Goal: Transaction & Acquisition: Book appointment/travel/reservation

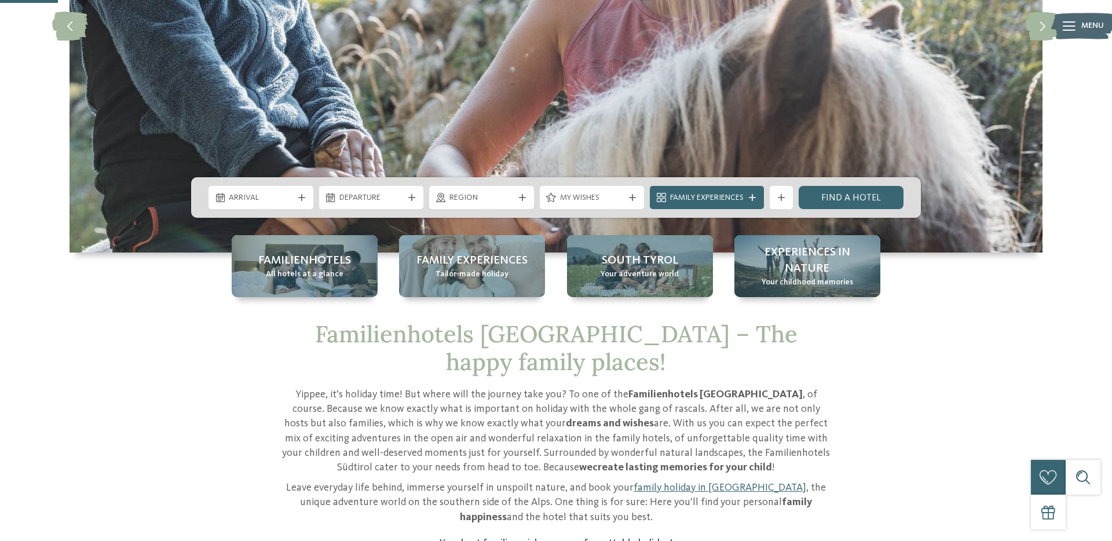
click at [259, 202] on span "Arrival" at bounding box center [261, 198] width 64 height 12
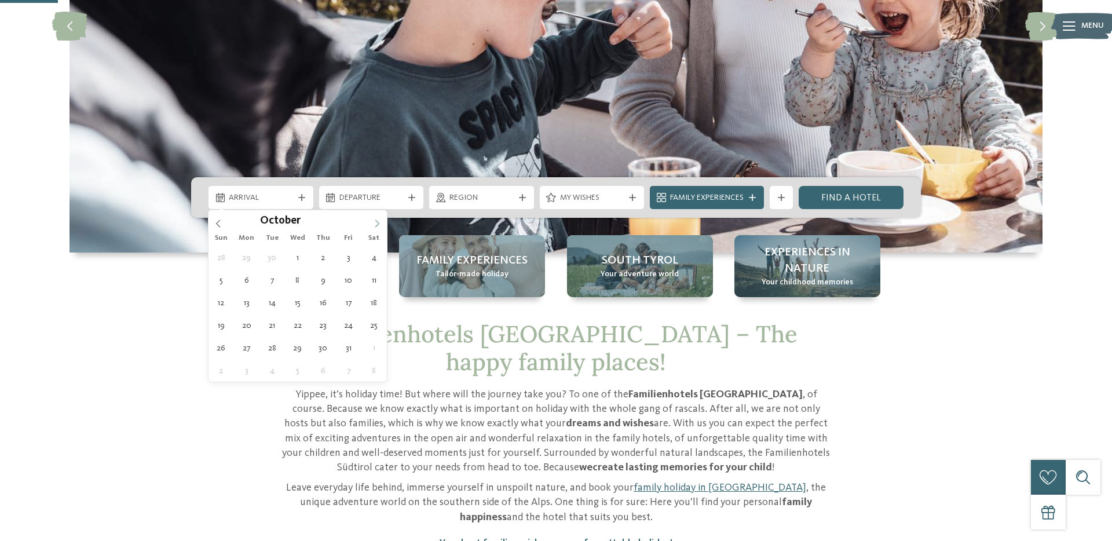
click at [375, 223] on icon at bounding box center [377, 223] width 8 height 8
type input "****"
click at [375, 223] on icon at bounding box center [377, 223] width 8 height 8
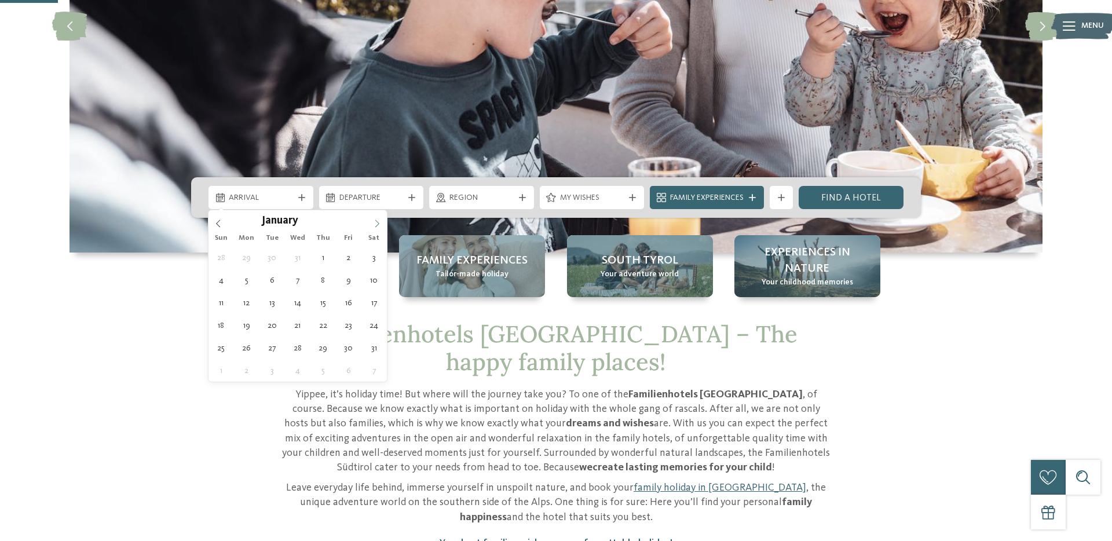
click at [375, 223] on icon at bounding box center [377, 223] width 8 height 8
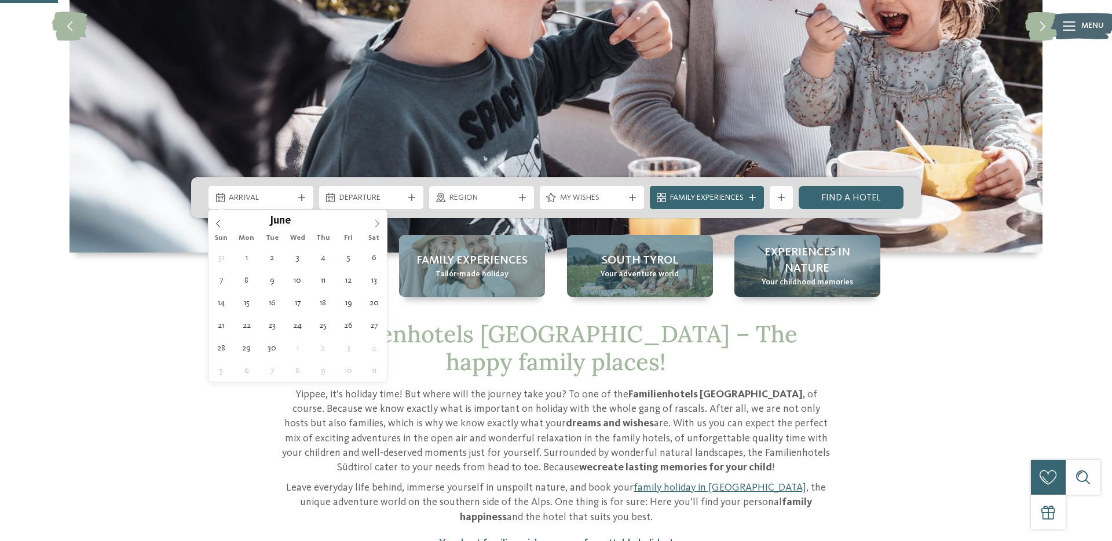
click at [375, 223] on icon at bounding box center [377, 223] width 8 height 8
type div "18.07.2026"
type input "****"
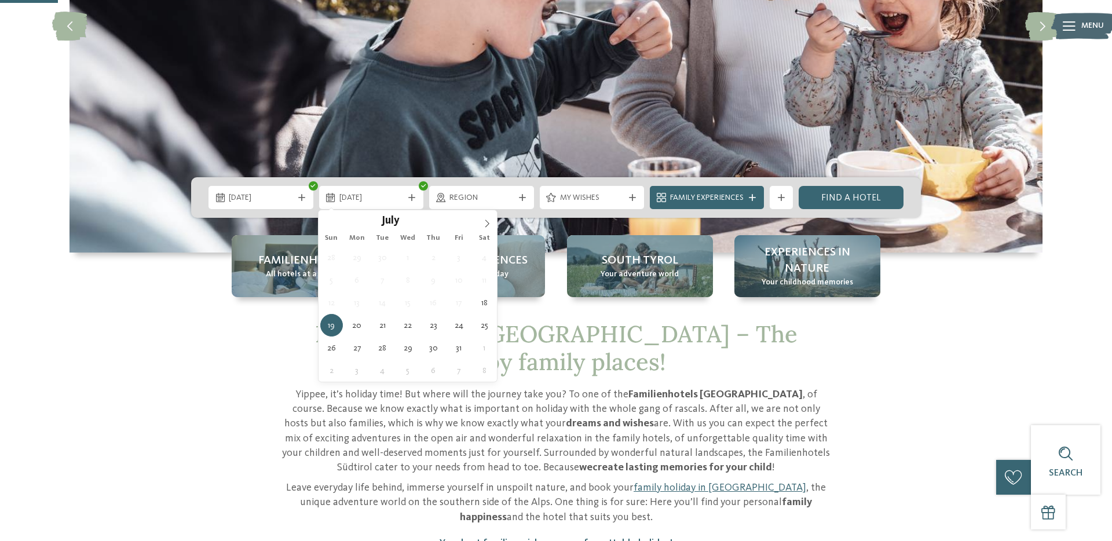
type div "25.07.2026"
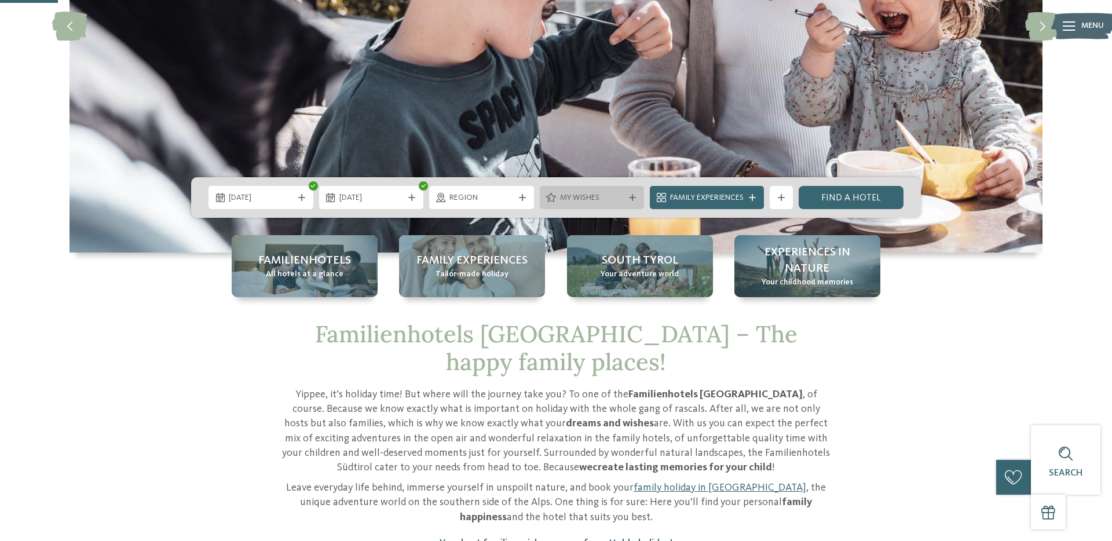
click at [595, 192] on span "My wishes" at bounding box center [592, 198] width 64 height 12
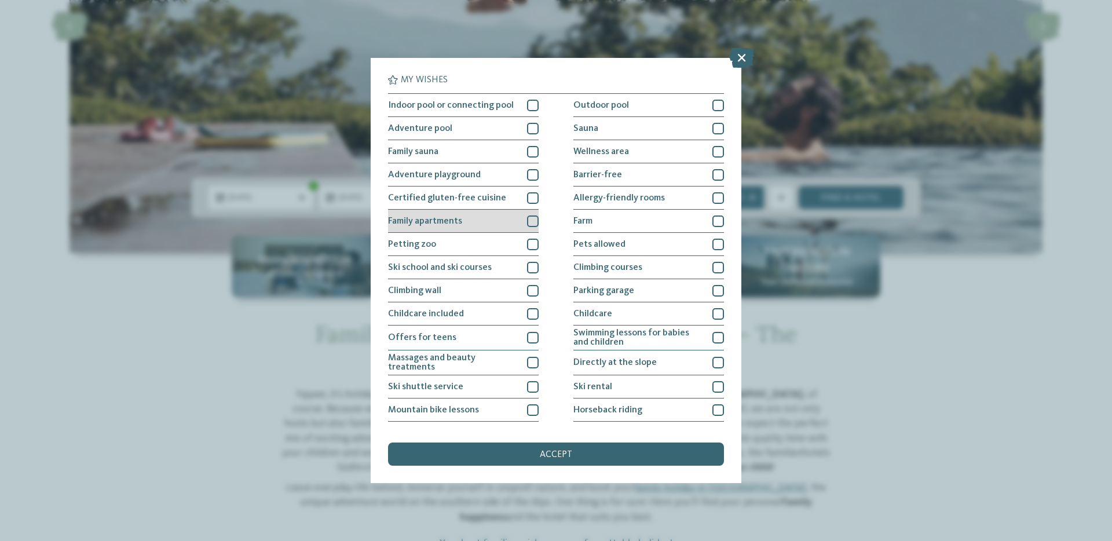
click at [523, 217] on div "Family apartments" at bounding box center [463, 221] width 151 height 23
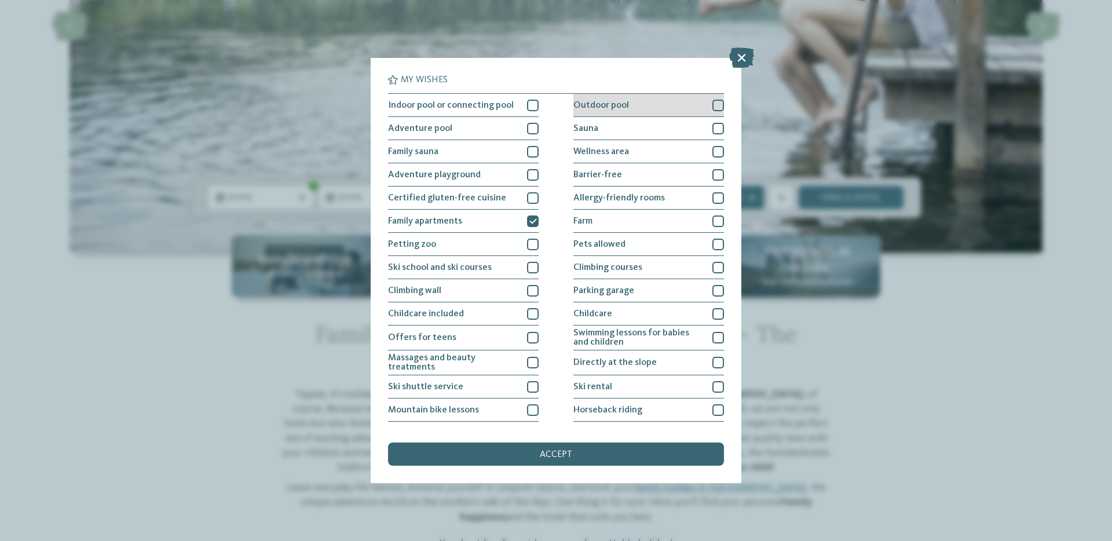
click at [688, 107] on div "Outdoor pool" at bounding box center [648, 105] width 151 height 23
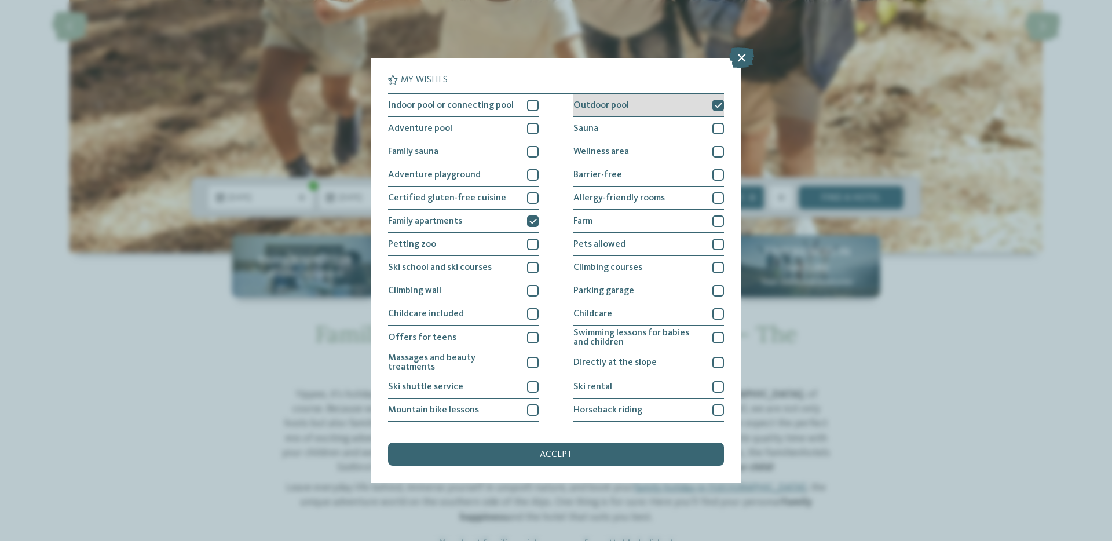
click at [688, 107] on div "Outdoor pool" at bounding box center [648, 105] width 151 height 23
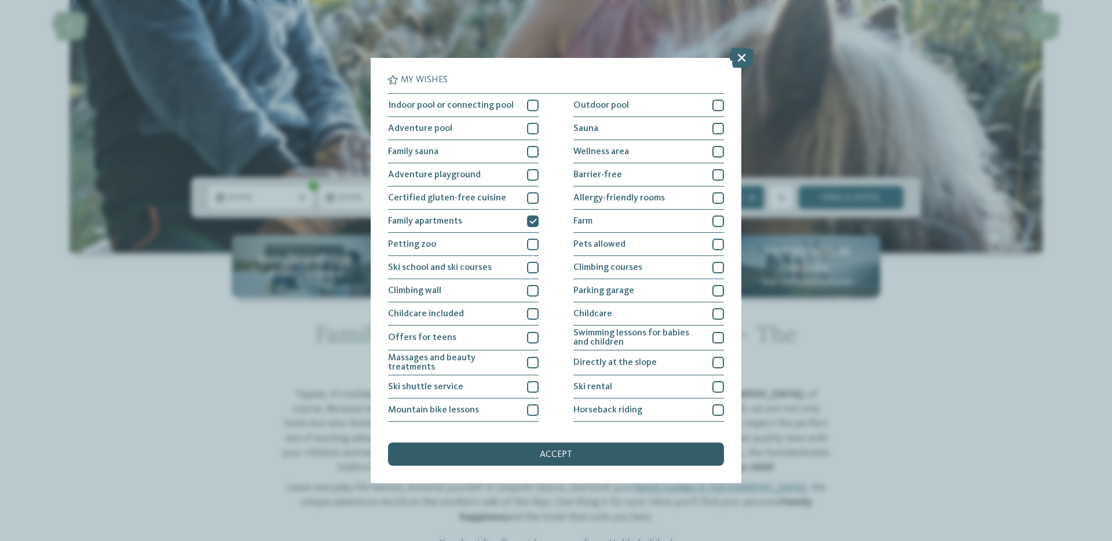
click at [581, 451] on div "accept" at bounding box center [556, 453] width 336 height 23
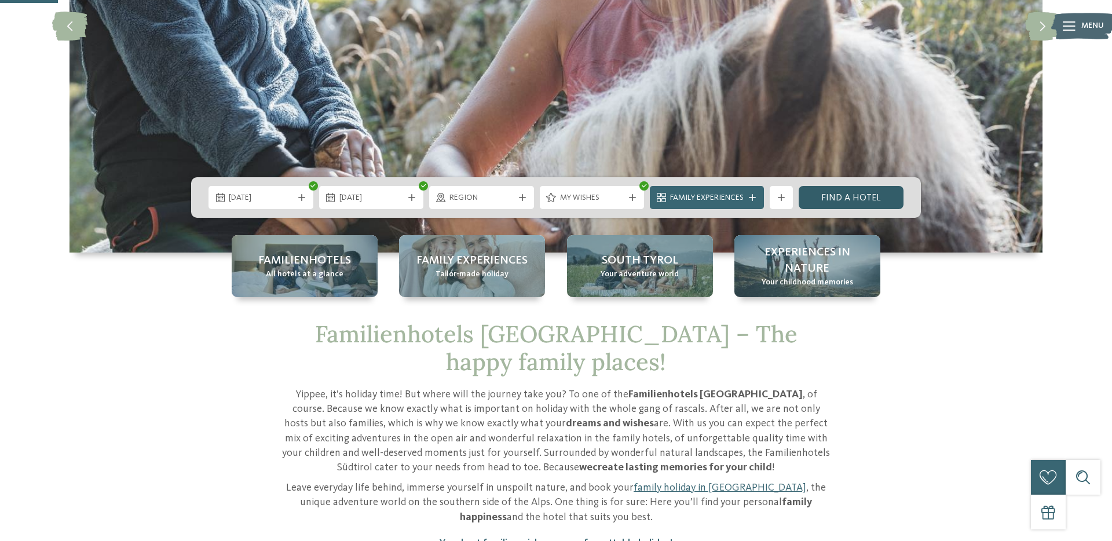
click at [836, 200] on link "Find a hotel" at bounding box center [850, 197] width 105 height 23
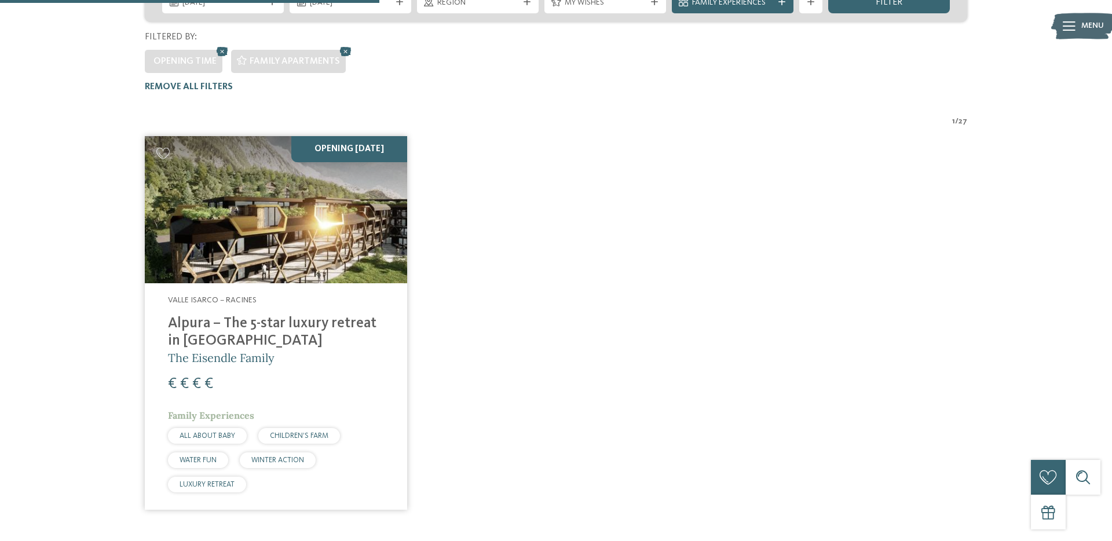
scroll to position [314, 0]
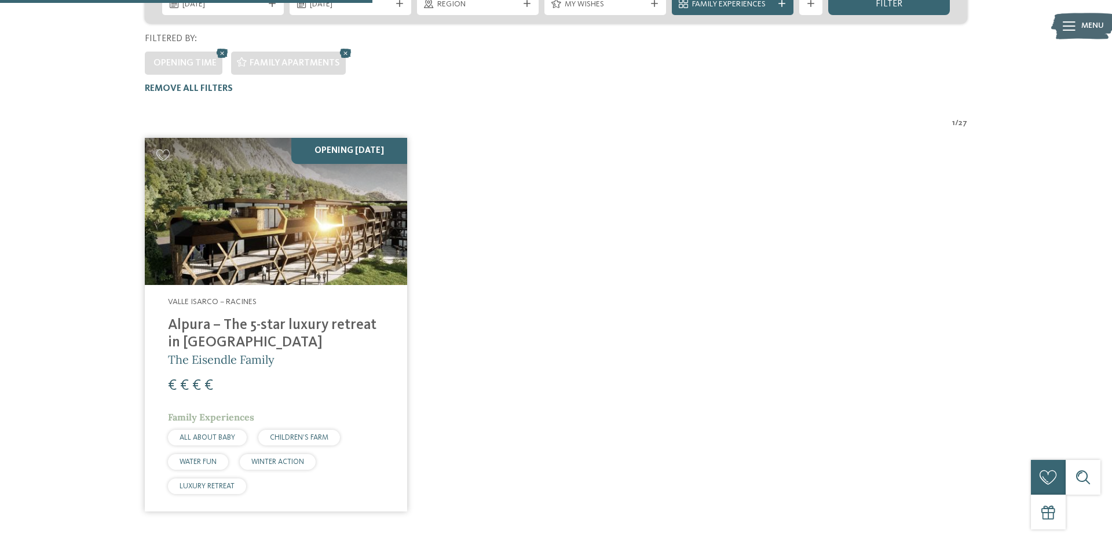
click at [312, 205] on img at bounding box center [276, 212] width 262 height 148
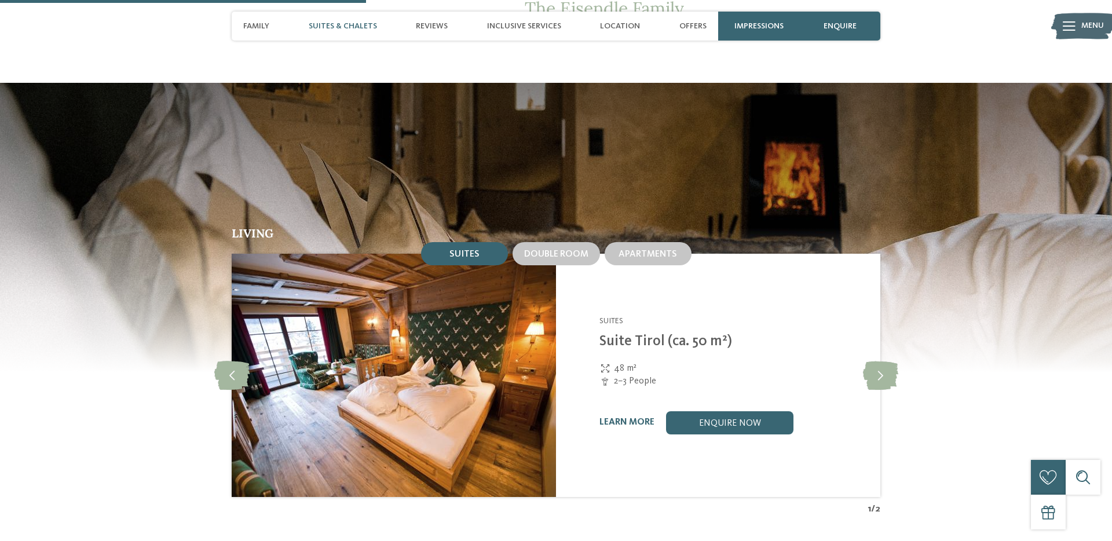
scroll to position [1190, 0]
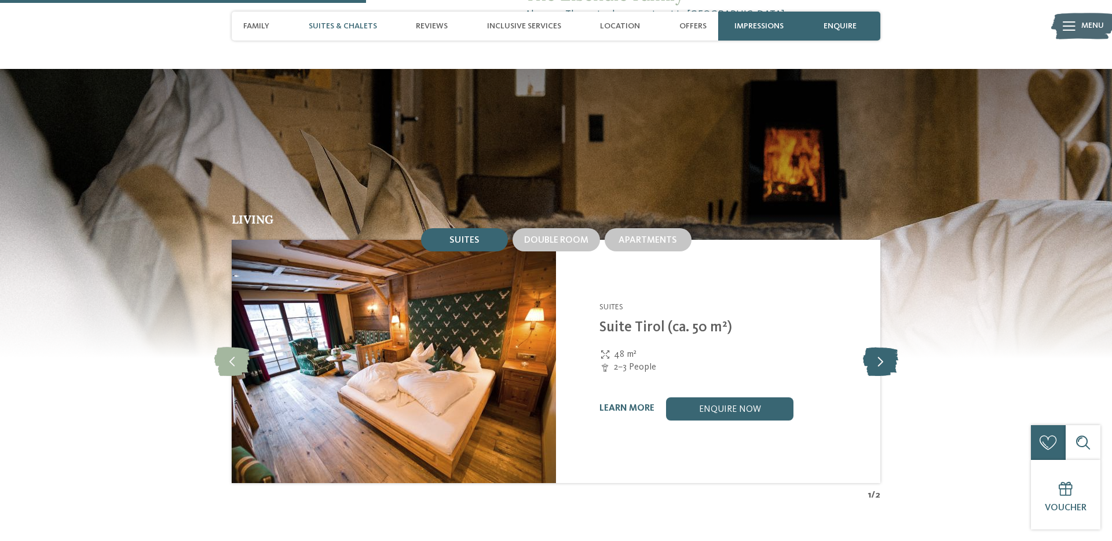
click at [894, 347] on icon at bounding box center [880, 361] width 35 height 29
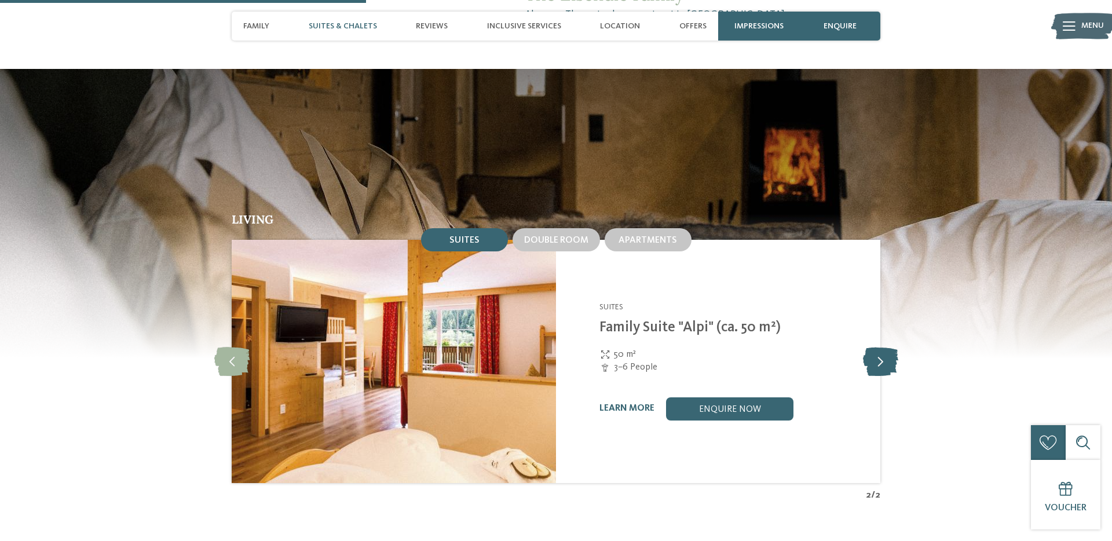
click at [894, 347] on icon at bounding box center [880, 361] width 35 height 29
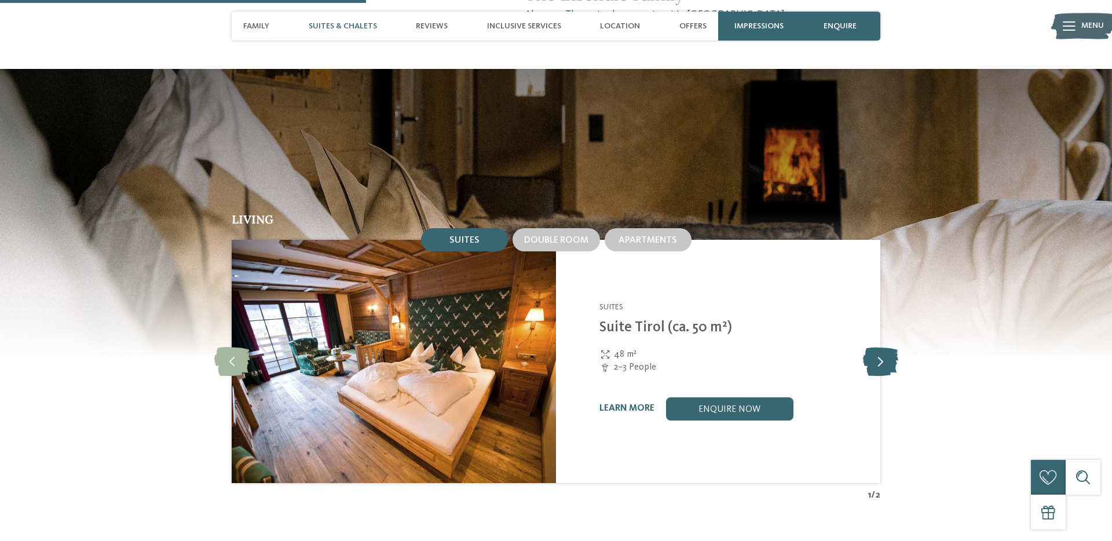
click at [894, 347] on icon at bounding box center [880, 361] width 35 height 29
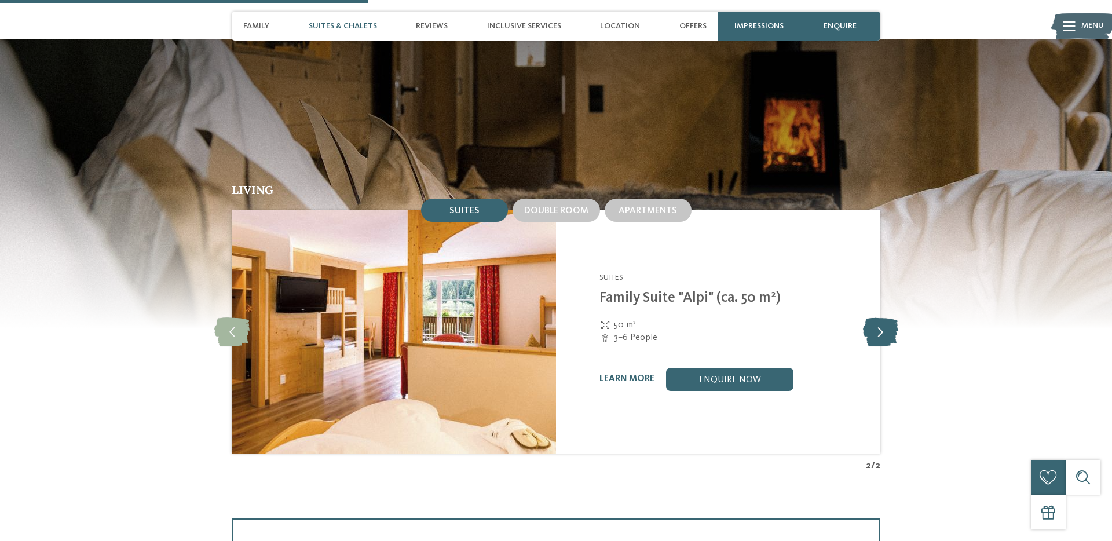
scroll to position [1223, 0]
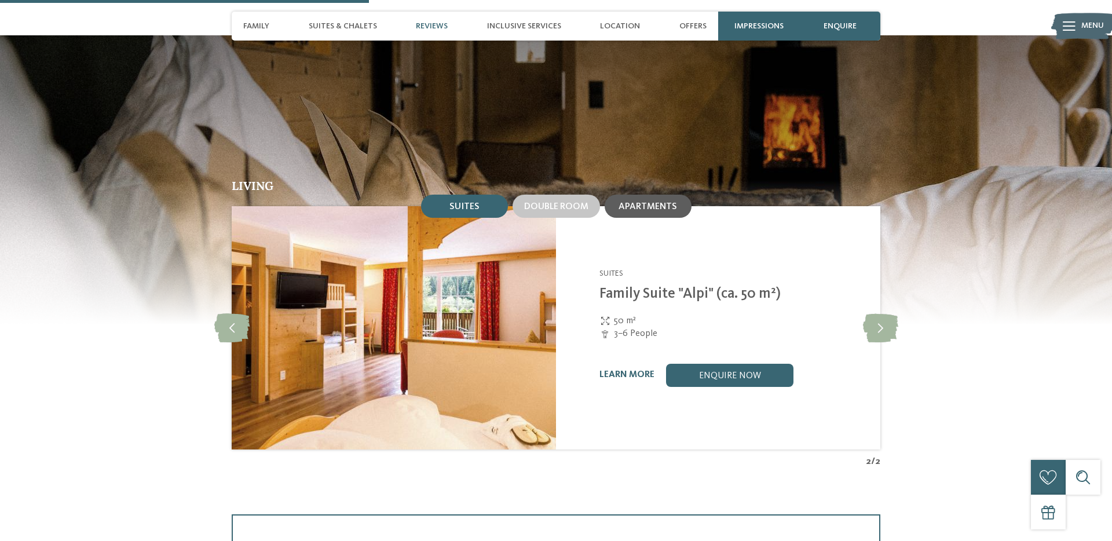
click at [639, 195] on div "Apartments" at bounding box center [648, 206] width 87 height 23
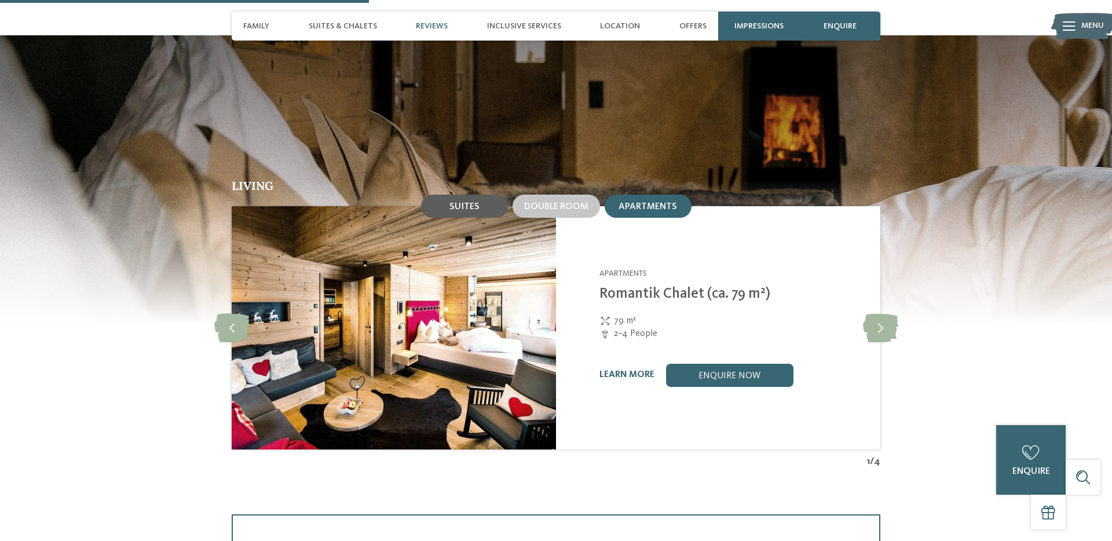
click at [467, 202] on span "Suites" at bounding box center [464, 206] width 30 height 9
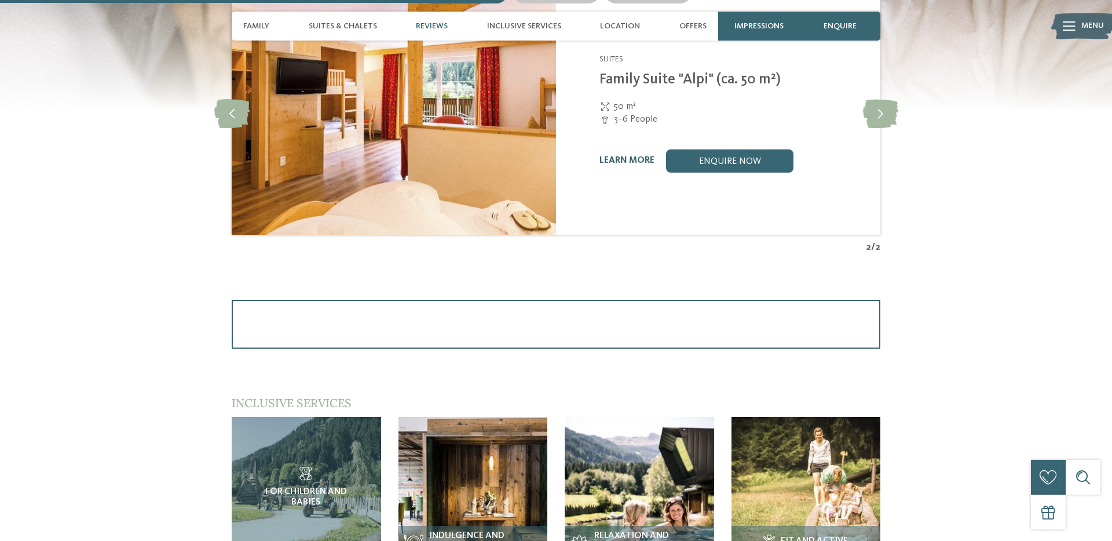
scroll to position [1410, 0]
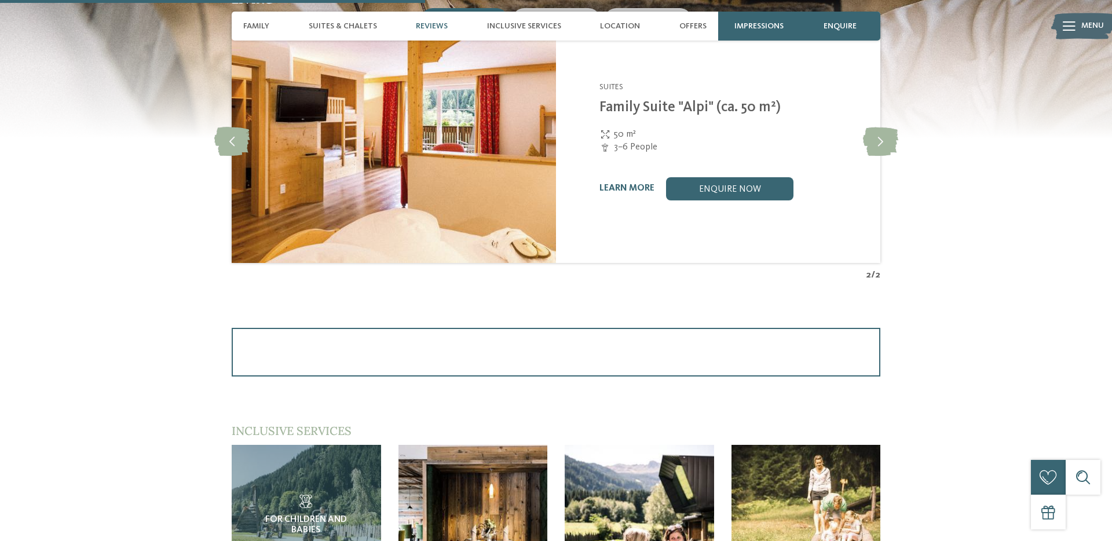
click at [625, 177] on div "learn more enquire now" at bounding box center [732, 188] width 266 height 23
click at [625, 184] on link "learn more" at bounding box center [626, 188] width 55 height 9
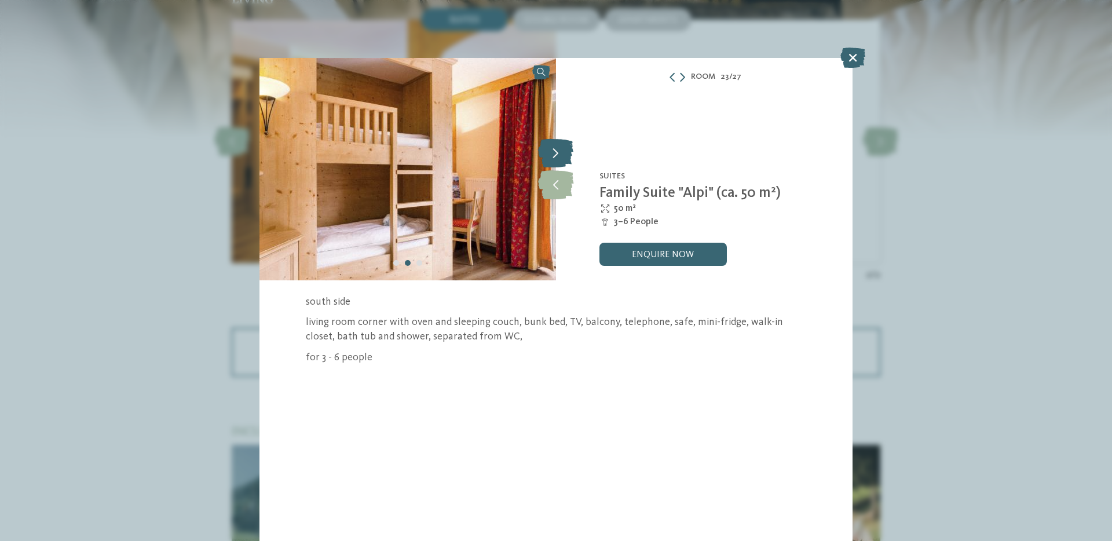
click at [555, 156] on icon at bounding box center [555, 152] width 35 height 29
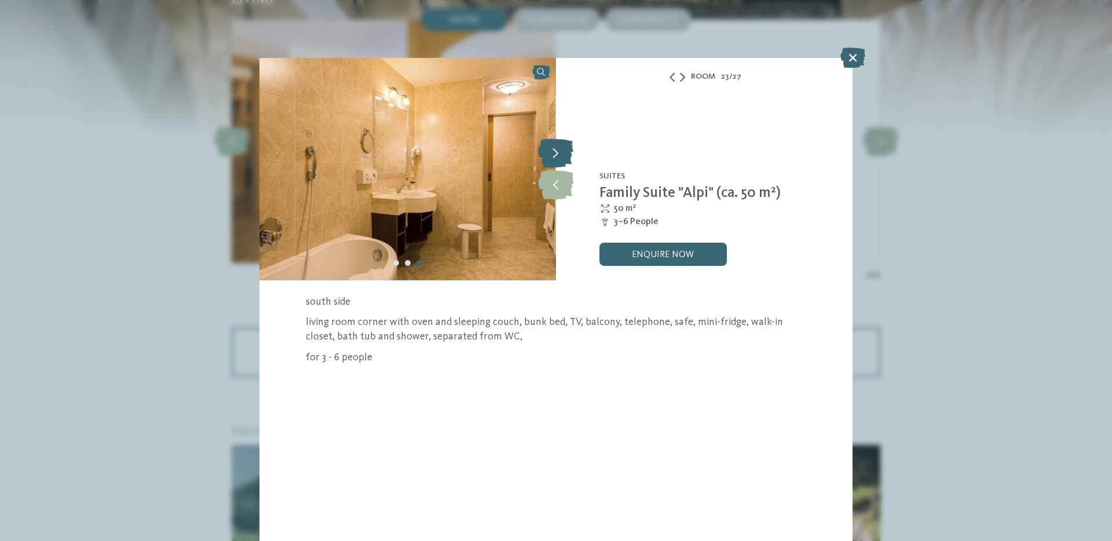
click at [555, 156] on icon at bounding box center [555, 152] width 35 height 29
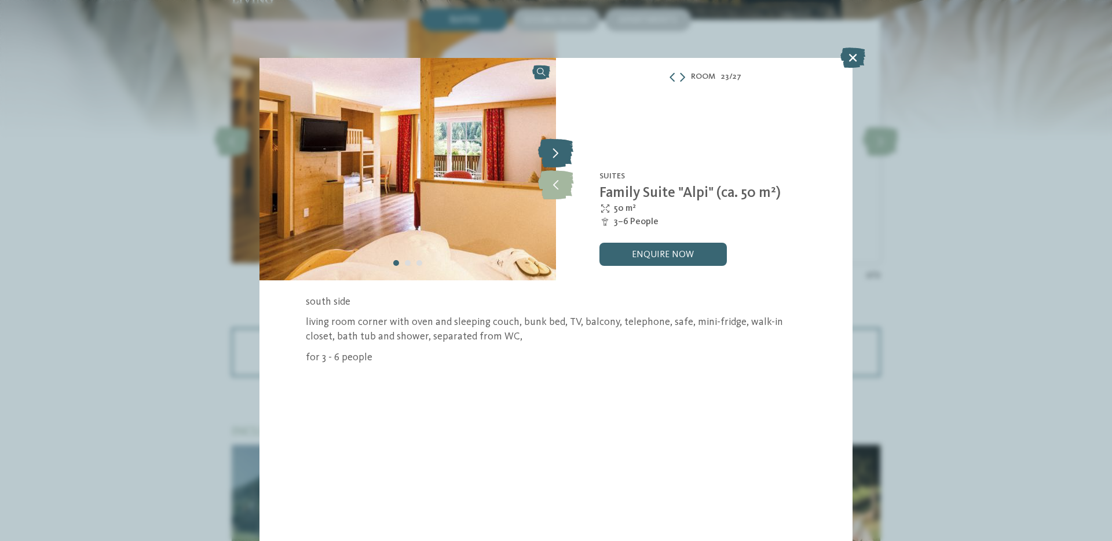
click at [555, 156] on icon at bounding box center [555, 152] width 35 height 29
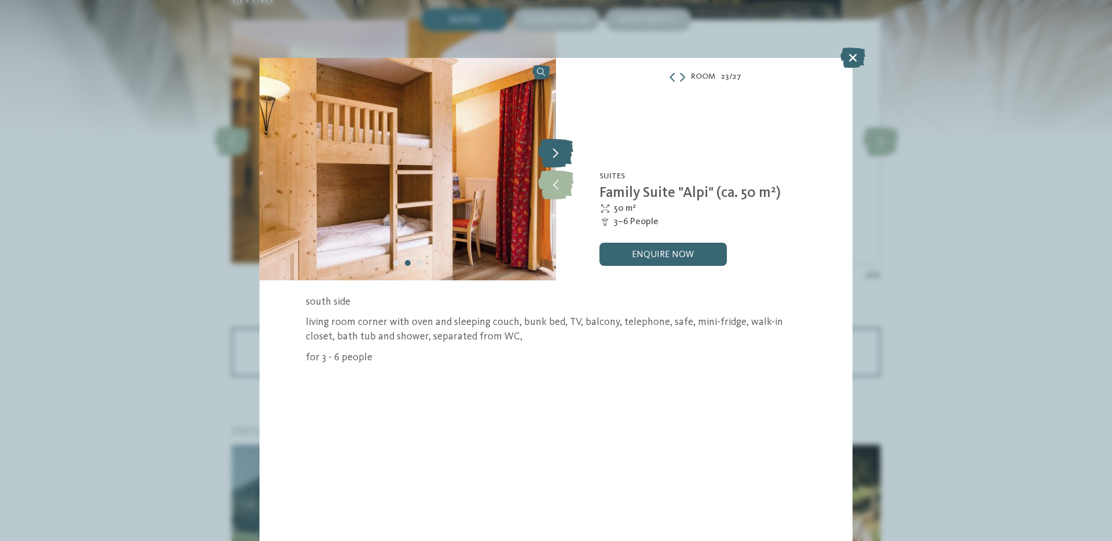
click at [555, 156] on icon at bounding box center [555, 152] width 35 height 29
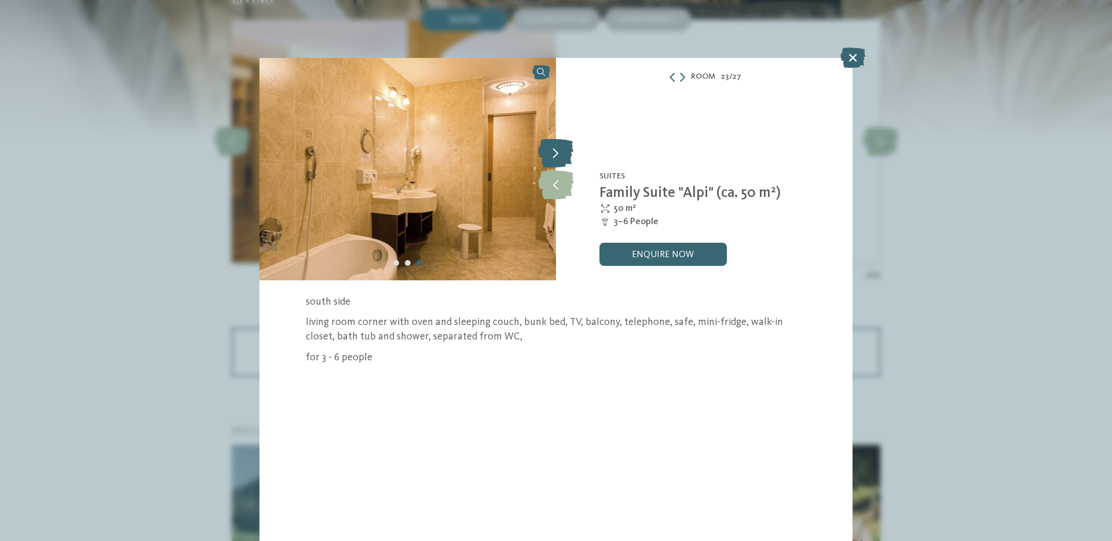
click at [555, 156] on icon at bounding box center [555, 152] width 35 height 29
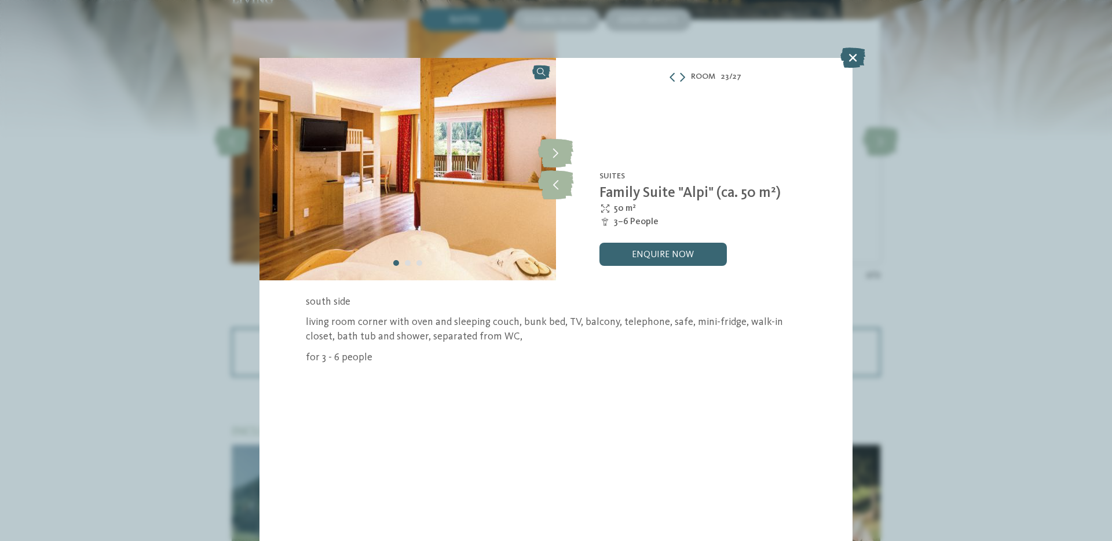
click at [203, 236] on div "Room 23 / 27 slide 23 of 27 6" at bounding box center [556, 270] width 1112 height 541
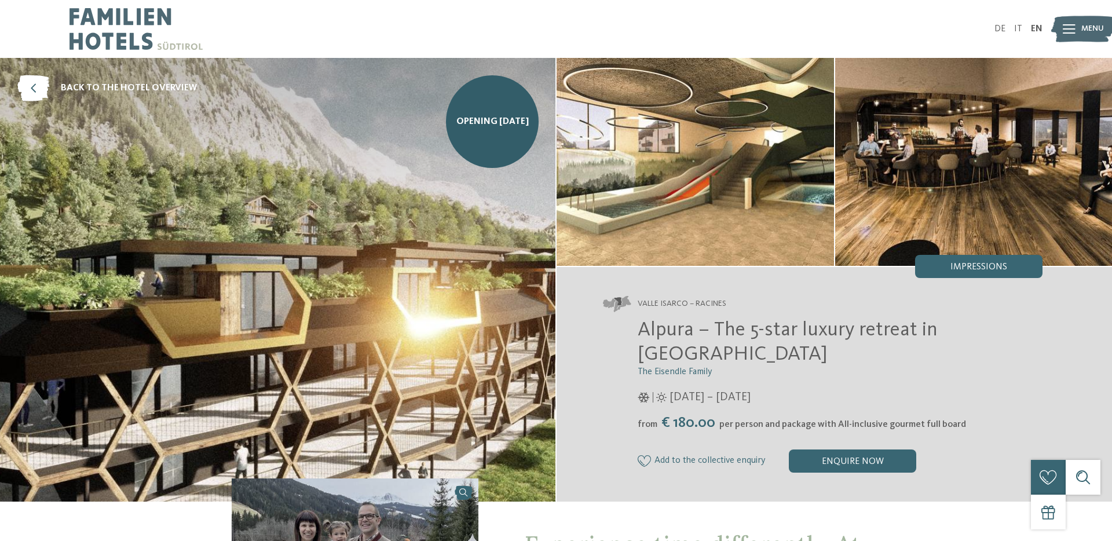
click at [750, 197] on img at bounding box center [694, 162] width 277 height 208
click at [1091, 172] on img at bounding box center [973, 162] width 277 height 208
click at [1051, 153] on img at bounding box center [973, 162] width 277 height 208
click at [1067, 180] on img at bounding box center [973, 162] width 277 height 208
click at [1091, 186] on img at bounding box center [973, 162] width 277 height 208
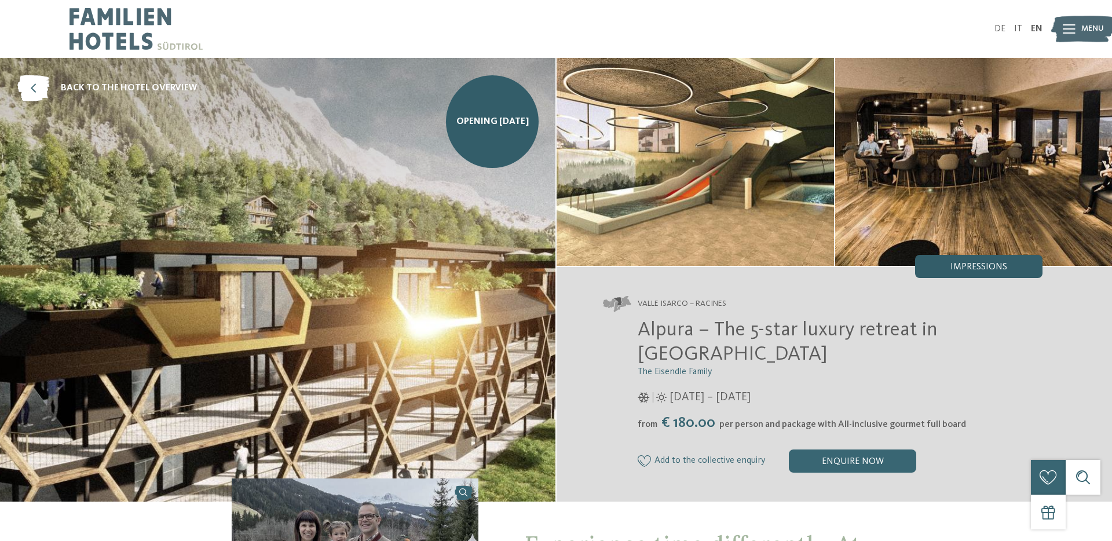
click at [951, 272] on span "Impressions" at bounding box center [978, 266] width 57 height 9
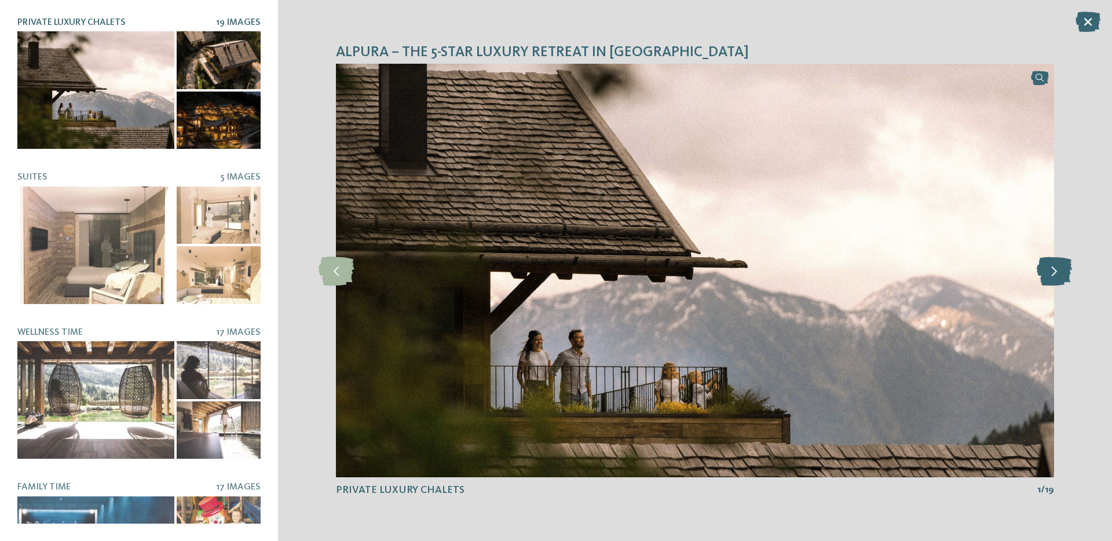
click at [1054, 270] on icon at bounding box center [1053, 270] width 35 height 29
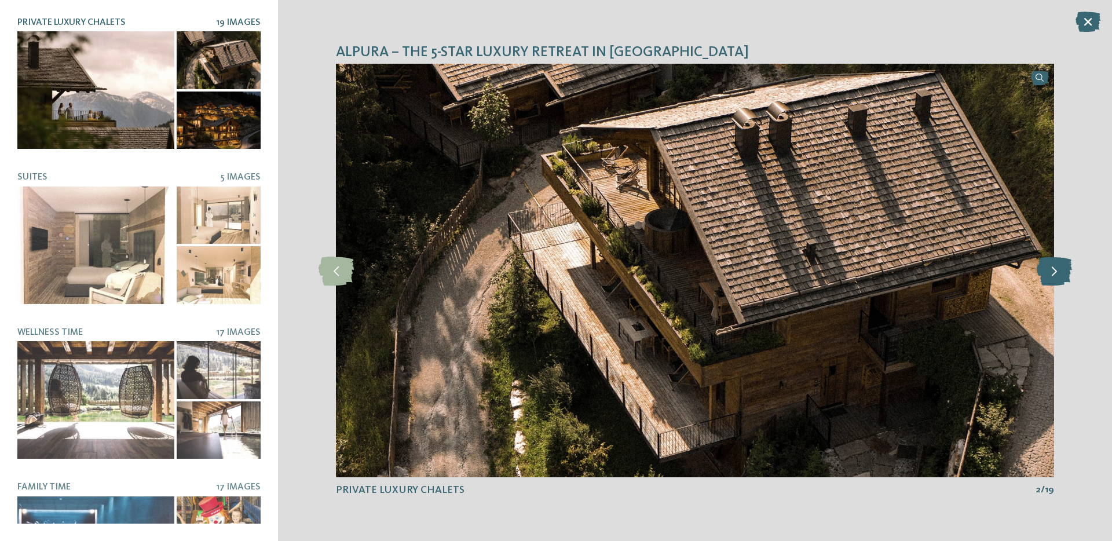
click at [1054, 270] on icon at bounding box center [1053, 270] width 35 height 29
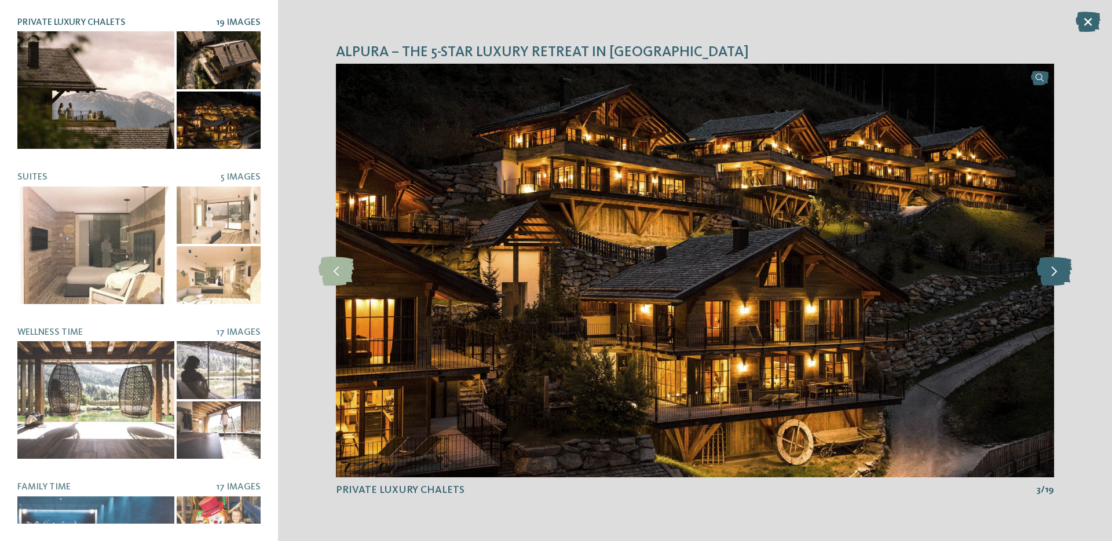
click at [1054, 270] on icon at bounding box center [1053, 270] width 35 height 29
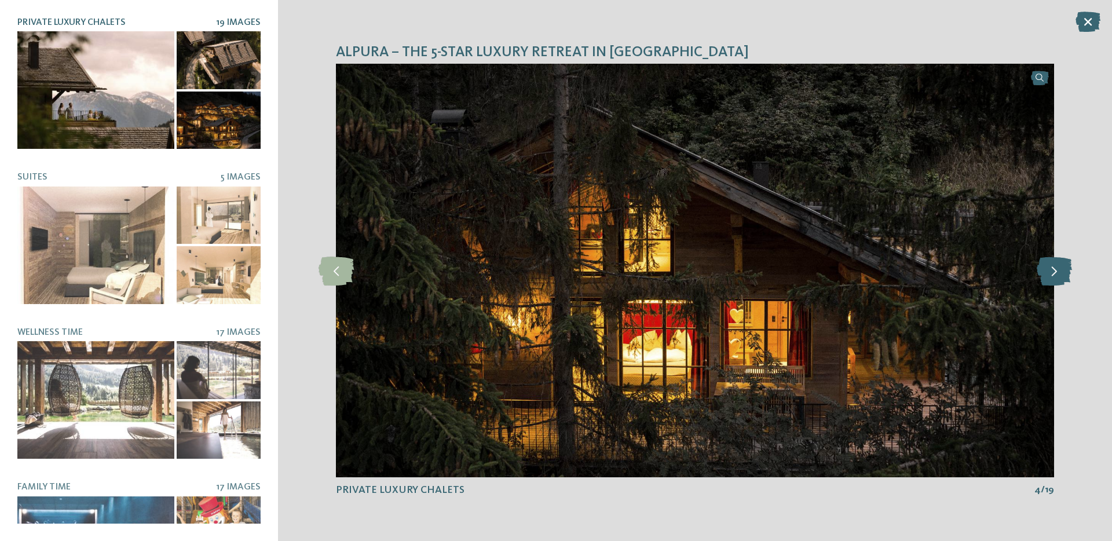
click at [1054, 270] on icon at bounding box center [1053, 270] width 35 height 29
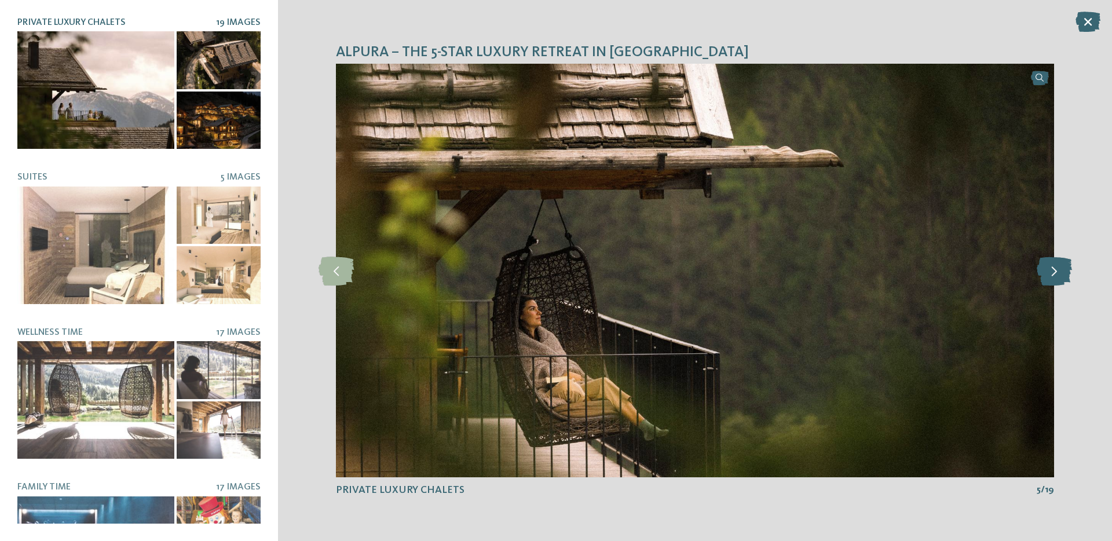
click at [1054, 270] on icon at bounding box center [1053, 270] width 35 height 29
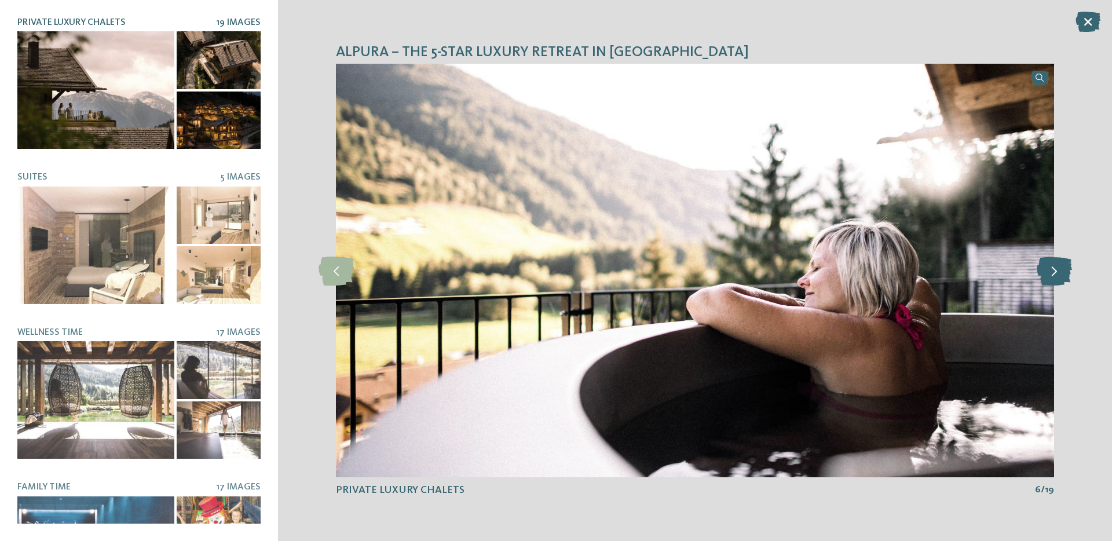
click at [1054, 270] on icon at bounding box center [1053, 270] width 35 height 29
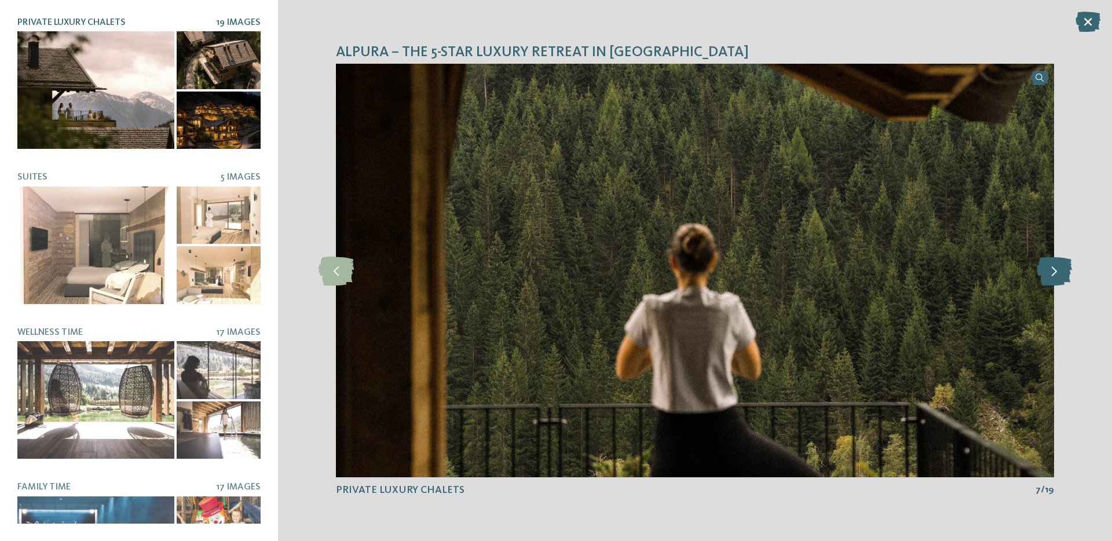
click at [1054, 270] on icon at bounding box center [1053, 270] width 35 height 29
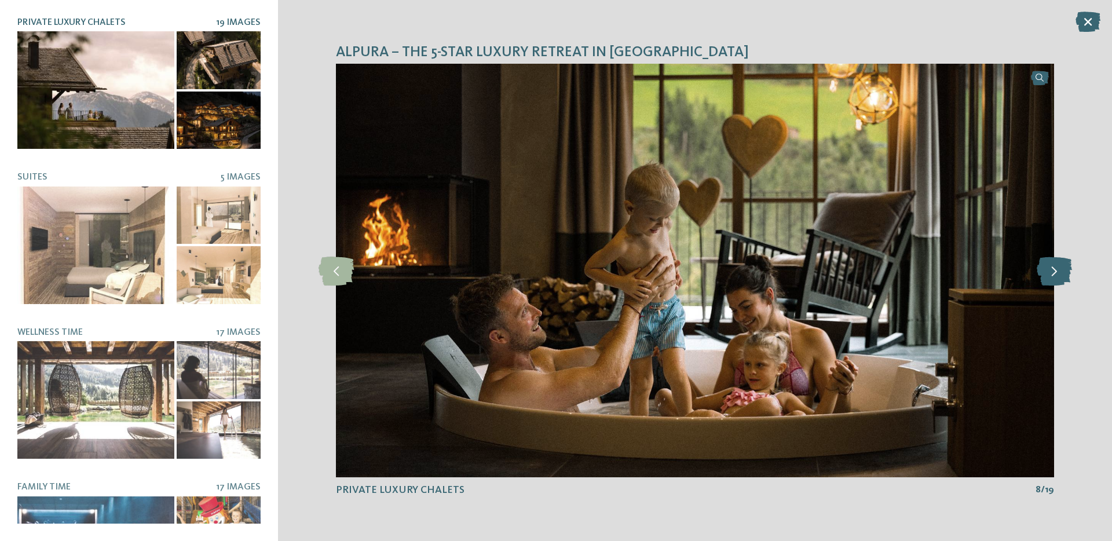
click at [1054, 270] on icon at bounding box center [1053, 270] width 35 height 29
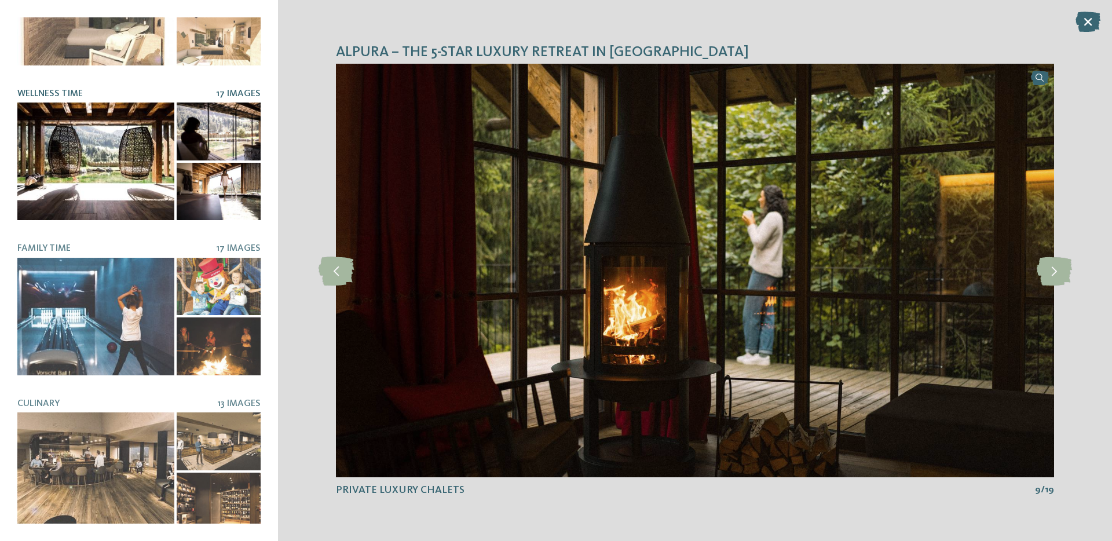
scroll to position [241, 0]
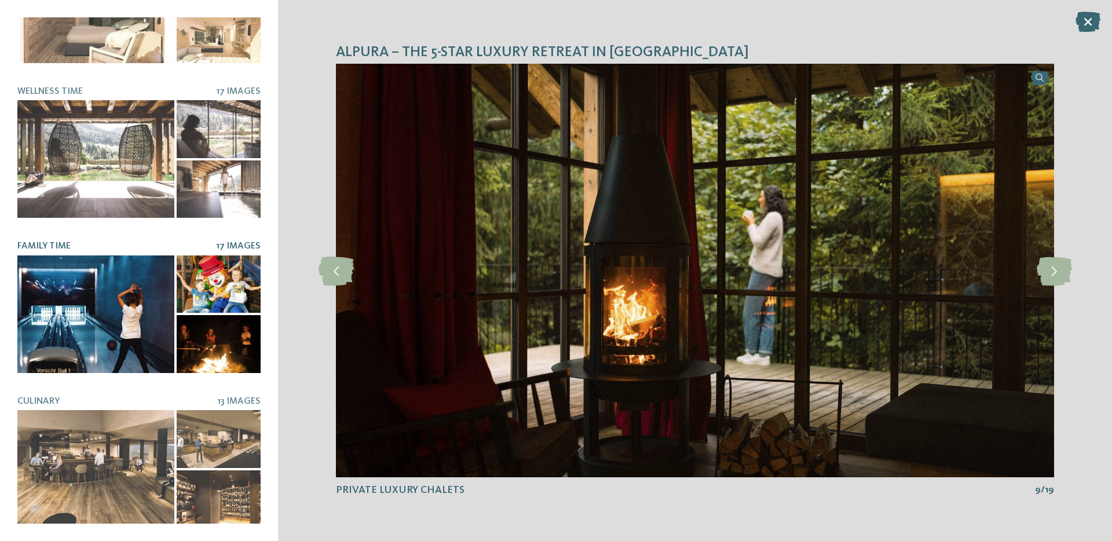
click at [136, 307] on div at bounding box center [95, 314] width 157 height 118
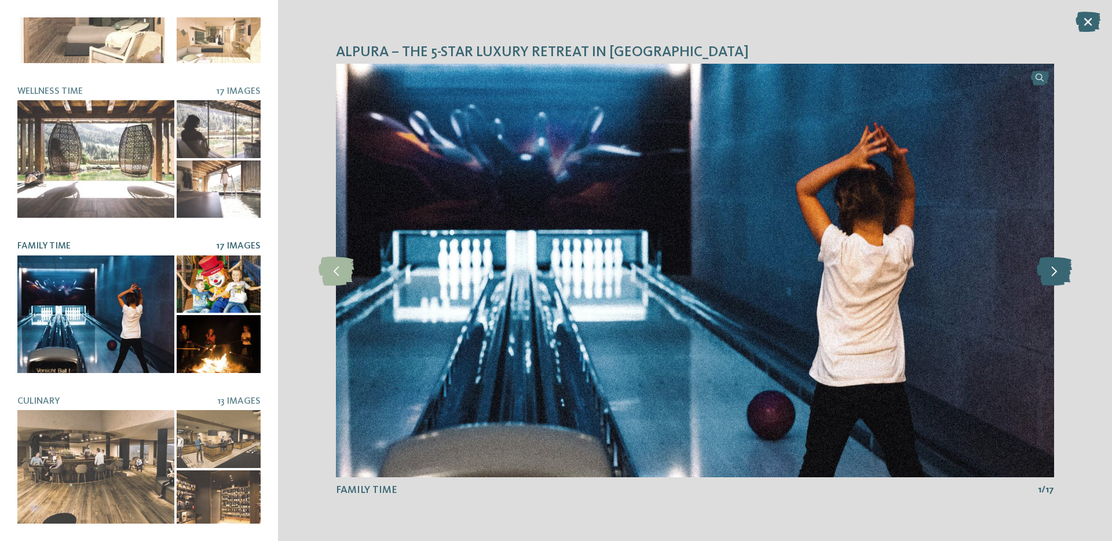
click at [1047, 262] on icon at bounding box center [1053, 270] width 35 height 29
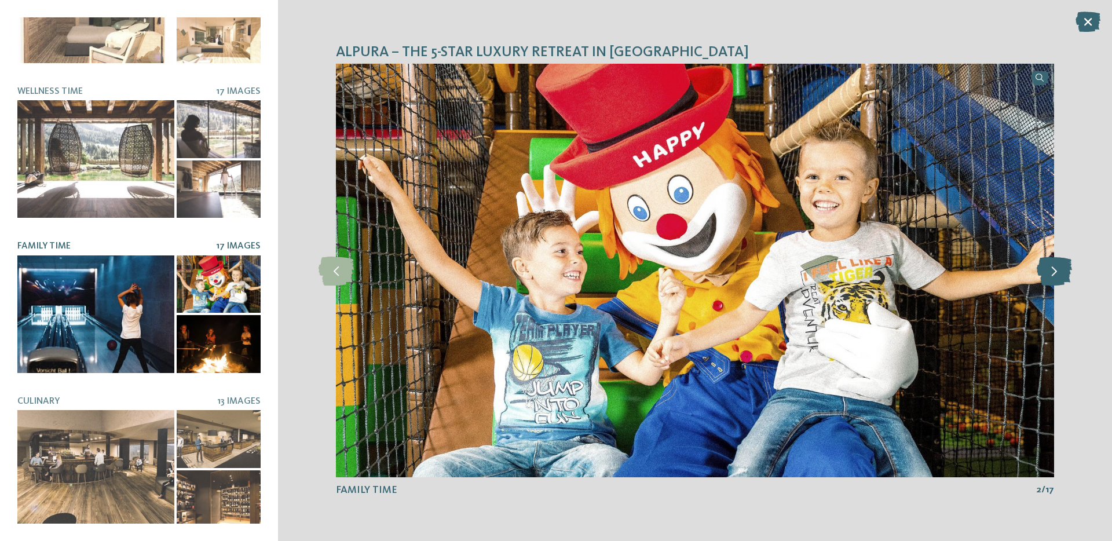
click at [1047, 262] on icon at bounding box center [1053, 270] width 35 height 29
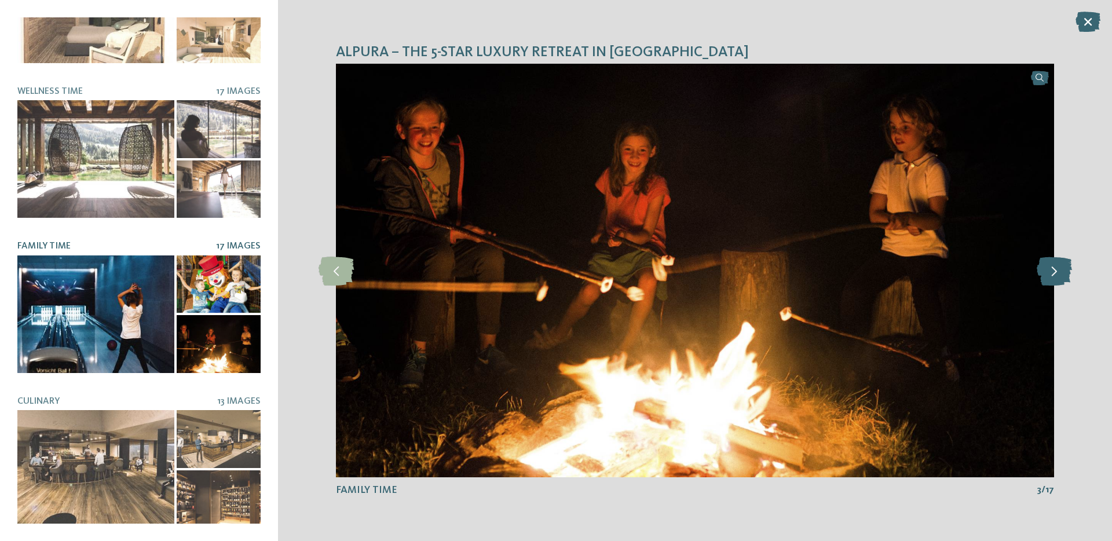
click at [1047, 262] on icon at bounding box center [1053, 270] width 35 height 29
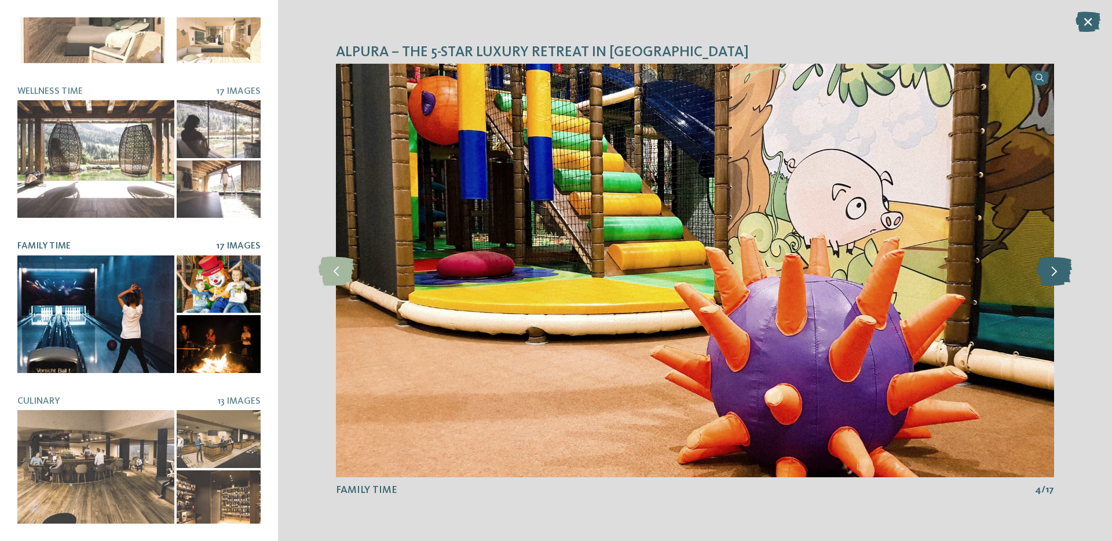
click at [1047, 262] on icon at bounding box center [1053, 270] width 35 height 29
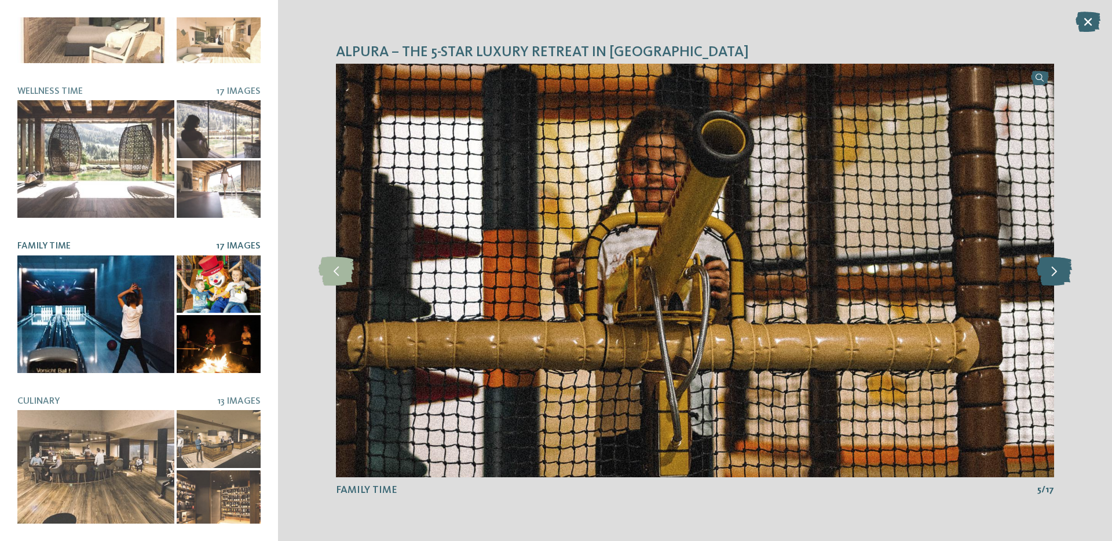
click at [1047, 262] on icon at bounding box center [1053, 270] width 35 height 29
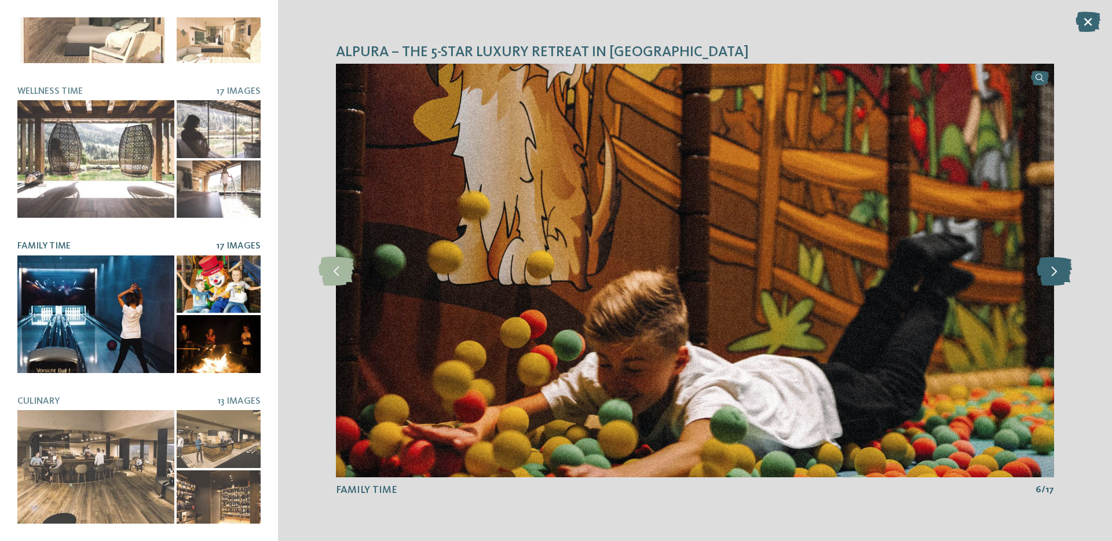
click at [1047, 263] on icon at bounding box center [1053, 270] width 35 height 29
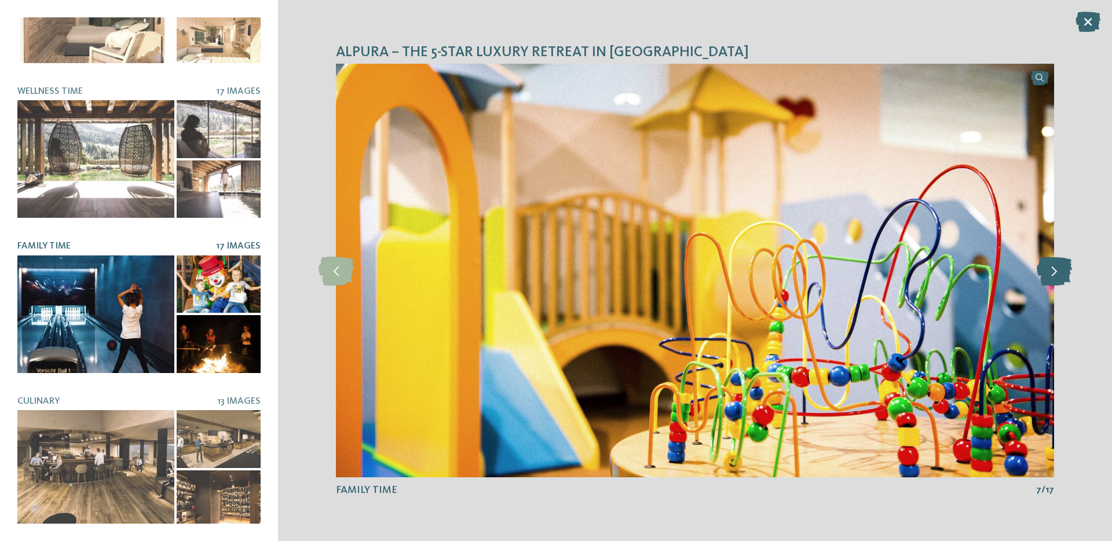
click at [1047, 263] on icon at bounding box center [1053, 270] width 35 height 29
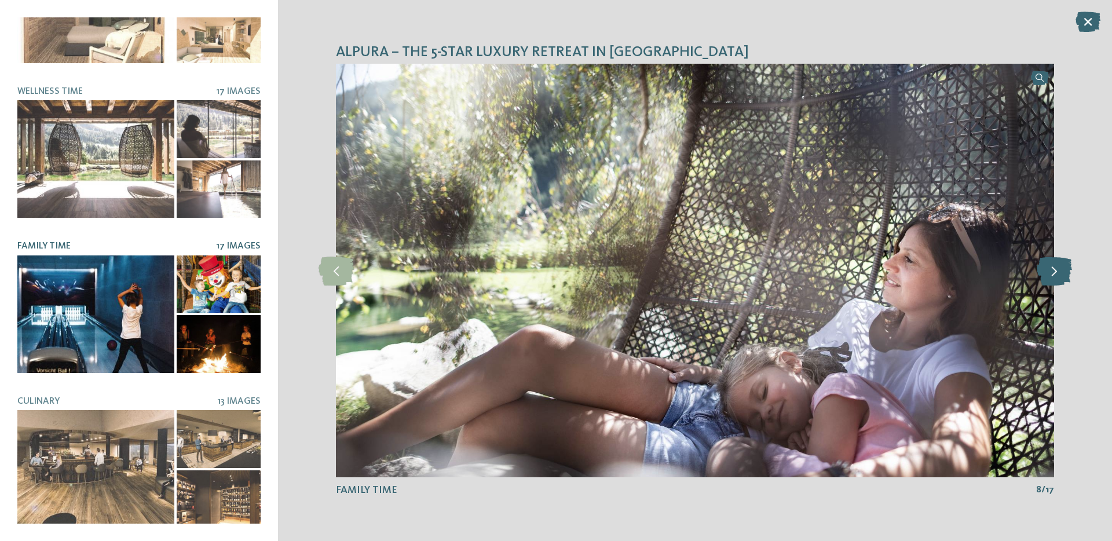
click at [1047, 263] on icon at bounding box center [1053, 270] width 35 height 29
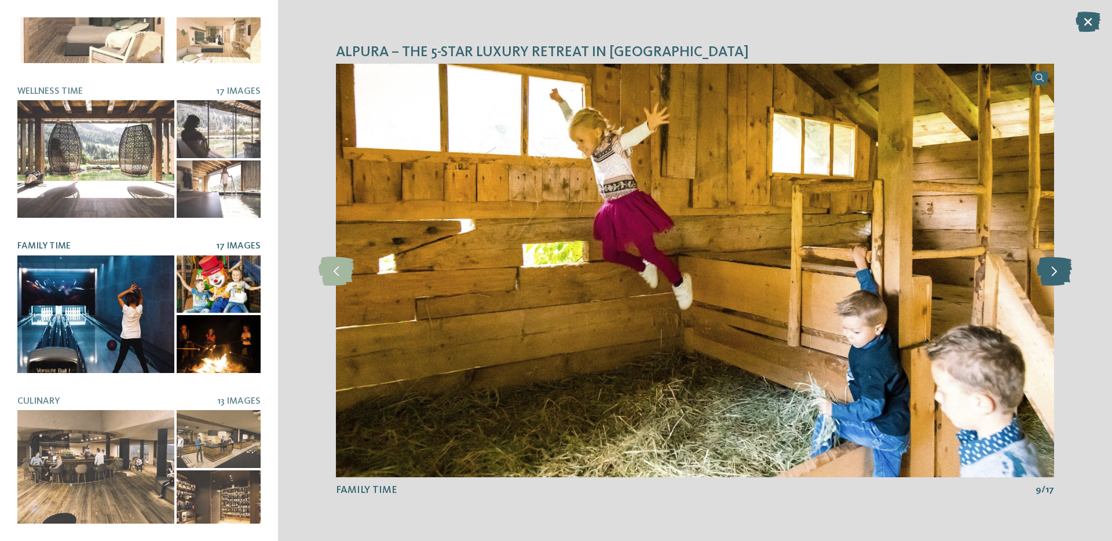
click at [1047, 263] on icon at bounding box center [1053, 270] width 35 height 29
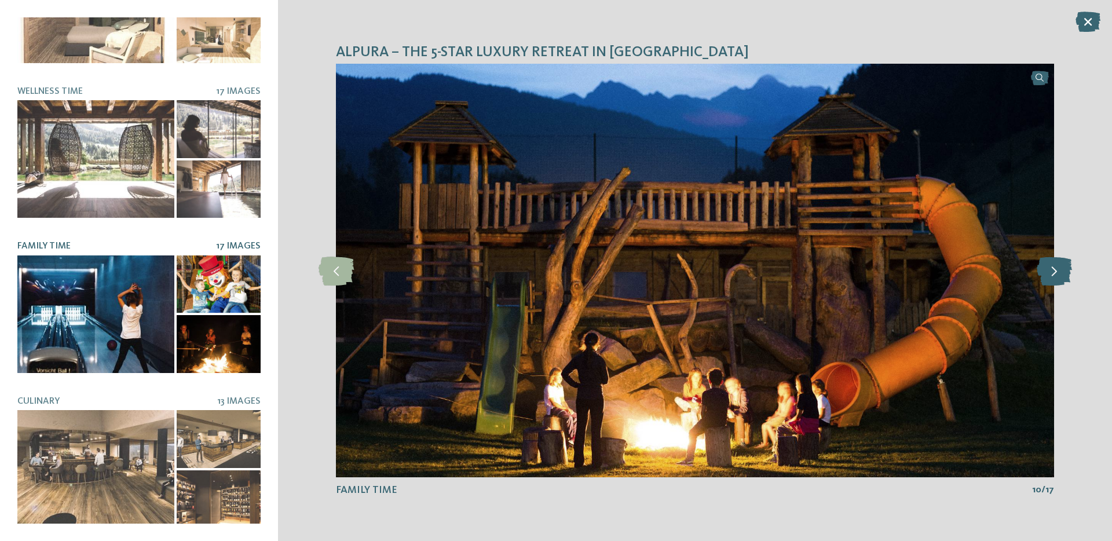
click at [1047, 263] on icon at bounding box center [1053, 270] width 35 height 29
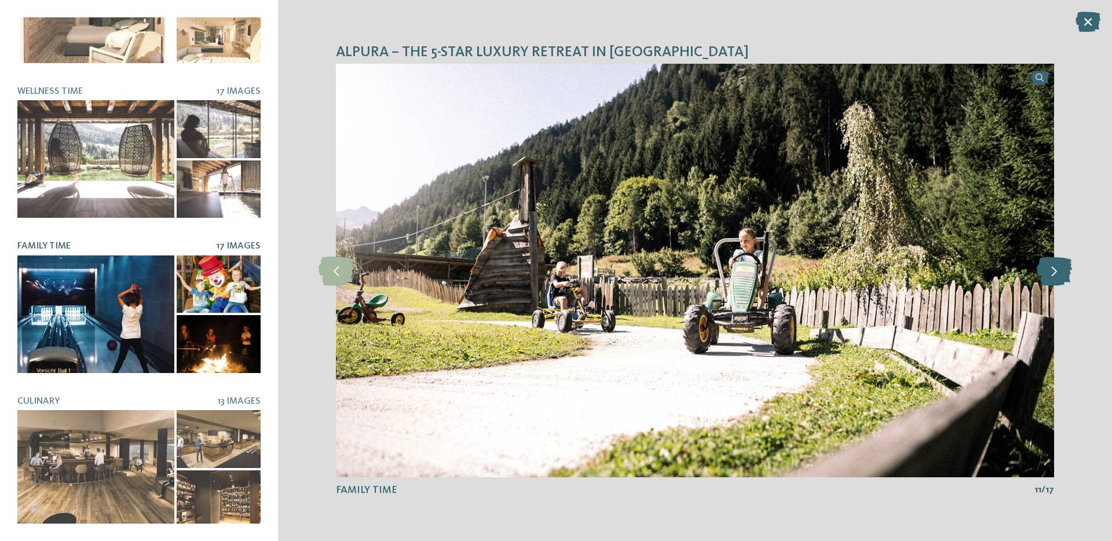
click at [1047, 263] on icon at bounding box center [1053, 270] width 35 height 29
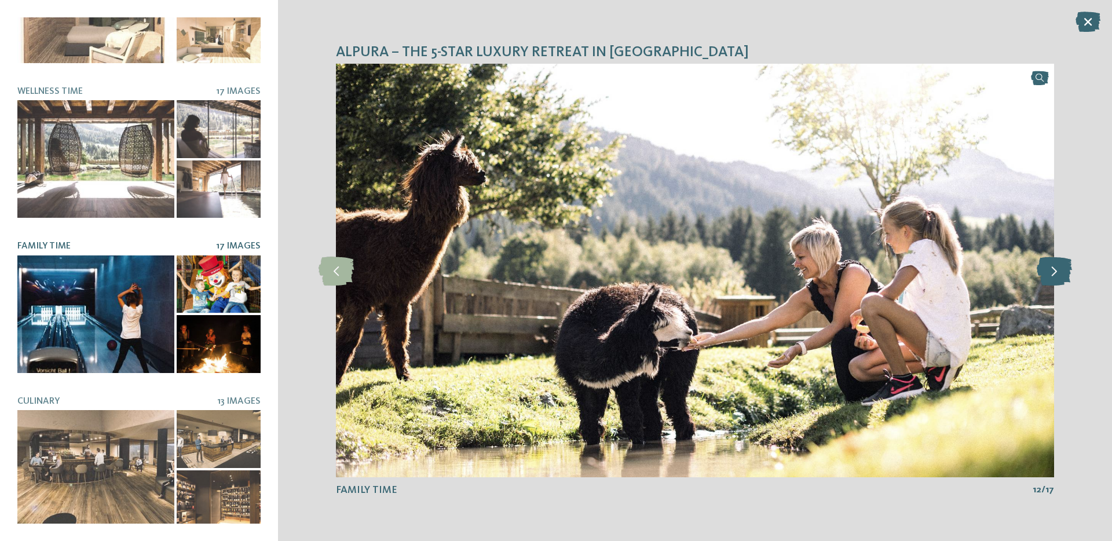
click at [1047, 263] on icon at bounding box center [1053, 270] width 35 height 29
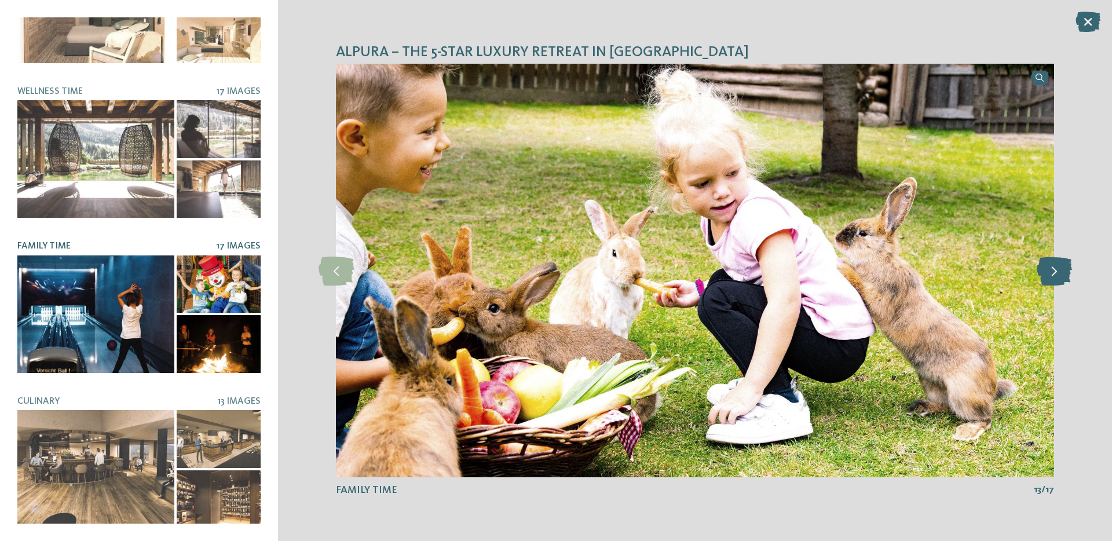
click at [1047, 263] on icon at bounding box center [1053, 270] width 35 height 29
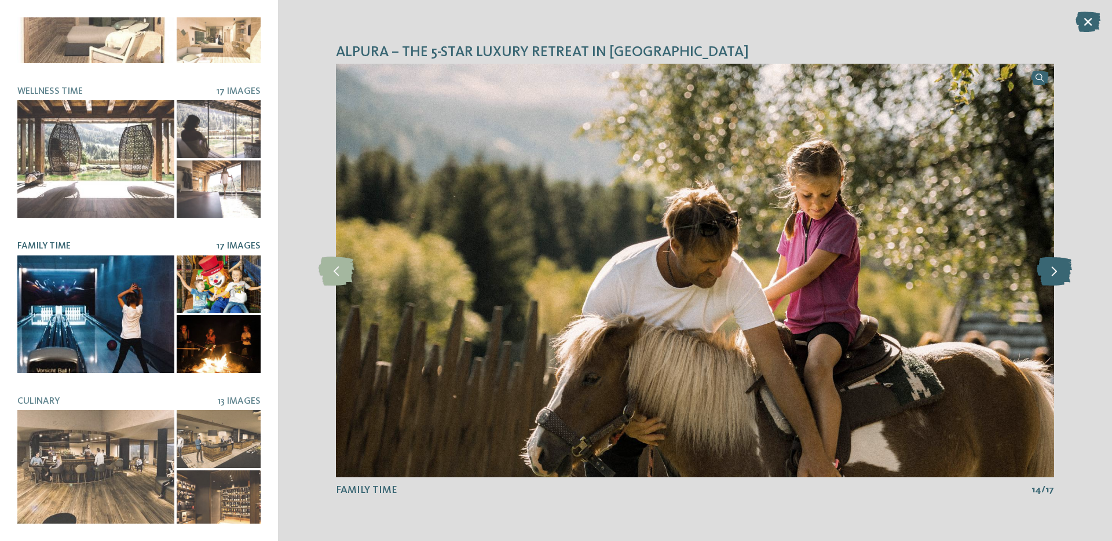
click at [1047, 263] on icon at bounding box center [1053, 270] width 35 height 29
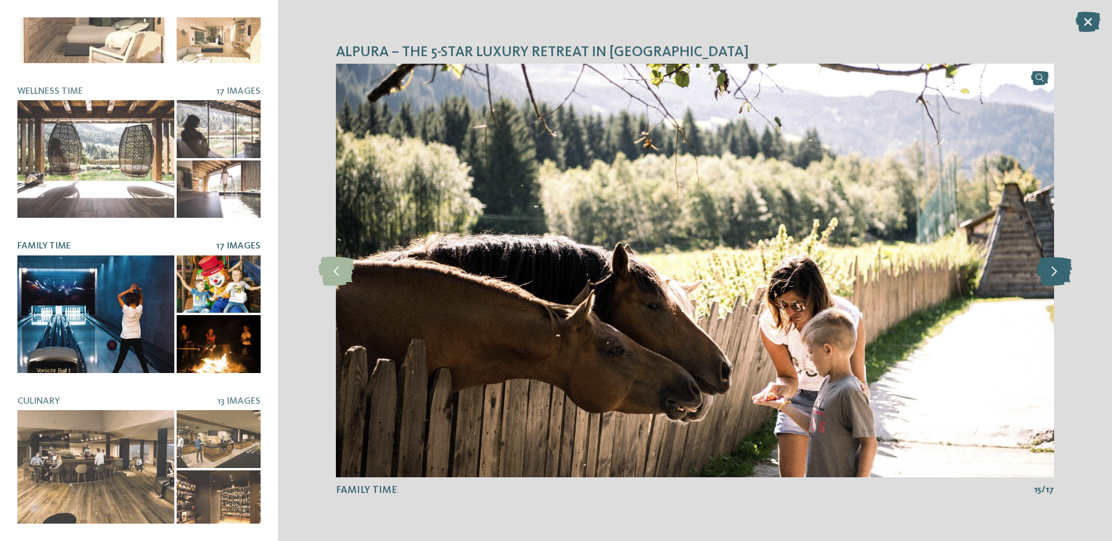
click at [1047, 263] on icon at bounding box center [1053, 270] width 35 height 29
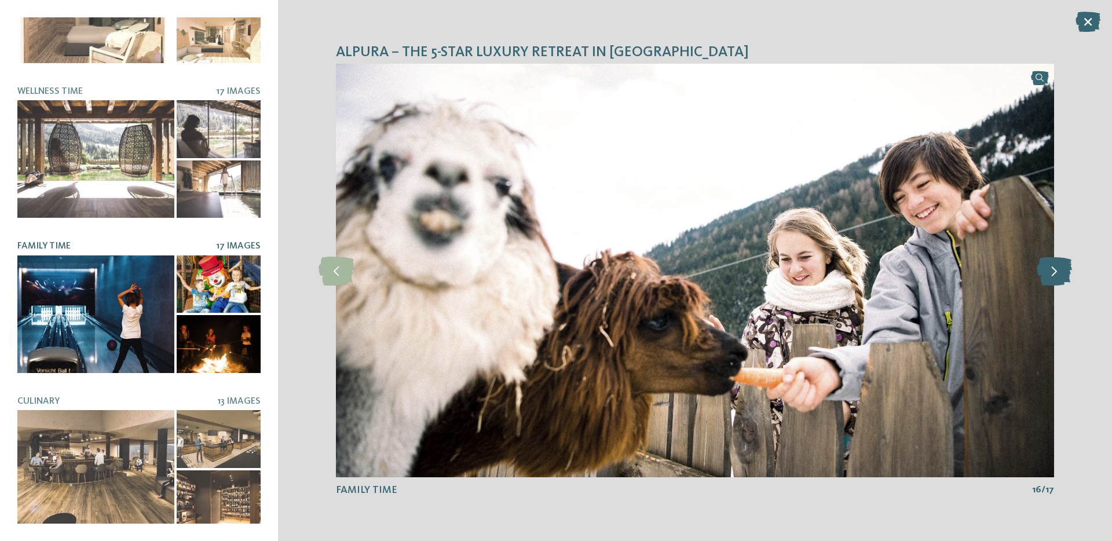
click at [1047, 263] on icon at bounding box center [1053, 270] width 35 height 29
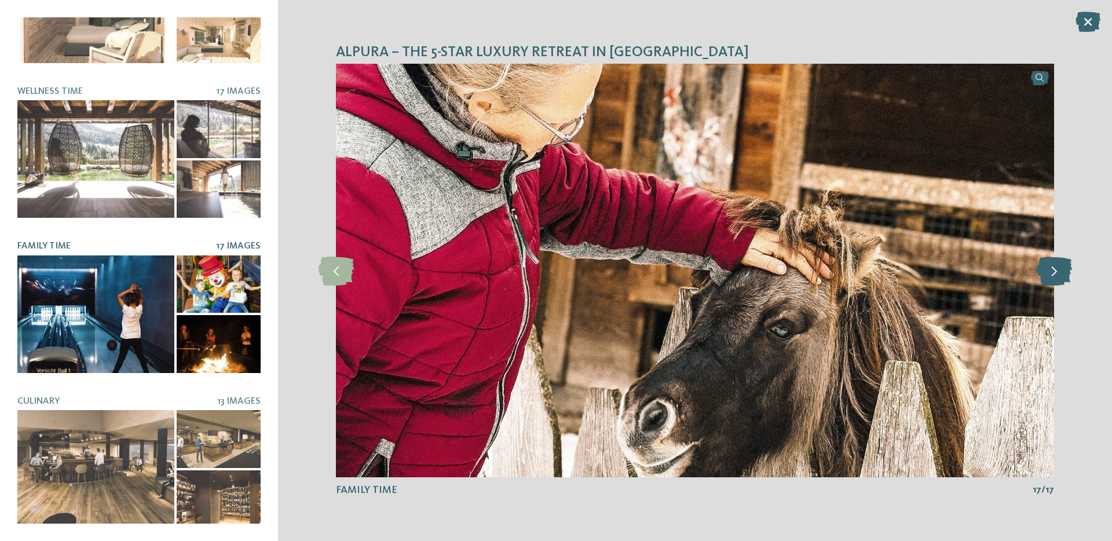
click at [1047, 263] on icon at bounding box center [1053, 270] width 35 height 29
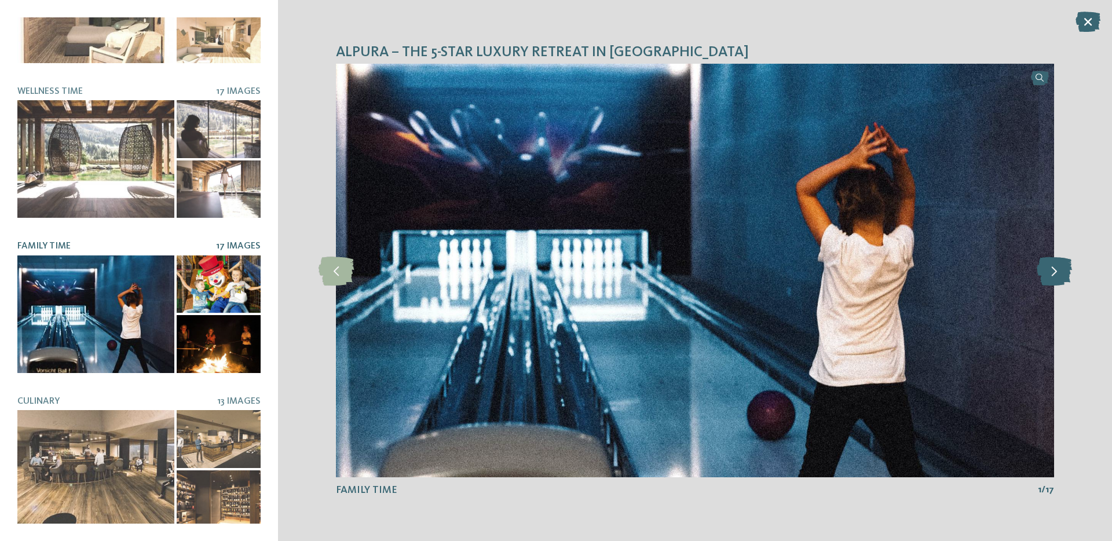
click at [1047, 263] on icon at bounding box center [1053, 270] width 35 height 29
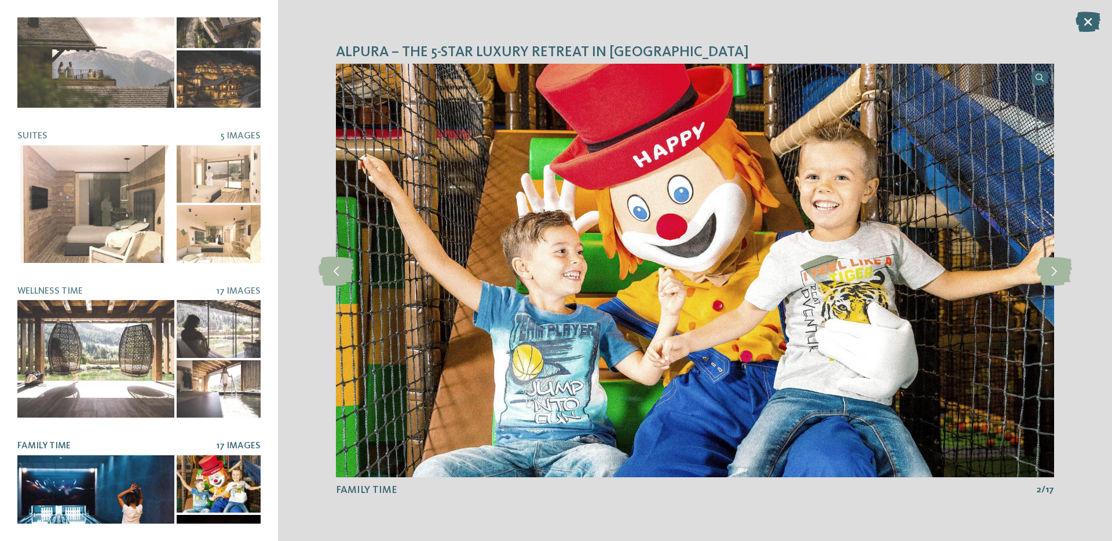
scroll to position [0, 0]
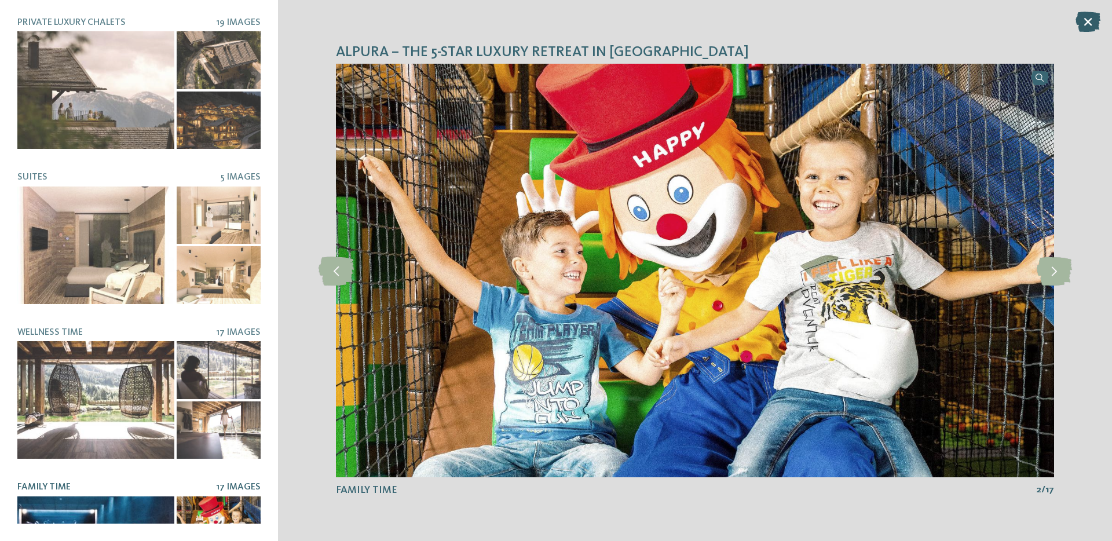
click at [1090, 17] on icon at bounding box center [1087, 22] width 25 height 20
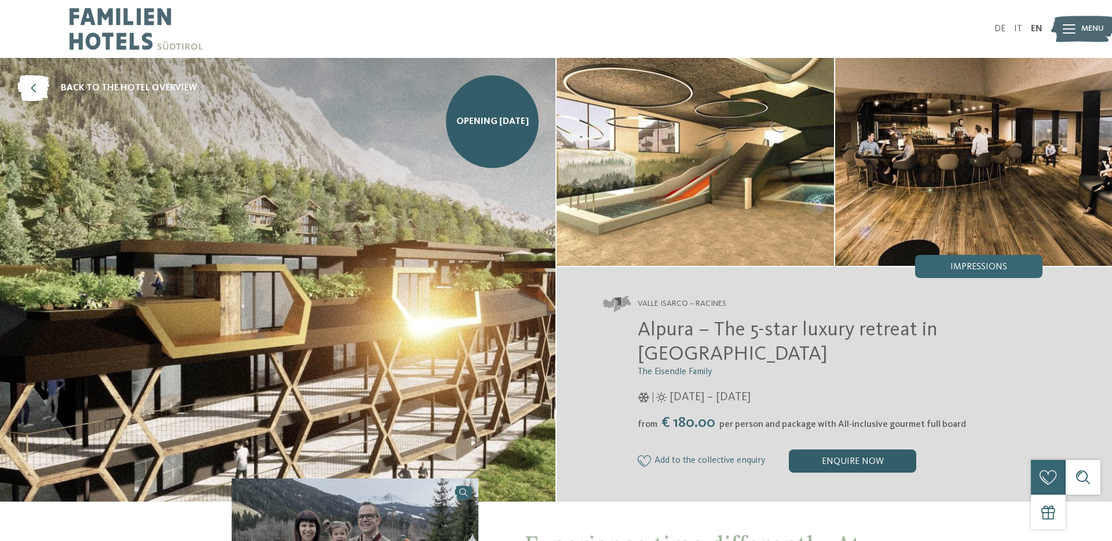
click at [831, 449] on div "enquire now" at bounding box center [852, 460] width 127 height 23
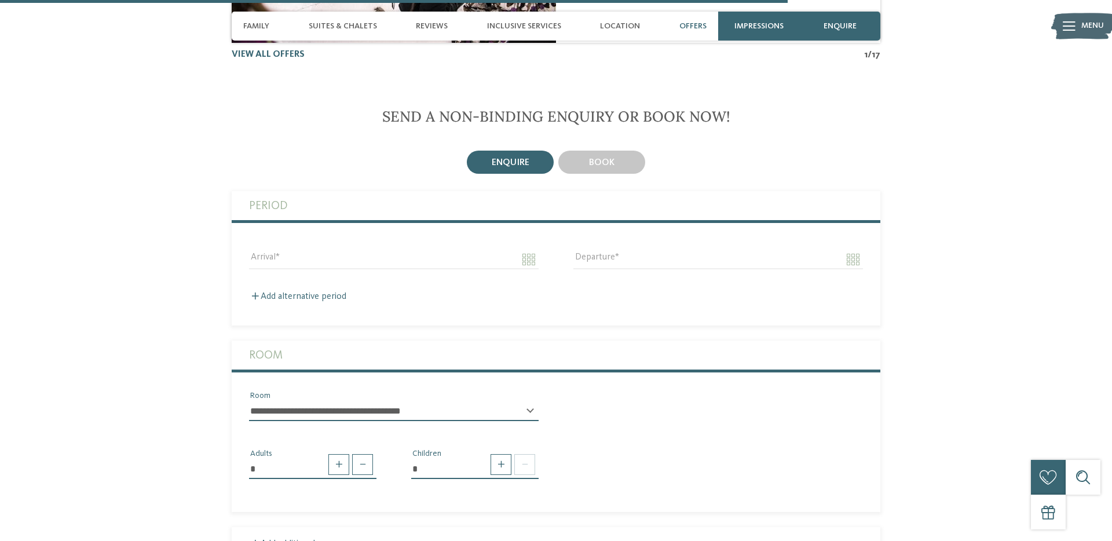
scroll to position [2654, 0]
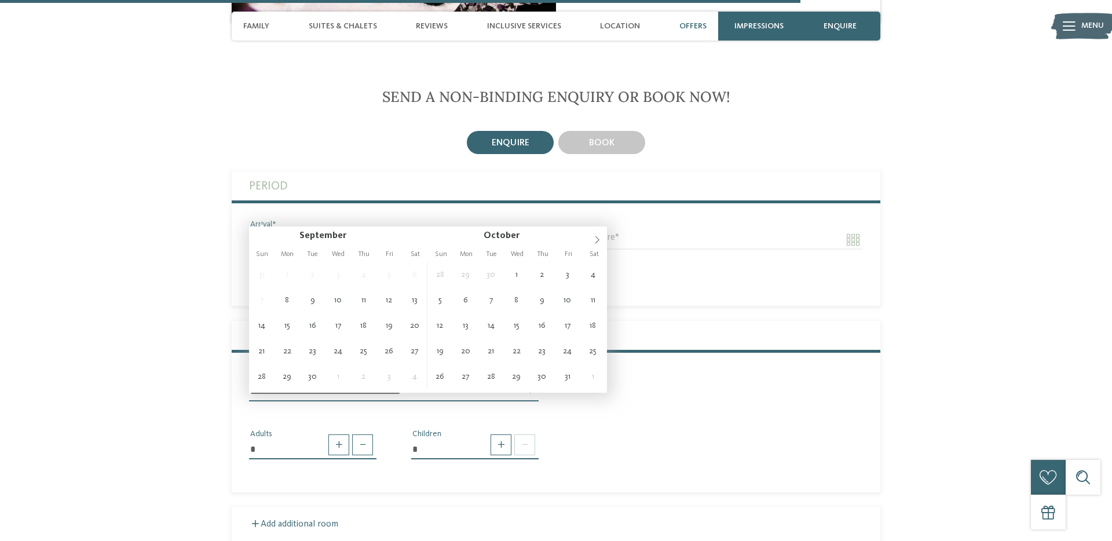
click at [391, 230] on input "Arrival" at bounding box center [394, 240] width 290 height 20
click at [591, 232] on span at bounding box center [597, 236] width 20 height 20
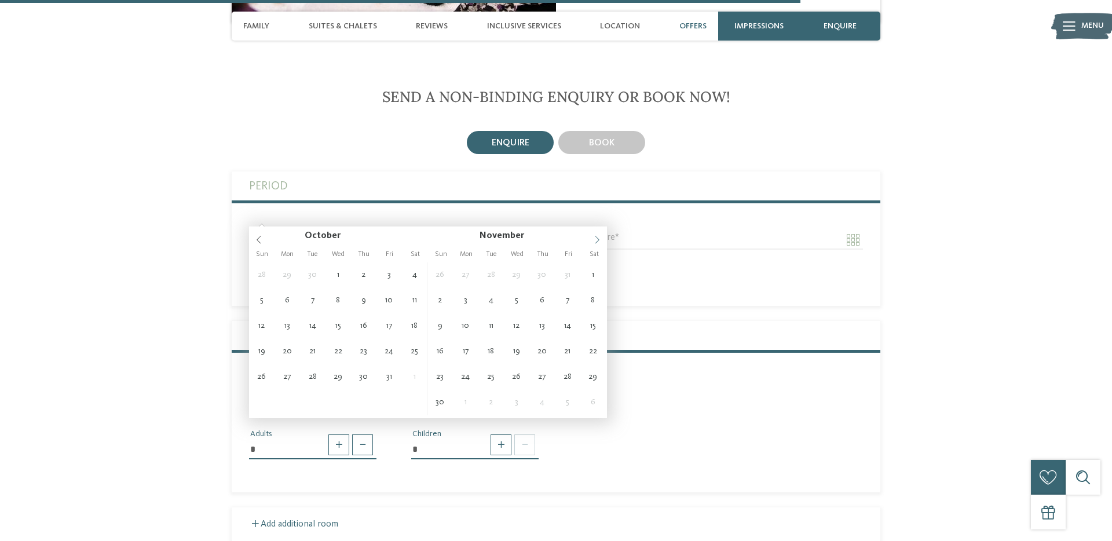
click at [591, 232] on span at bounding box center [597, 236] width 20 height 20
type input "****"
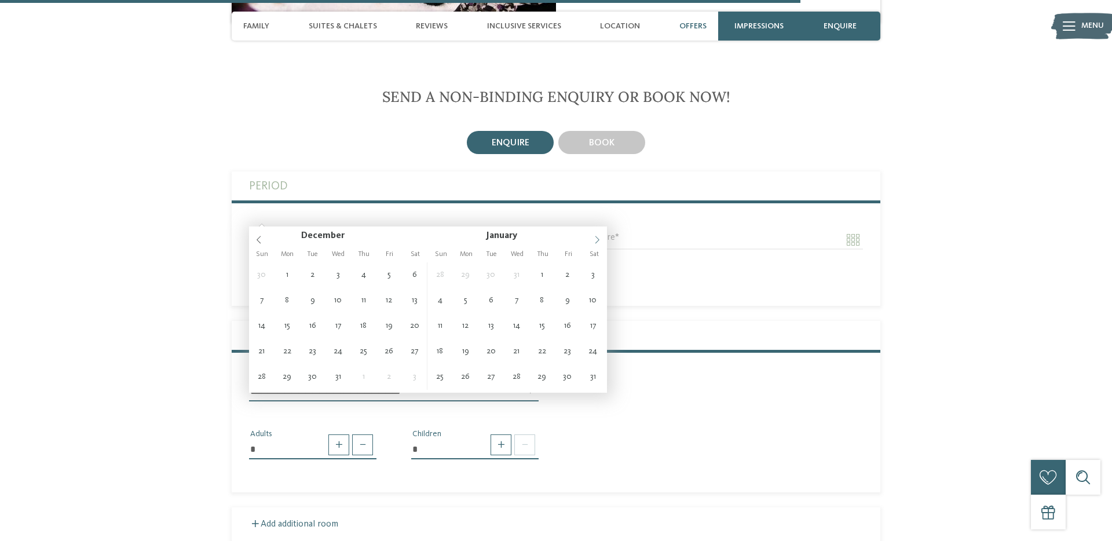
click at [591, 232] on span at bounding box center [597, 236] width 20 height 20
type input "****"
click at [591, 232] on span at bounding box center [597, 236] width 20 height 20
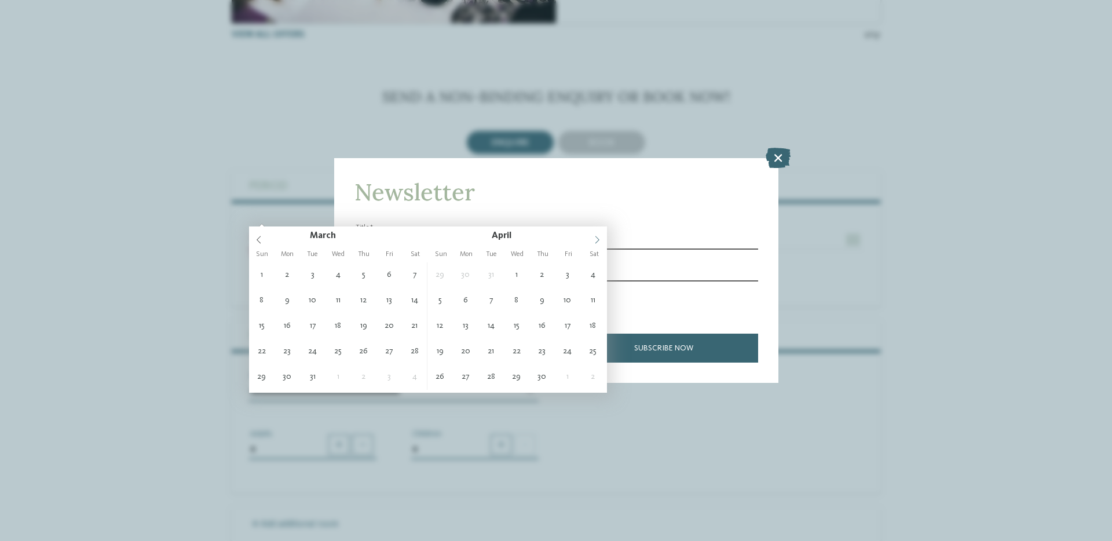
click at [591, 232] on span at bounding box center [597, 236] width 20 height 20
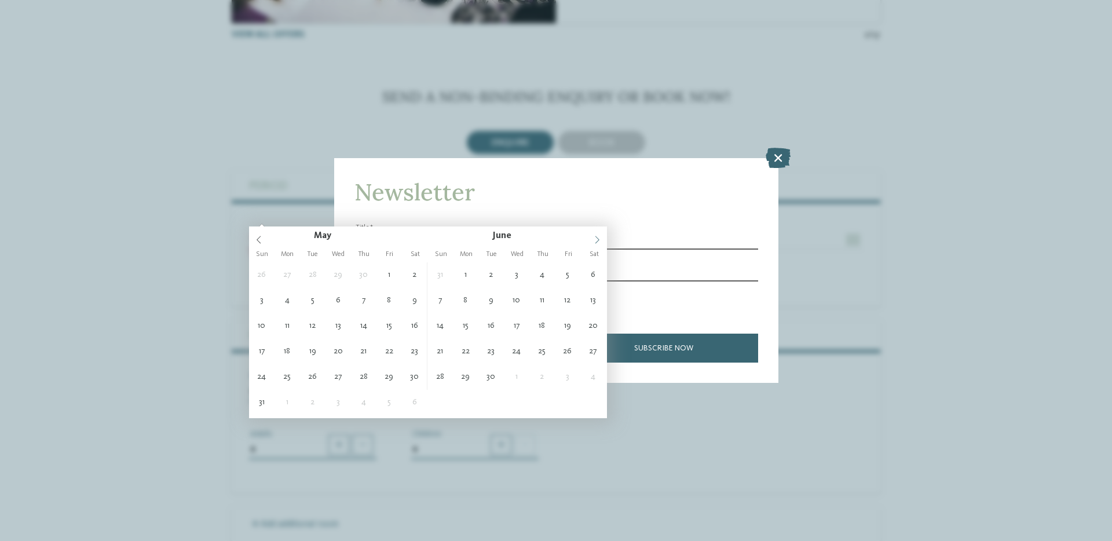
click at [591, 232] on span at bounding box center [597, 236] width 20 height 20
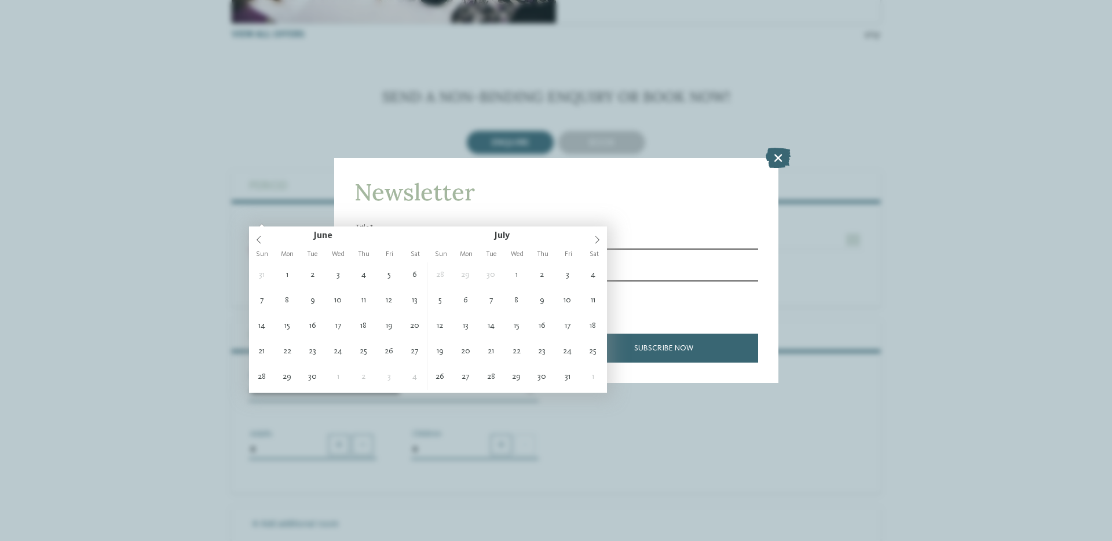
type input "**********"
type input "****"
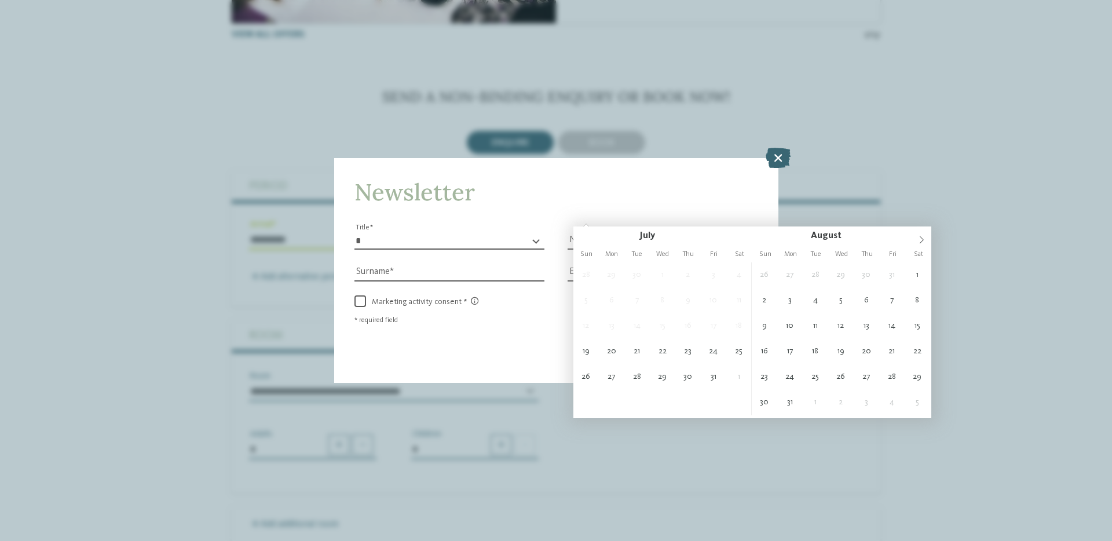
type input "**********"
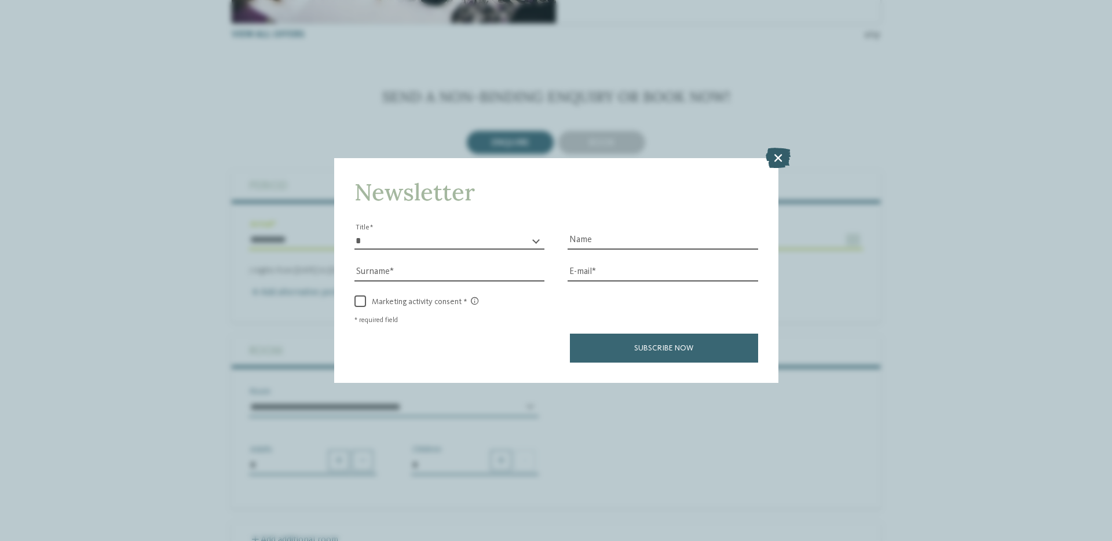
click at [778, 150] on icon at bounding box center [777, 157] width 25 height 20
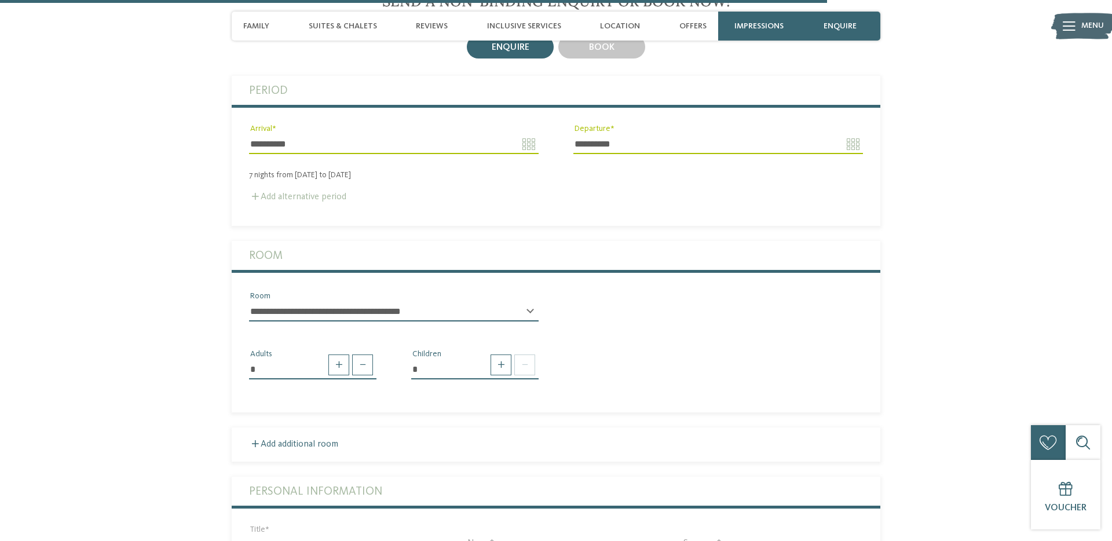
scroll to position [2754, 0]
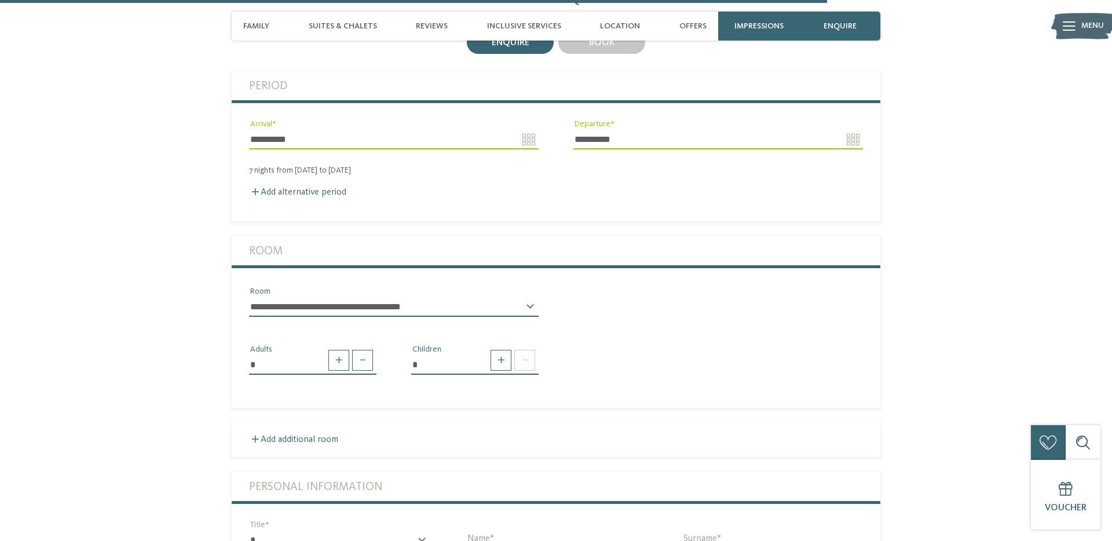
click at [357, 297] on select "**********" at bounding box center [394, 307] width 290 height 20
click at [249, 297] on select "**********" at bounding box center [394, 307] width 290 height 20
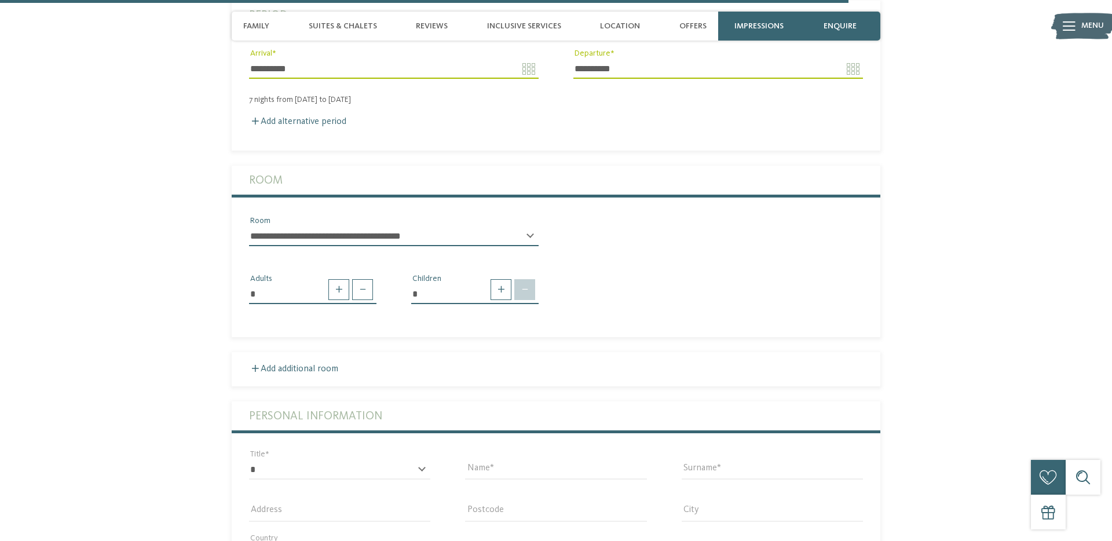
click at [526, 279] on span at bounding box center [524, 289] width 21 height 21
click at [507, 279] on span at bounding box center [500, 289] width 21 height 21
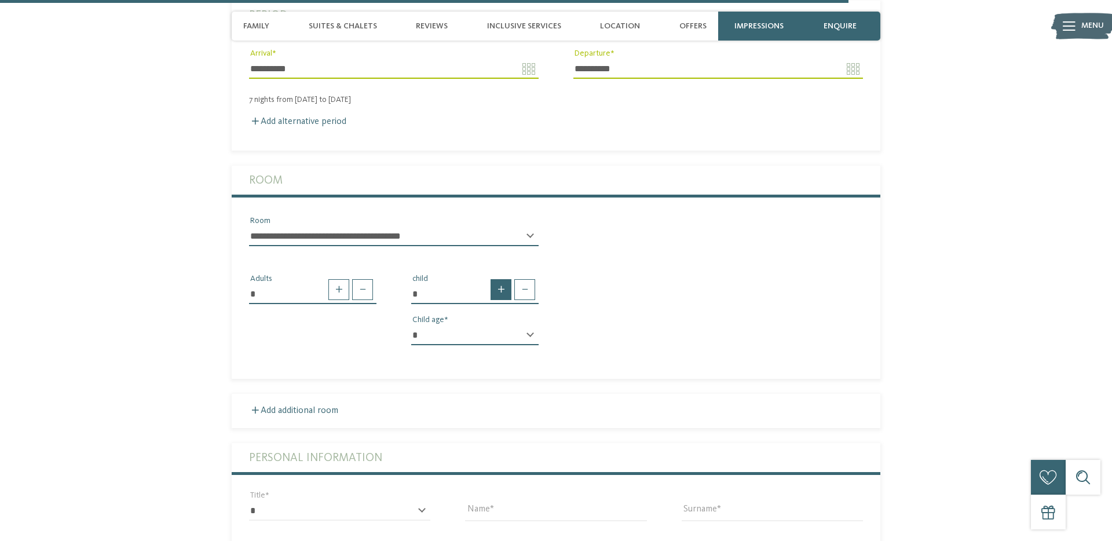
click at [503, 279] on span at bounding box center [500, 289] width 21 height 21
type input "*"
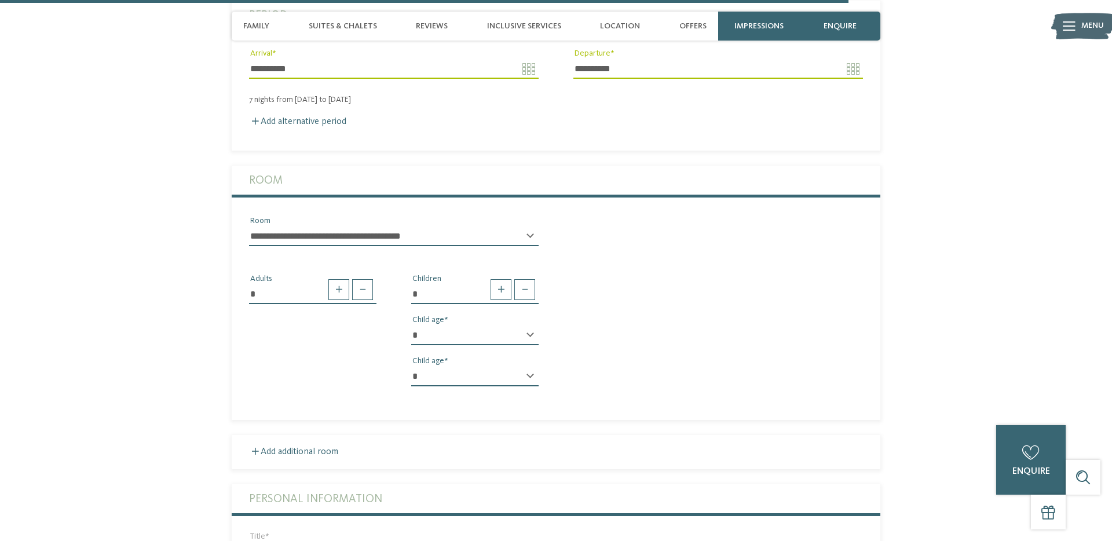
click at [519, 325] on select "* * * * * * * * * * * ** ** ** ** ** ** ** **" at bounding box center [474, 335] width 127 height 20
select select "*"
click at [411, 325] on select "* * * * * * * * * * * ** ** ** ** ** ** ** **" at bounding box center [474, 335] width 127 height 20
click at [472, 367] on select "* * * * * * * * * * * ** ** ** ** ** ** ** **" at bounding box center [474, 377] width 127 height 20
select select "*"
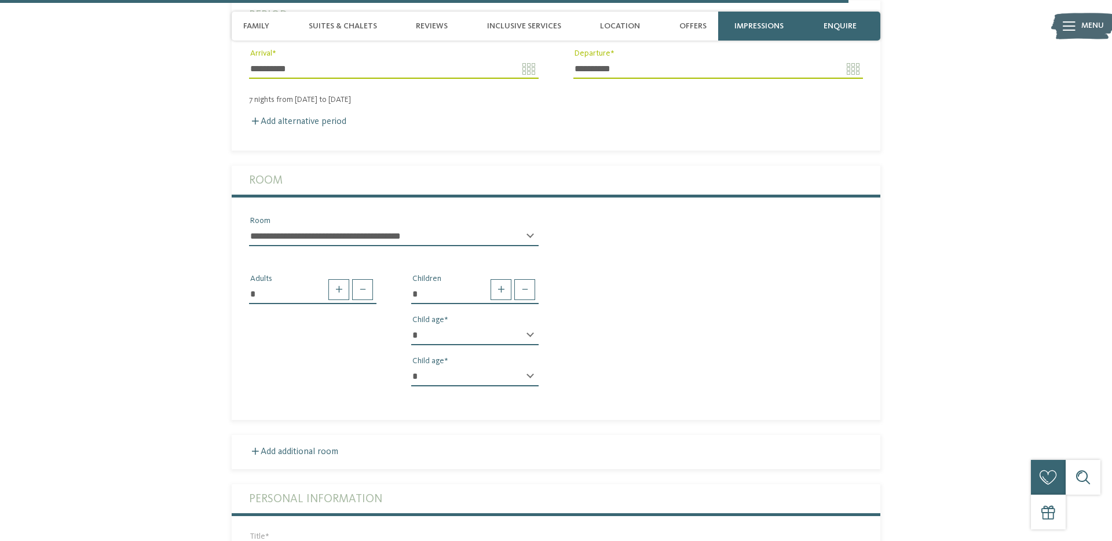
click at [411, 367] on select "* * * * * * * * * * * ** ** ** ** ** ** ** **" at bounding box center [474, 377] width 127 height 20
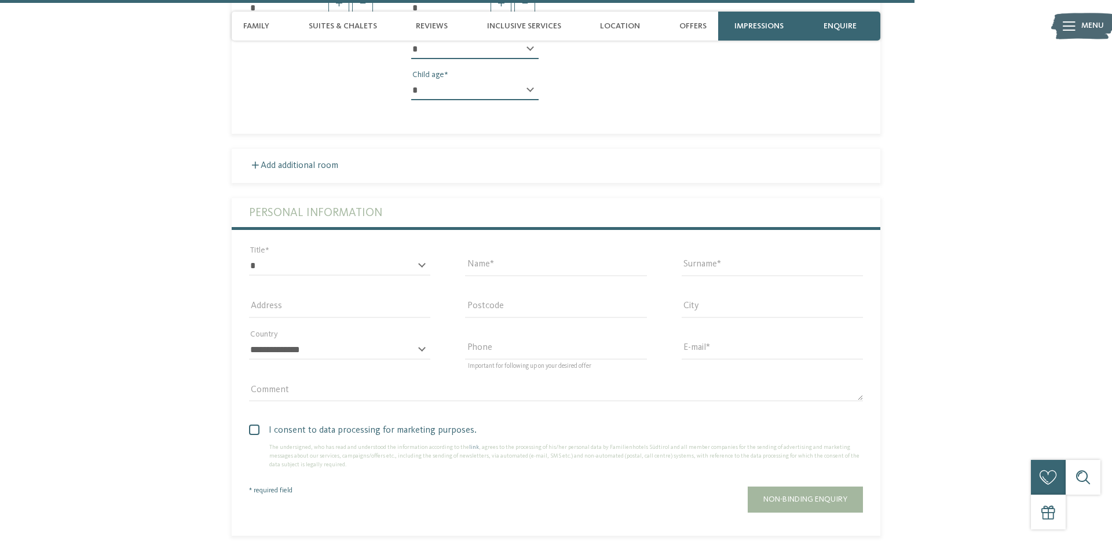
scroll to position [3112, 0]
click at [363, 255] on select "* ** ** ****** **" at bounding box center [339, 265] width 181 height 20
select select "*"
click at [249, 255] on select "* ** ** ****** **" at bounding box center [339, 265] width 181 height 20
click at [511, 255] on input "Name" at bounding box center [555, 265] width 181 height 20
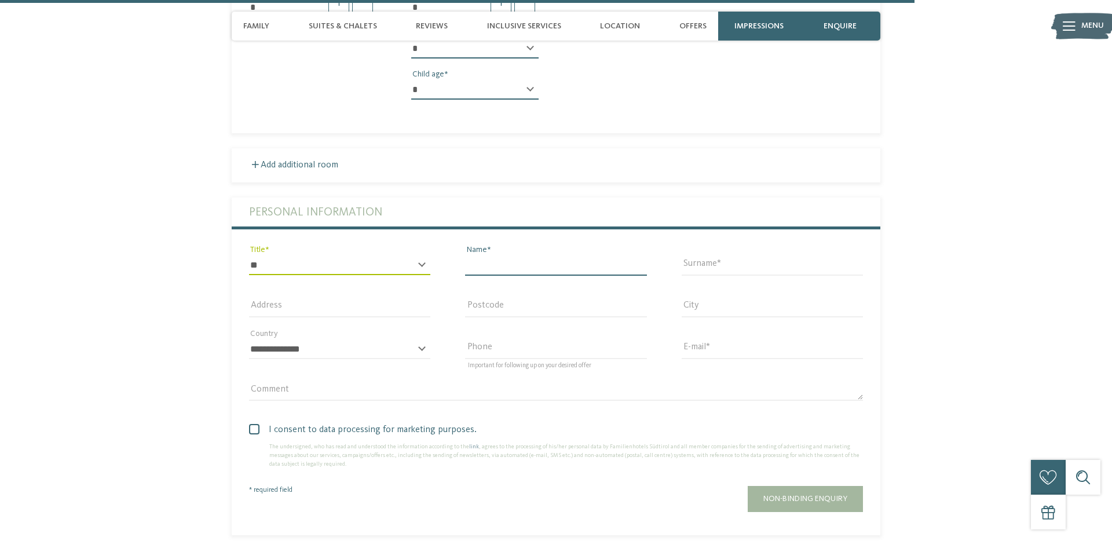
type input "*******"
type input "******"
type input "**********"
type input "*******"
type input "******"
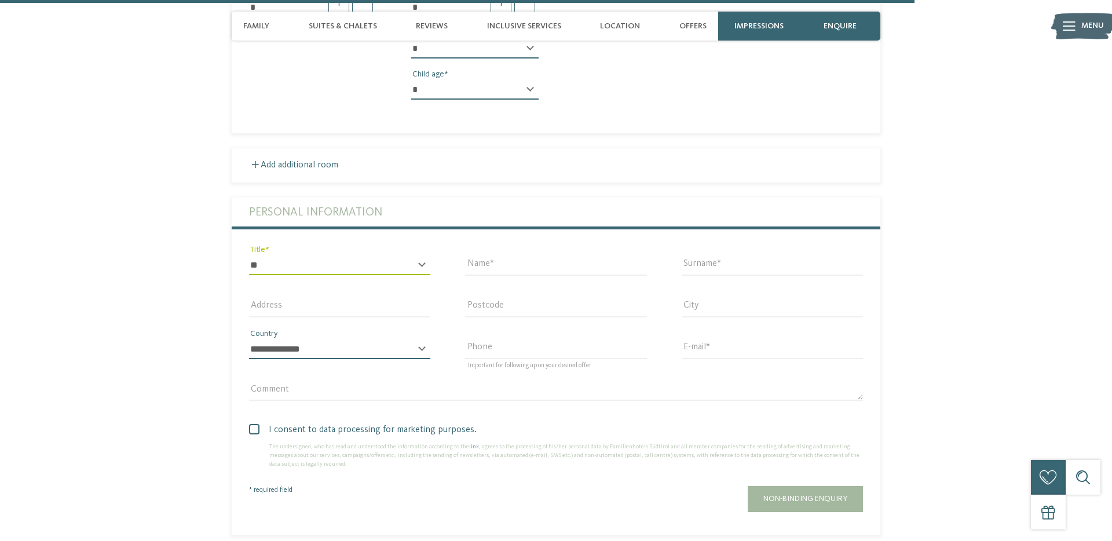
select select "**"
type input "**********"
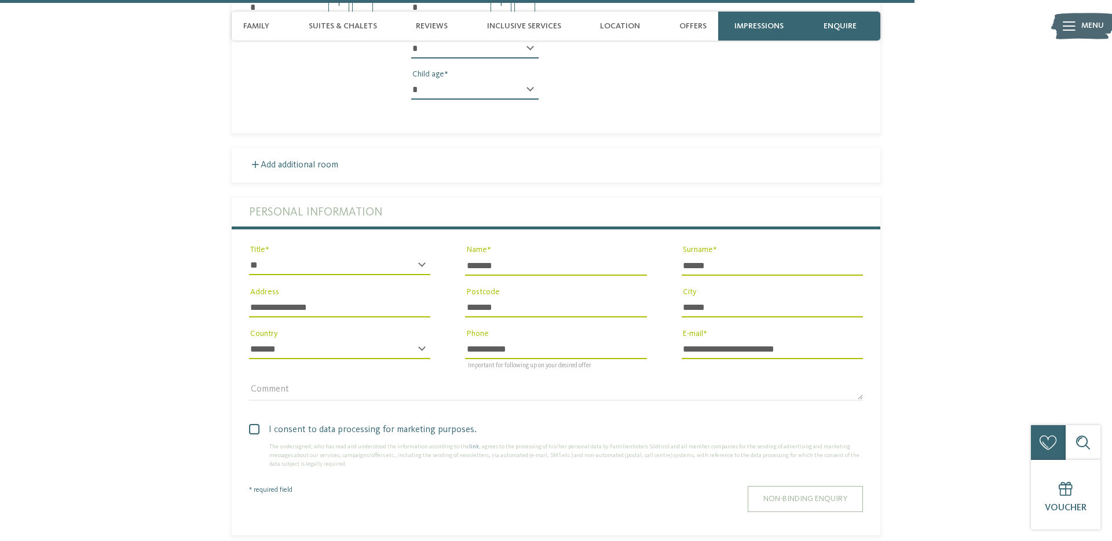
click at [819, 486] on button "Non-binding enquiry" at bounding box center [805, 499] width 115 height 26
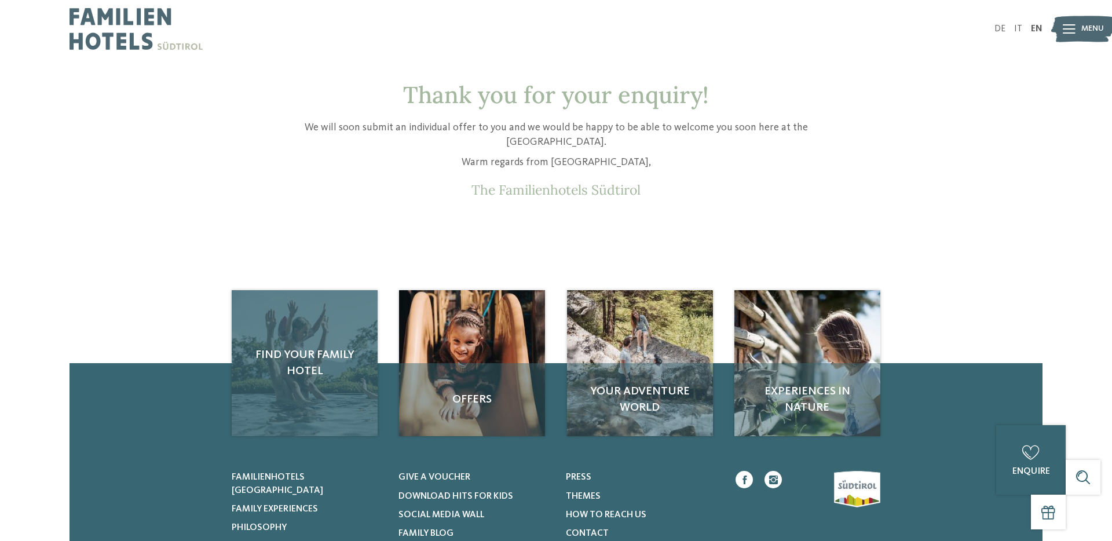
click at [294, 395] on div "Find your family hotel" at bounding box center [305, 363] width 146 height 146
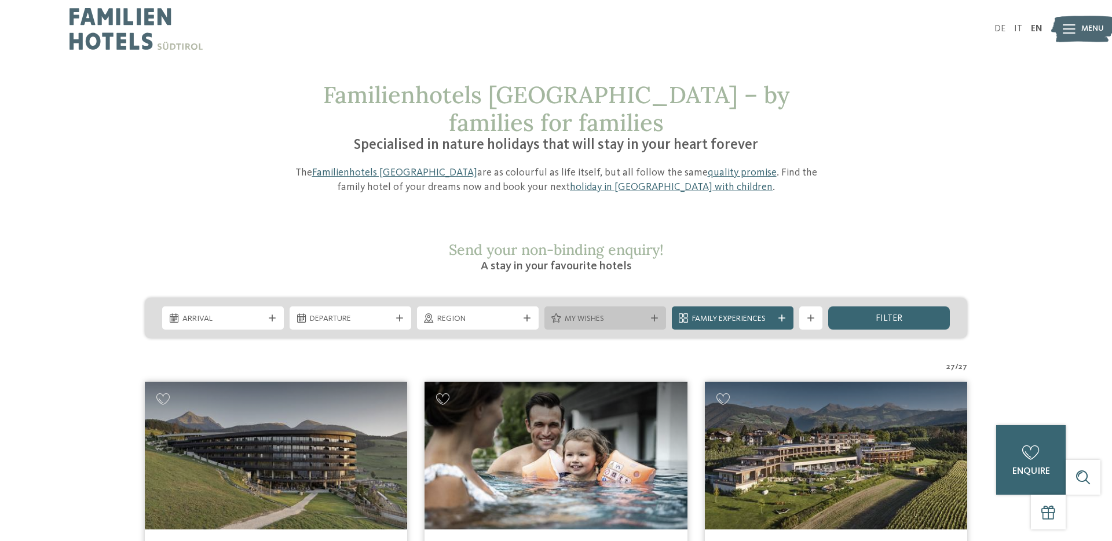
click at [591, 313] on span "My wishes" at bounding box center [605, 319] width 81 height 12
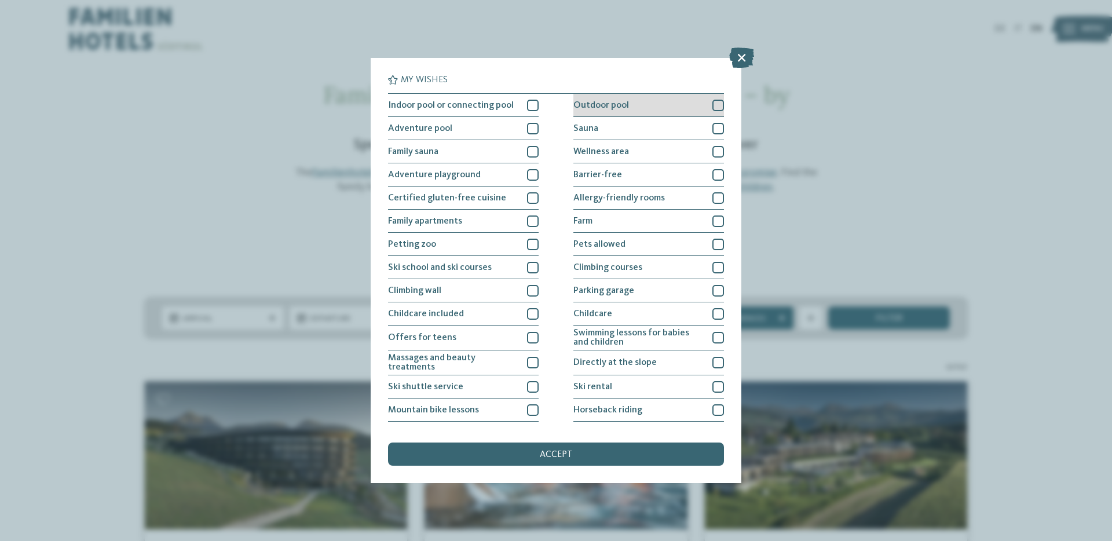
click at [598, 107] on span "Outdoor pool" at bounding box center [601, 105] width 56 height 9
click at [552, 454] on span "accept" at bounding box center [556, 454] width 32 height 9
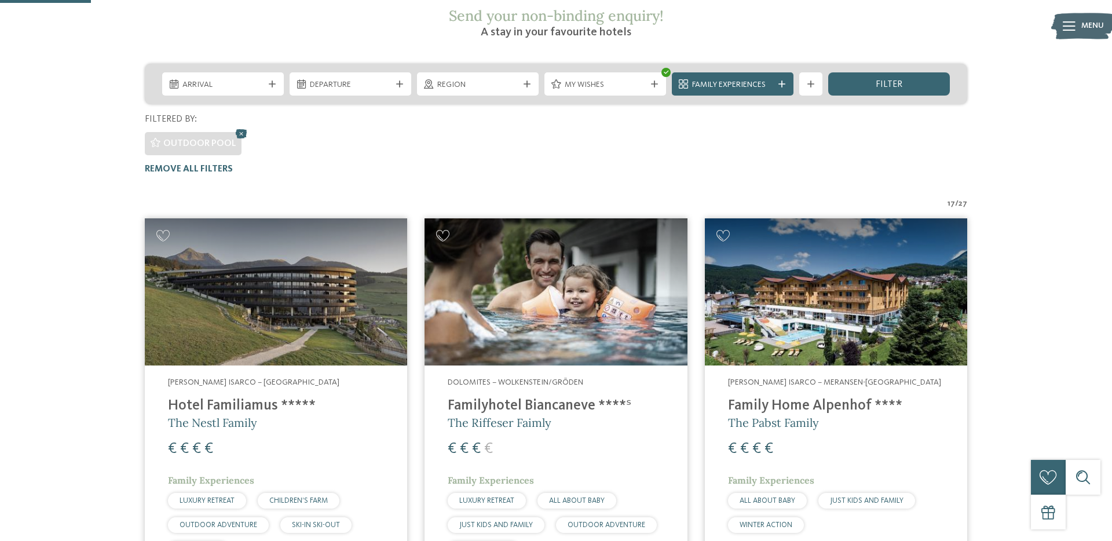
scroll to position [230, 0]
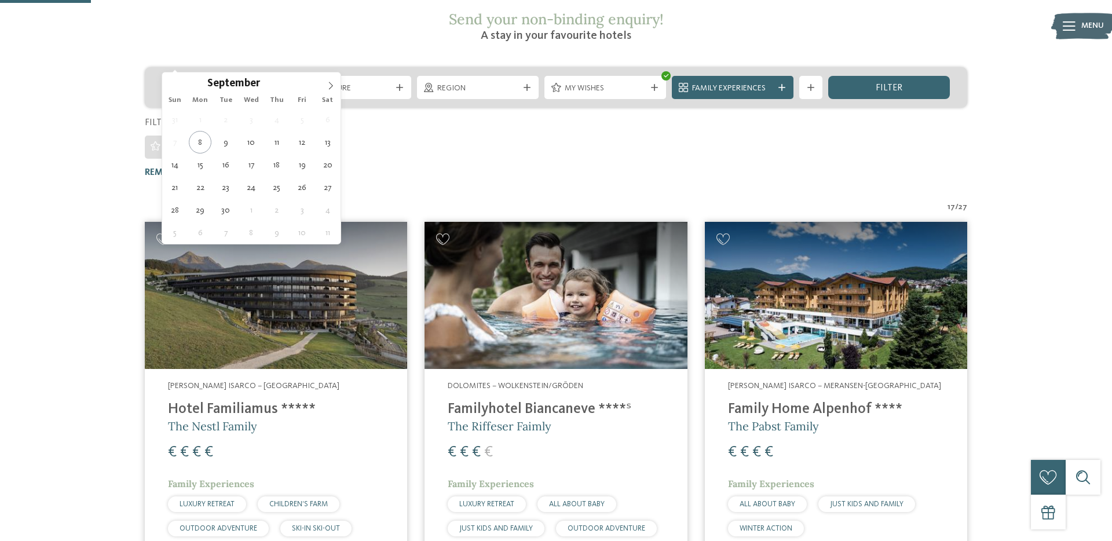
click at [257, 76] on div "Arrival" at bounding box center [223, 87] width 122 height 23
click at [328, 86] on icon at bounding box center [331, 86] width 8 height 8
type input "****"
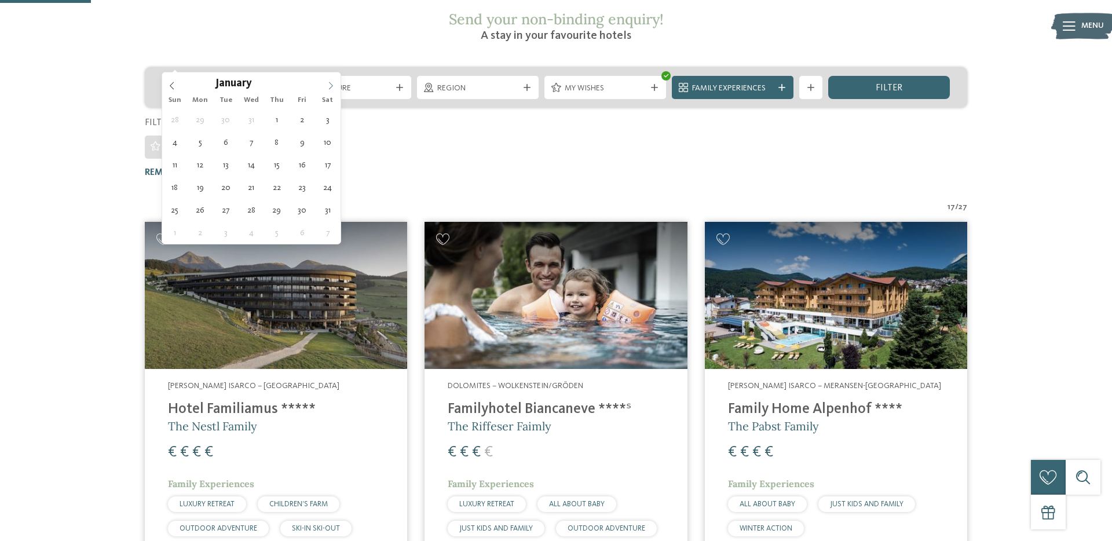
click at [328, 86] on icon at bounding box center [331, 86] width 8 height 8
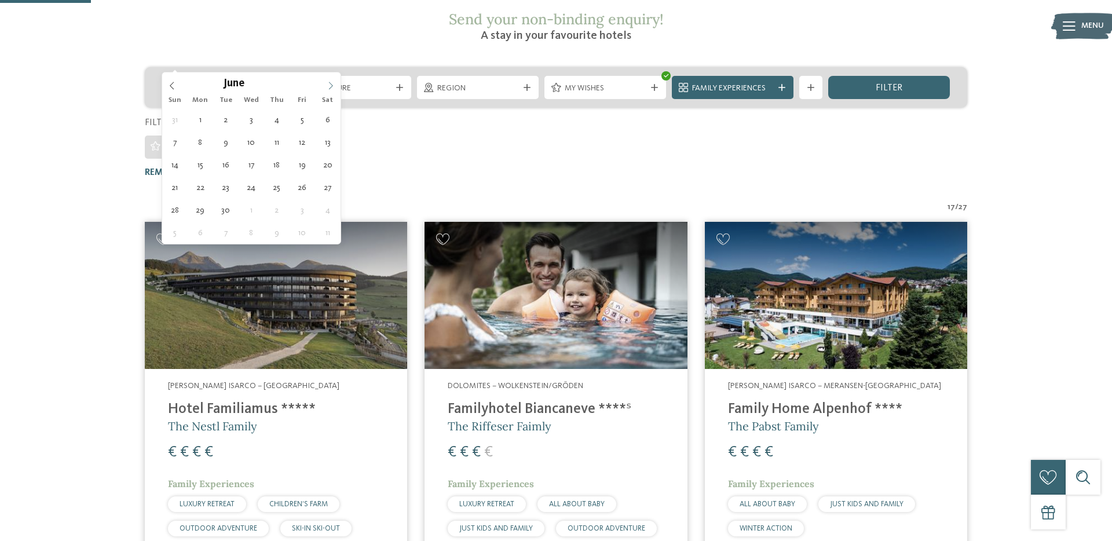
click at [328, 86] on icon at bounding box center [331, 86] width 8 height 8
type div "18.07.2026"
type input "****"
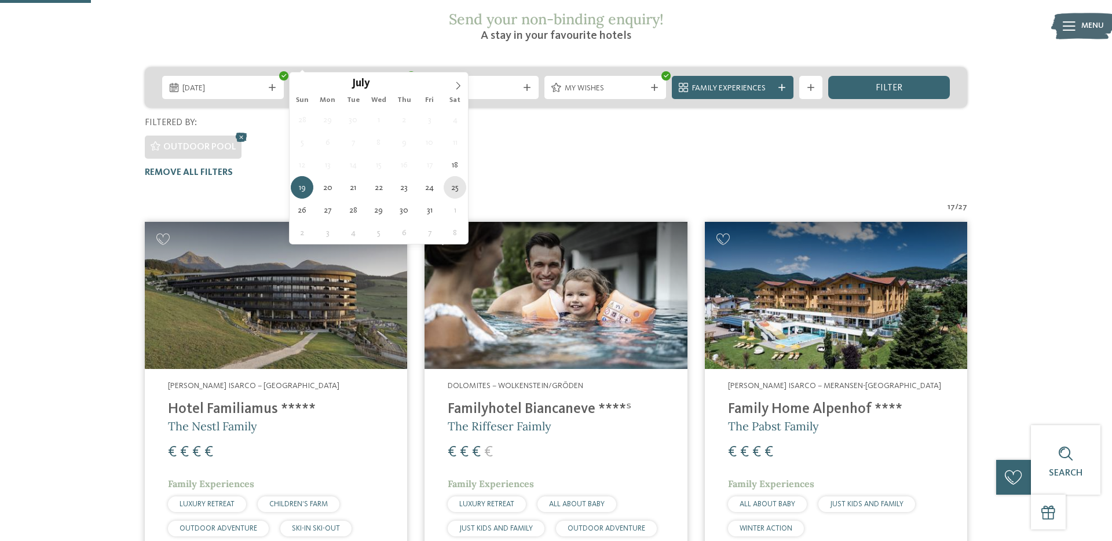
type div "25.07.2026"
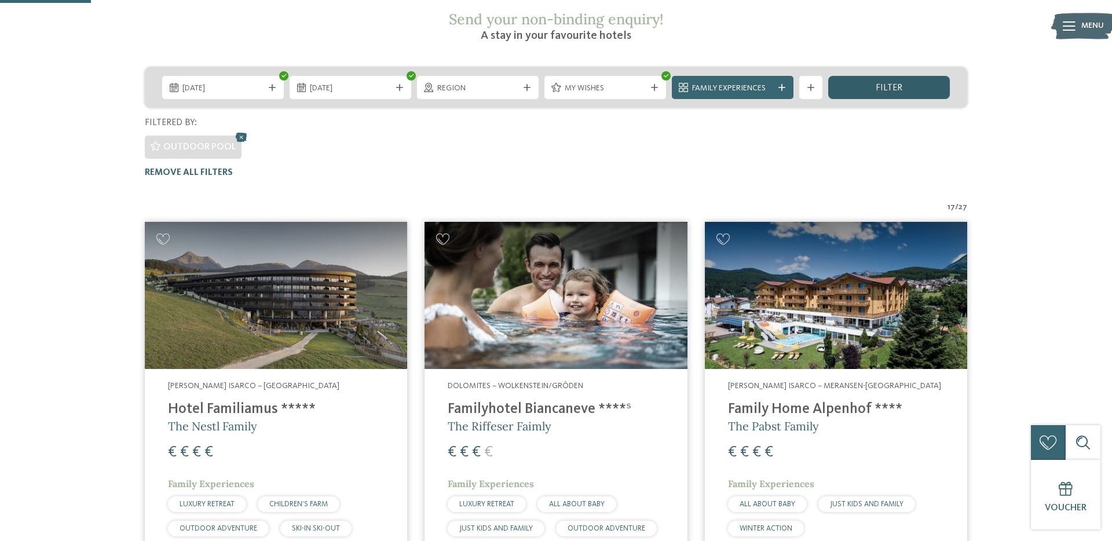
click at [872, 76] on div "filter" at bounding box center [889, 87] width 122 height 23
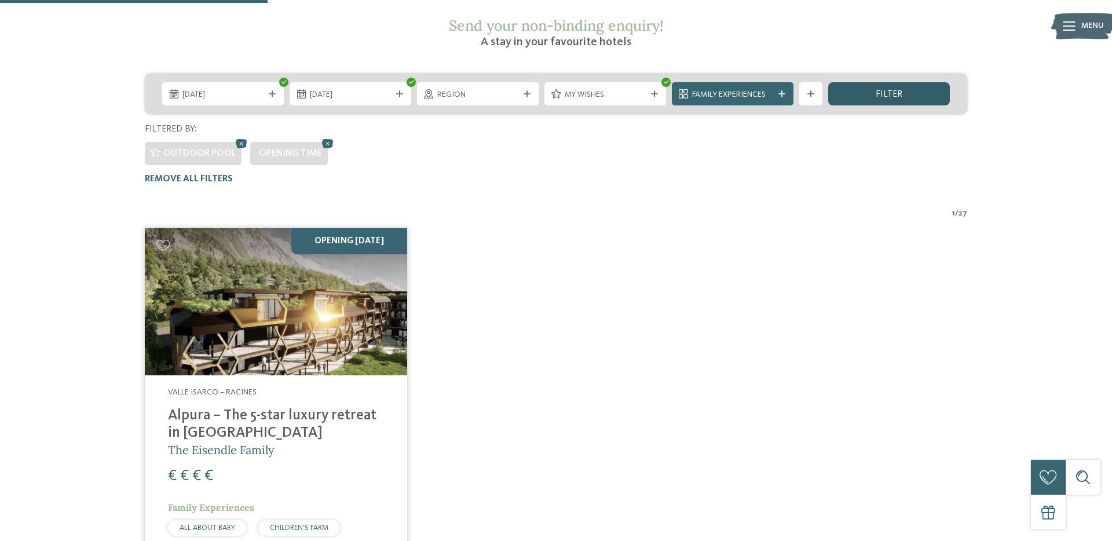
scroll to position [223, 0]
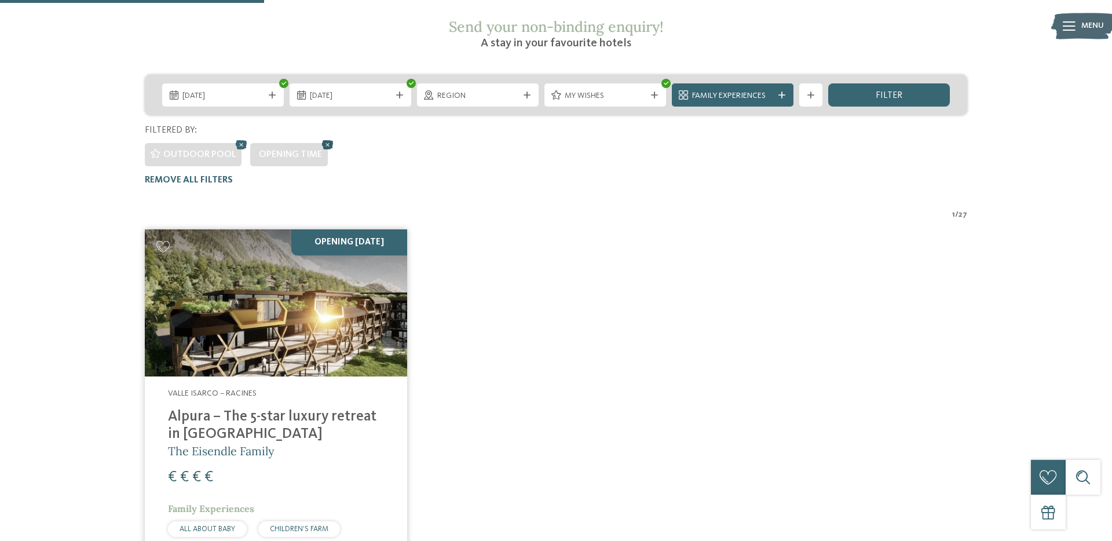
click at [328, 137] on icon at bounding box center [327, 144] width 17 height 15
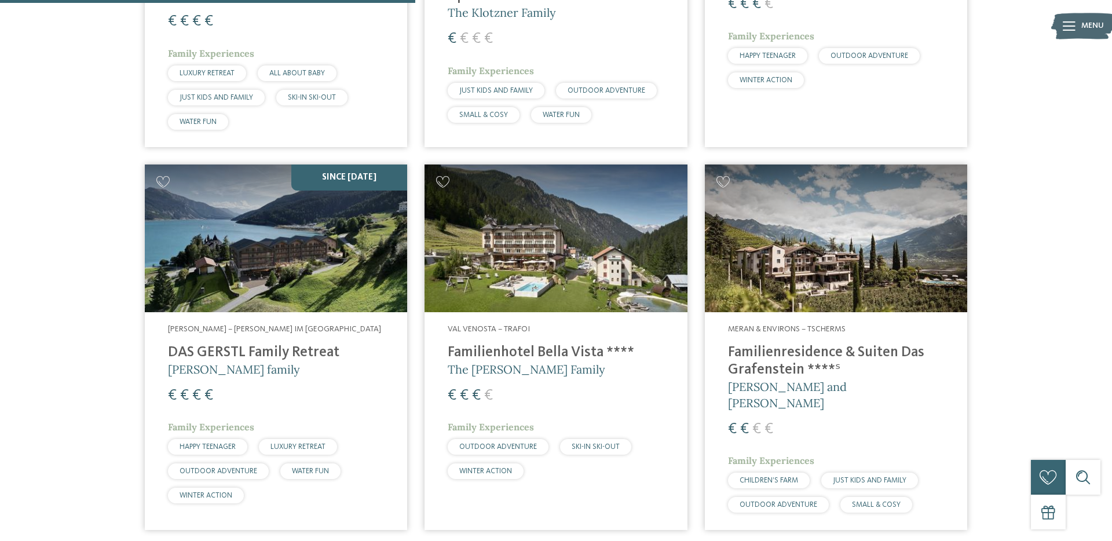
scroll to position [1026, 0]
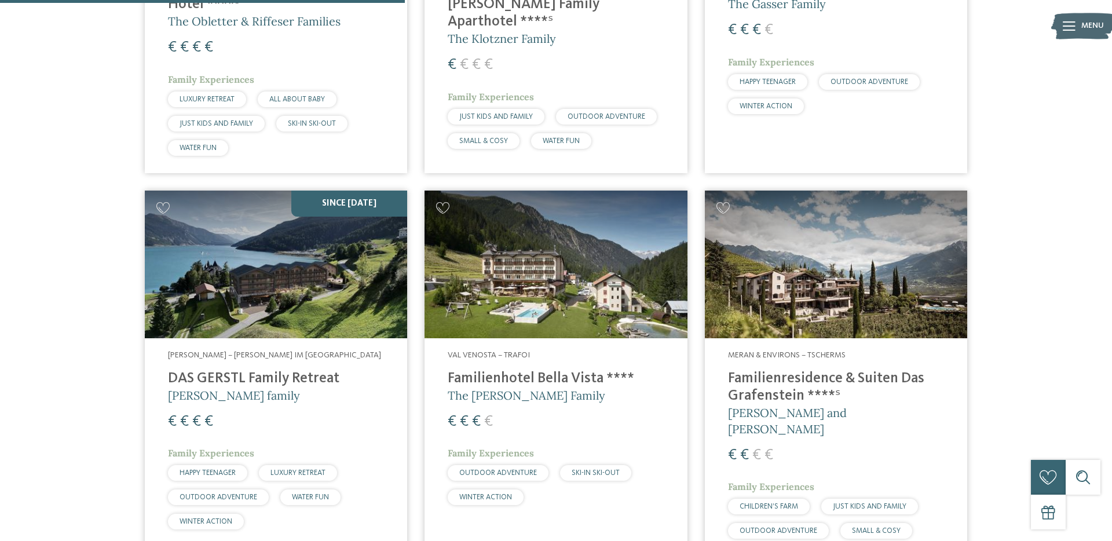
click at [542, 270] on img at bounding box center [555, 264] width 262 height 148
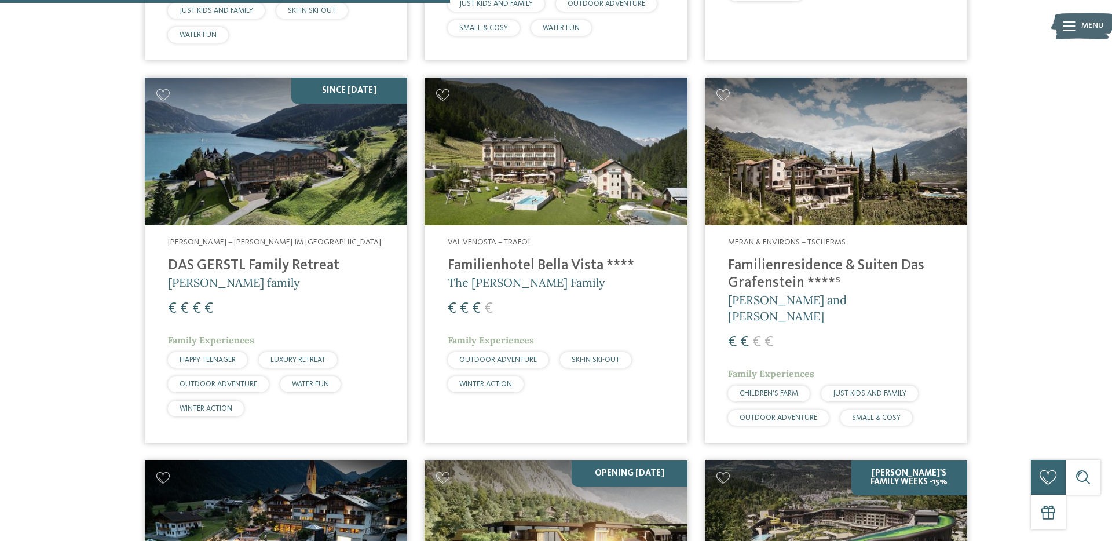
scroll to position [1141, 0]
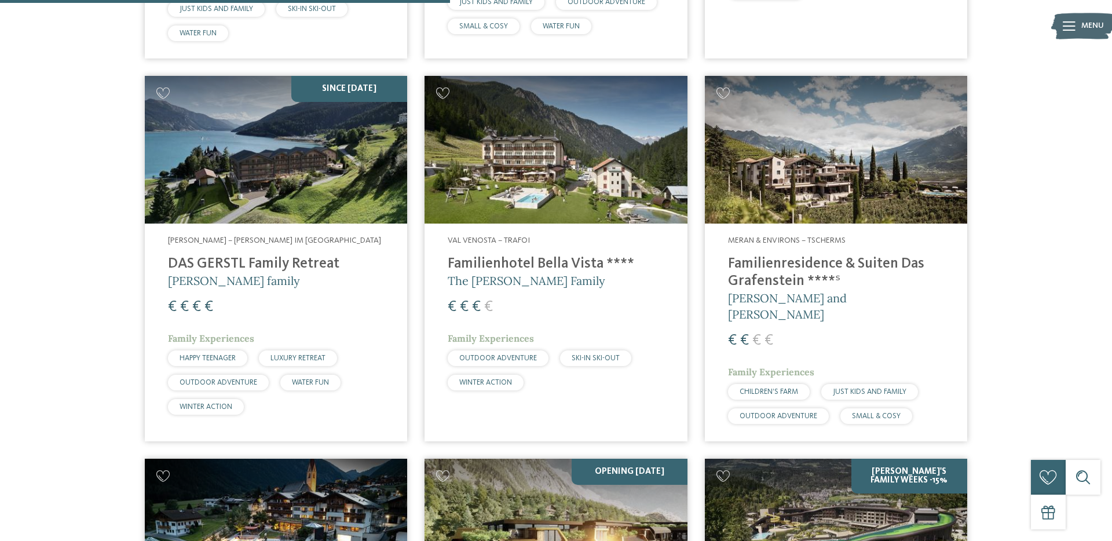
click at [856, 131] on img at bounding box center [836, 150] width 262 height 148
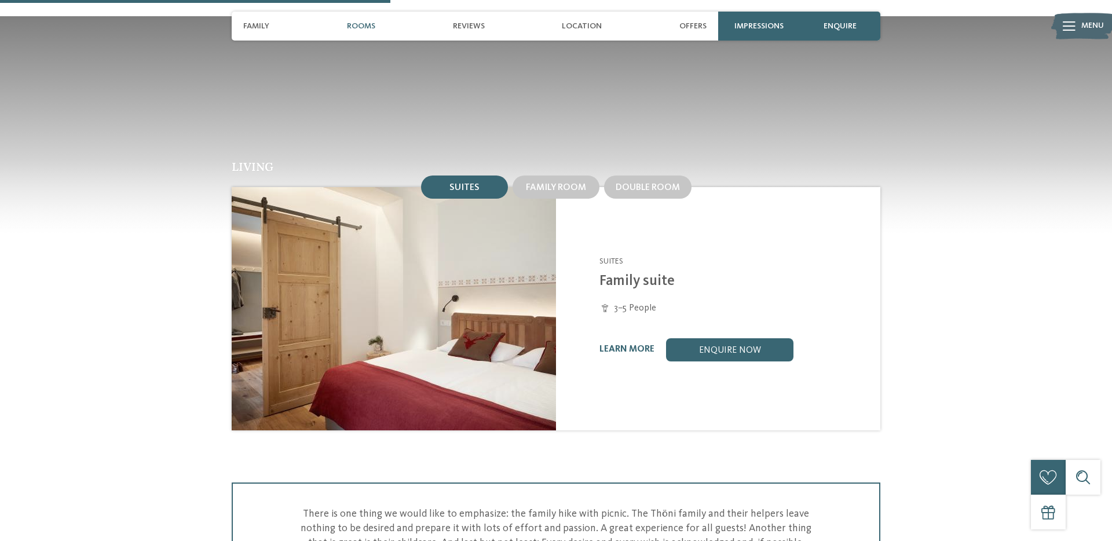
scroll to position [1141, 0]
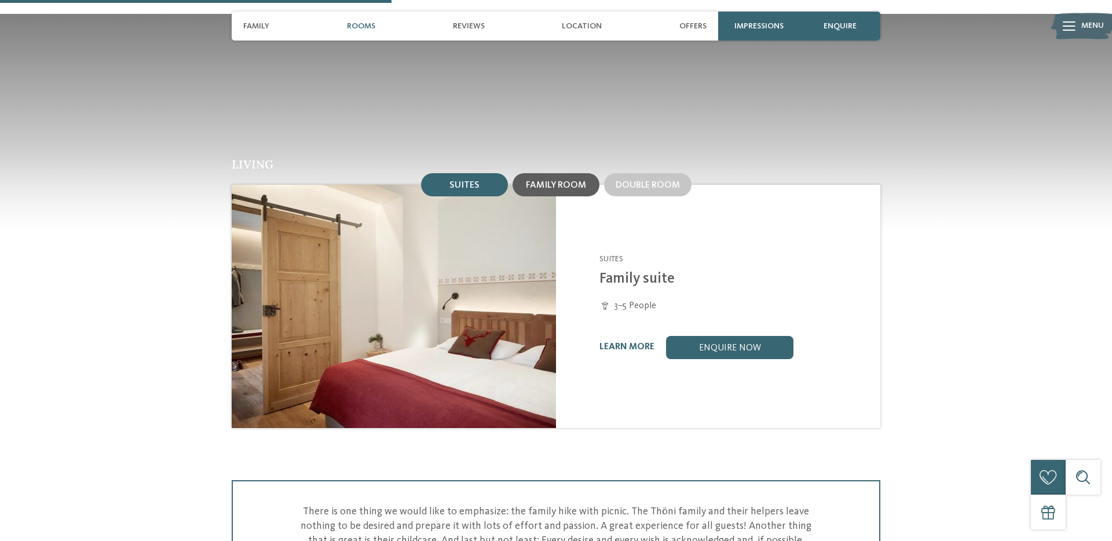
click at [567, 173] on div "Family room" at bounding box center [555, 184] width 87 height 23
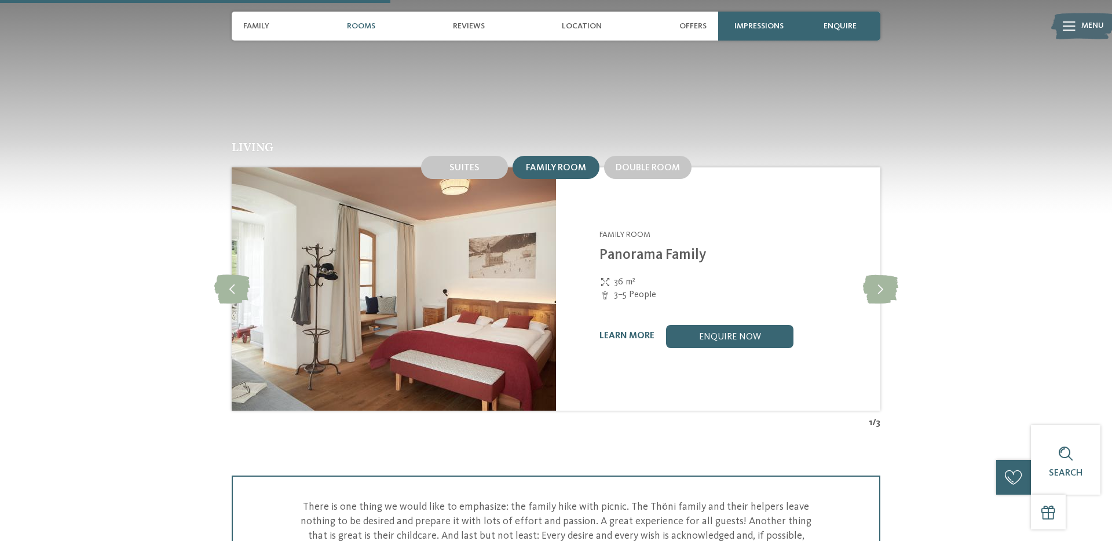
scroll to position [1166, 0]
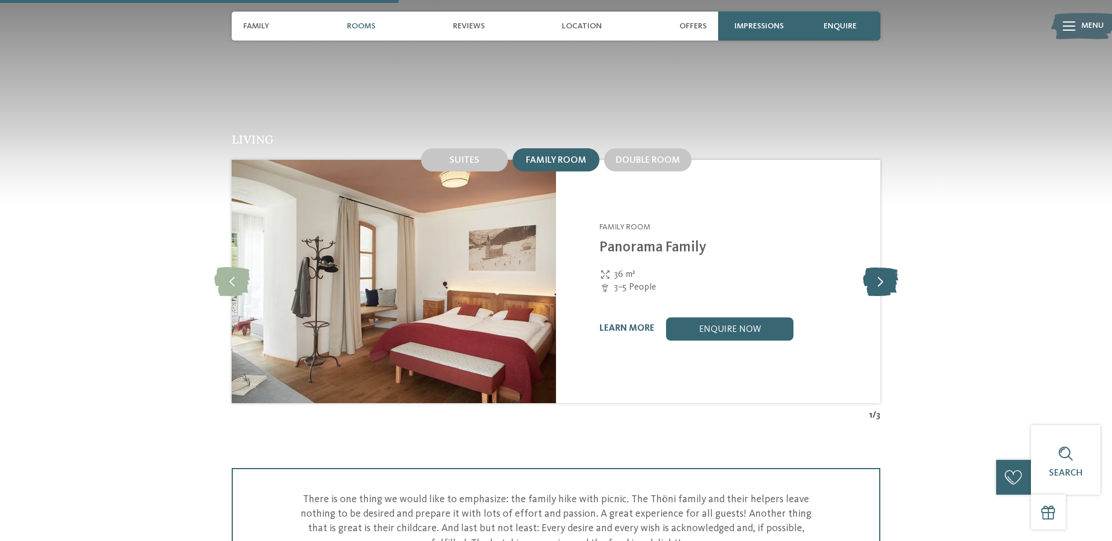
click at [884, 277] on icon at bounding box center [880, 281] width 35 height 29
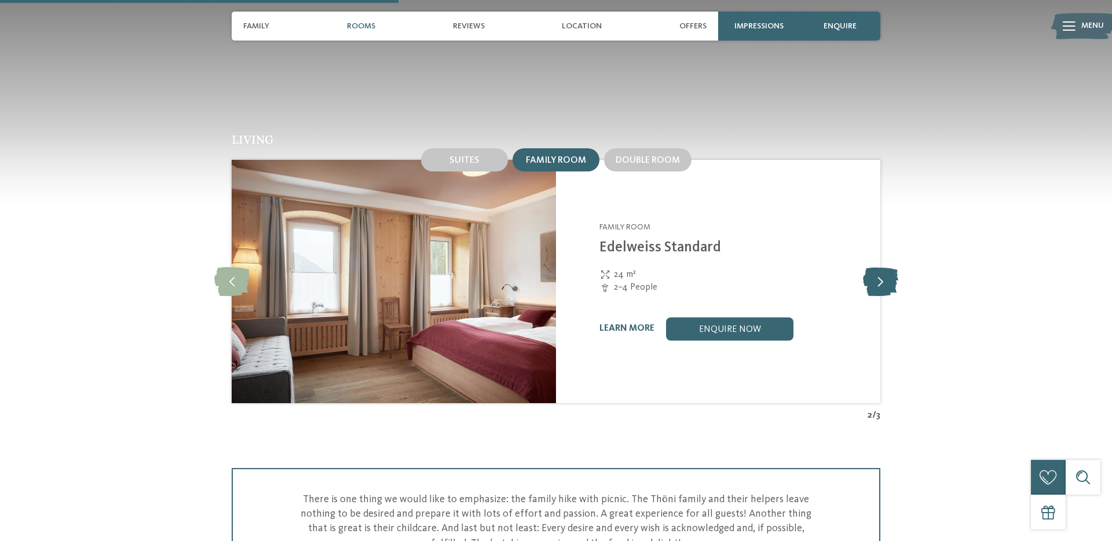
click at [884, 277] on icon at bounding box center [880, 281] width 35 height 29
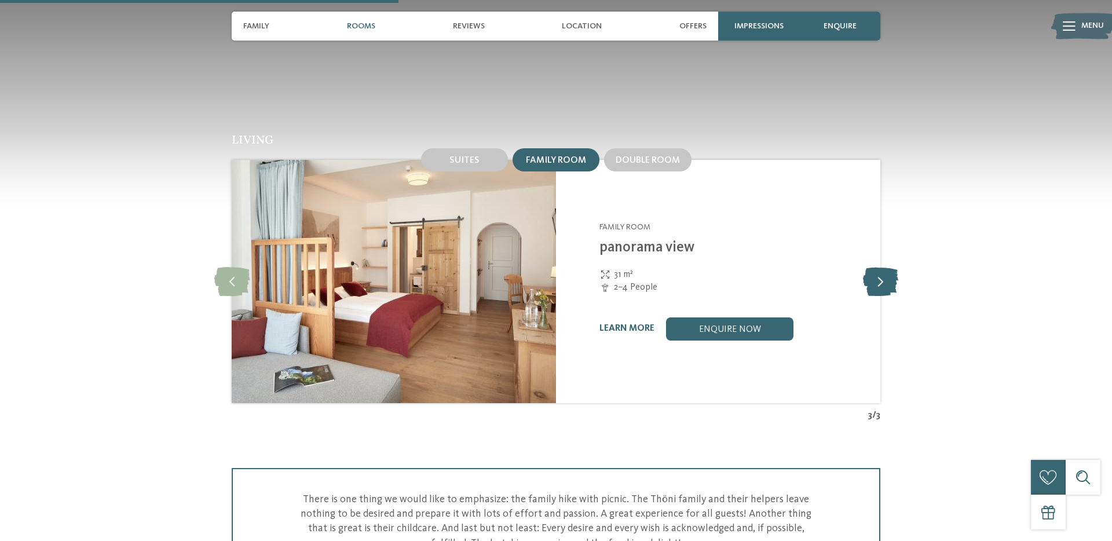
click at [884, 277] on icon at bounding box center [880, 281] width 35 height 29
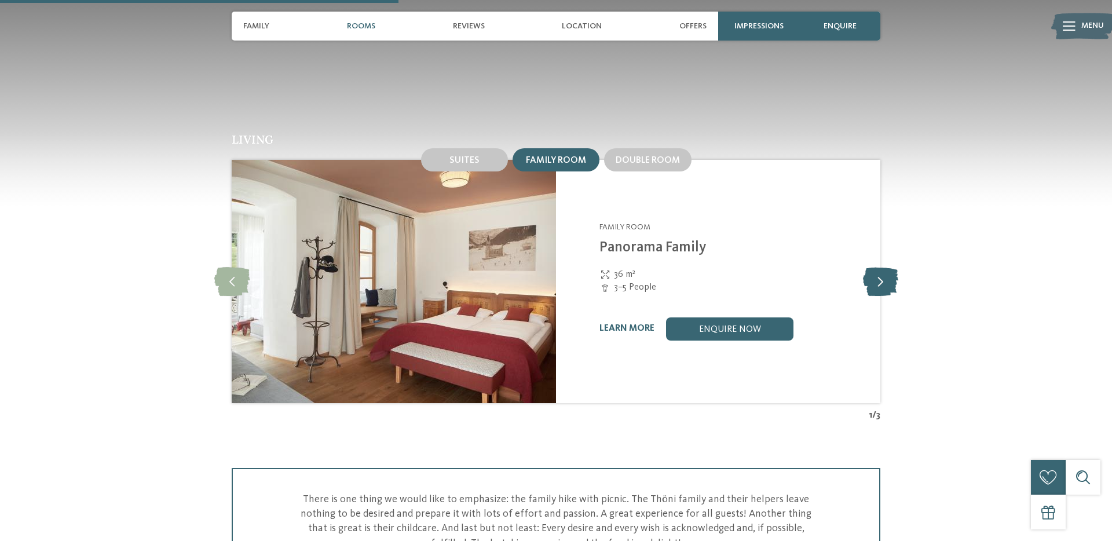
click at [884, 277] on icon at bounding box center [880, 281] width 35 height 29
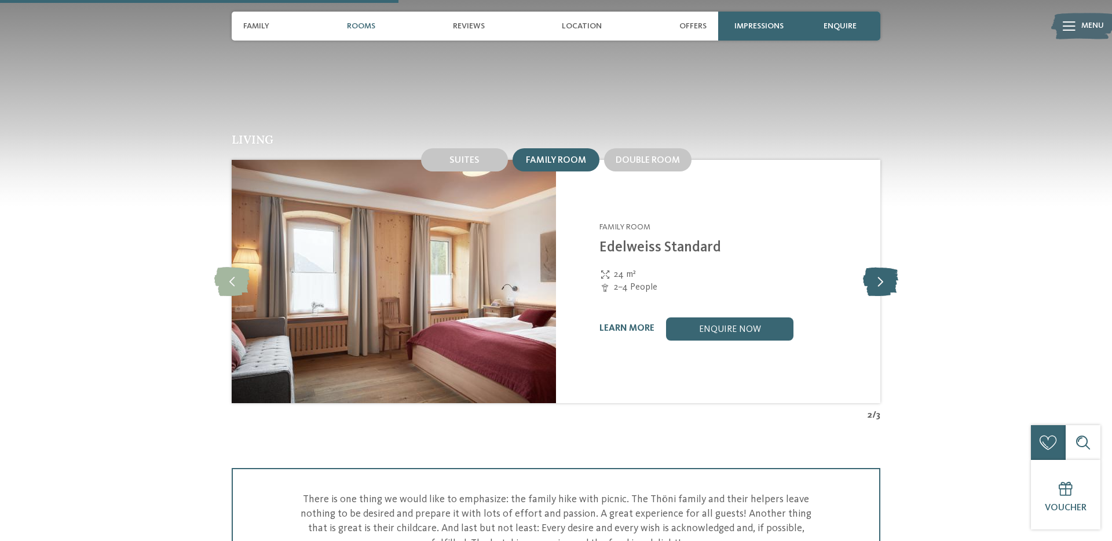
click at [884, 277] on icon at bounding box center [880, 281] width 35 height 29
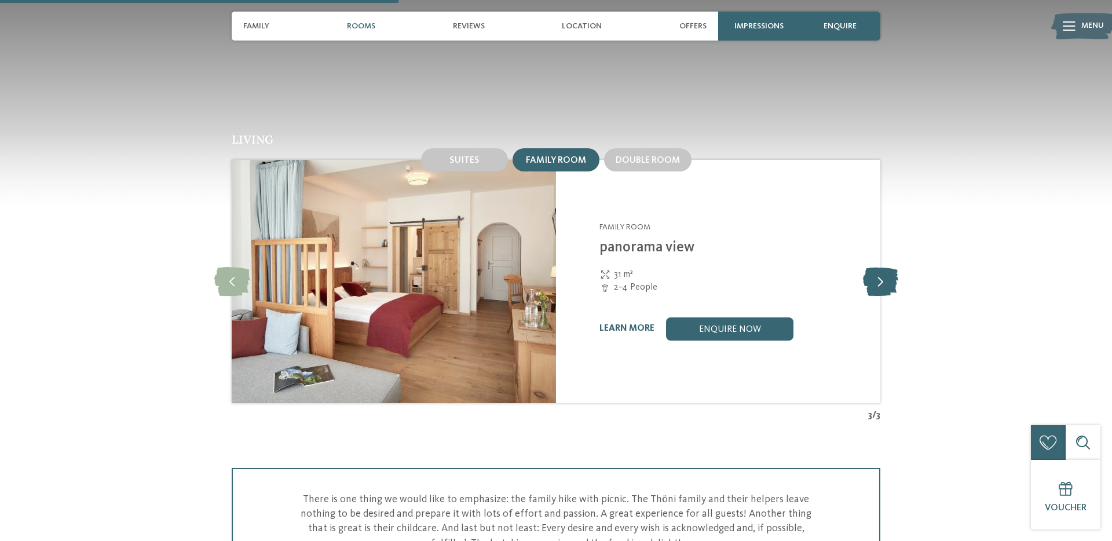
click at [884, 277] on icon at bounding box center [880, 281] width 35 height 29
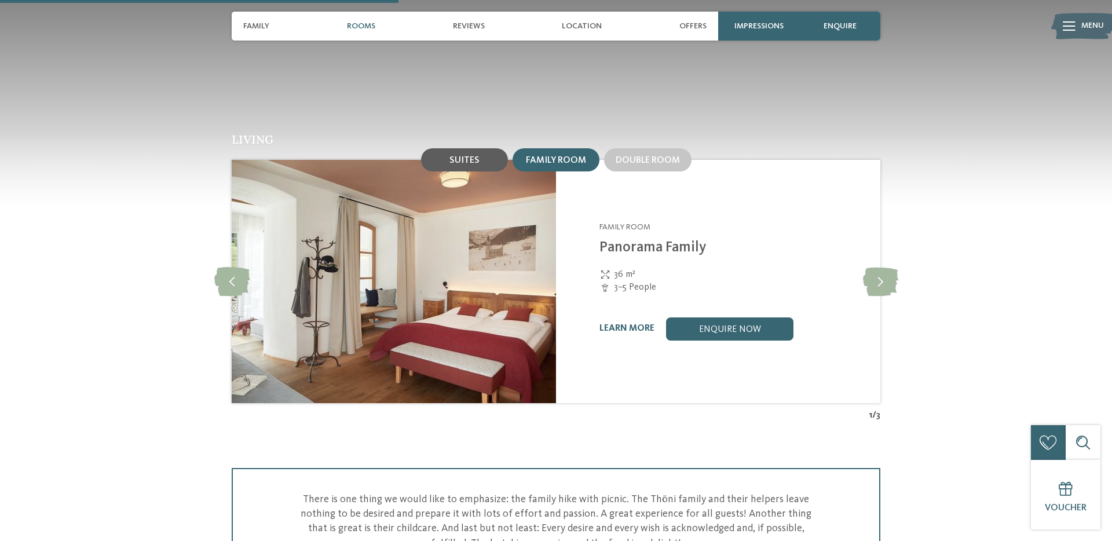
click at [458, 154] on div "Suites" at bounding box center [464, 159] width 87 height 23
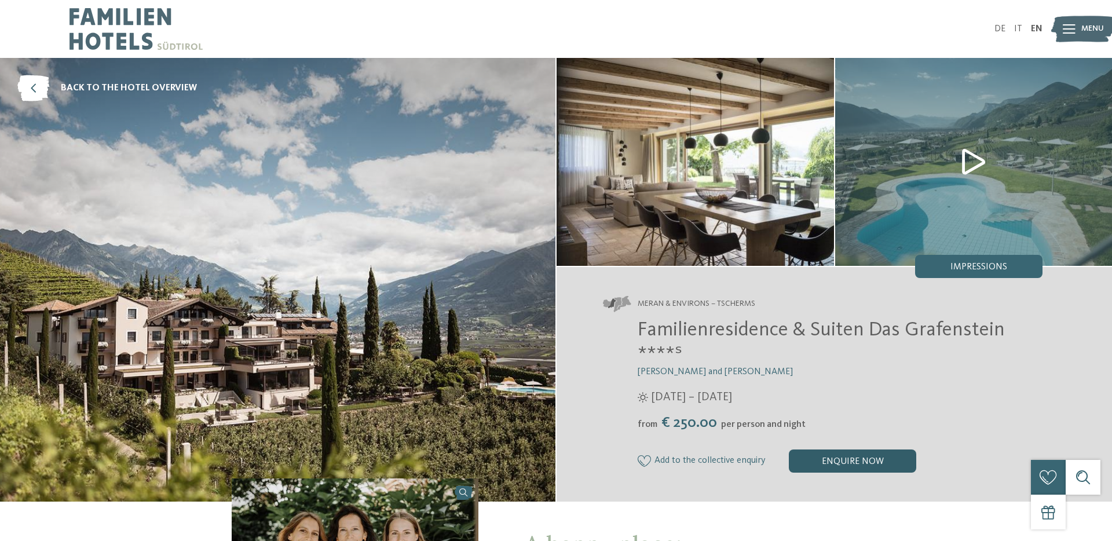
click at [820, 457] on div "enquire now" at bounding box center [852, 460] width 127 height 23
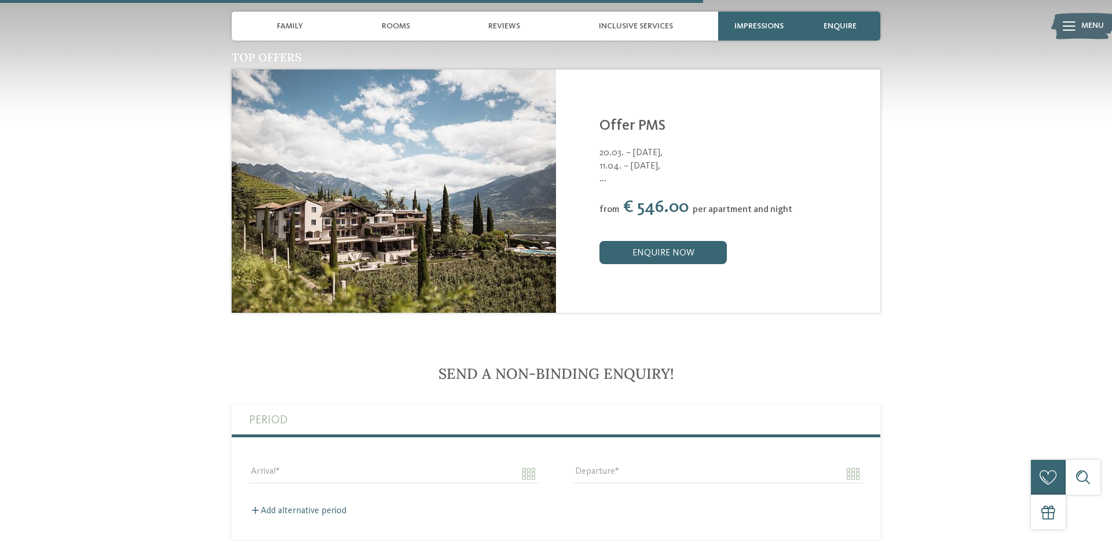
scroll to position [2177, 0]
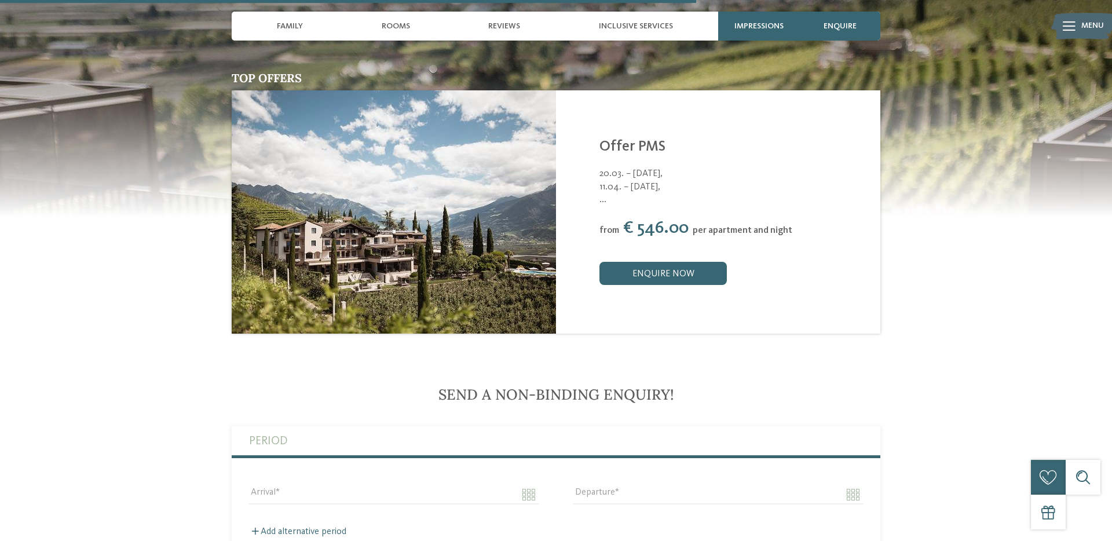
click at [416, 25] on div "Family Rooms Reviews Inclusive services" at bounding box center [474, 26] width 475 height 29
click at [402, 25] on span "Rooms" at bounding box center [396, 26] width 28 height 10
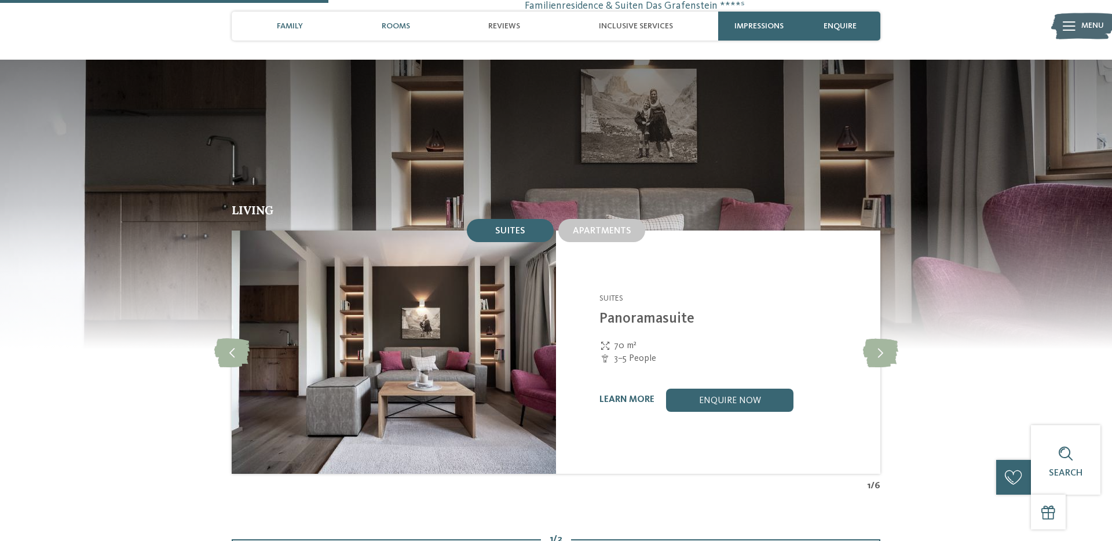
scroll to position [1027, 0]
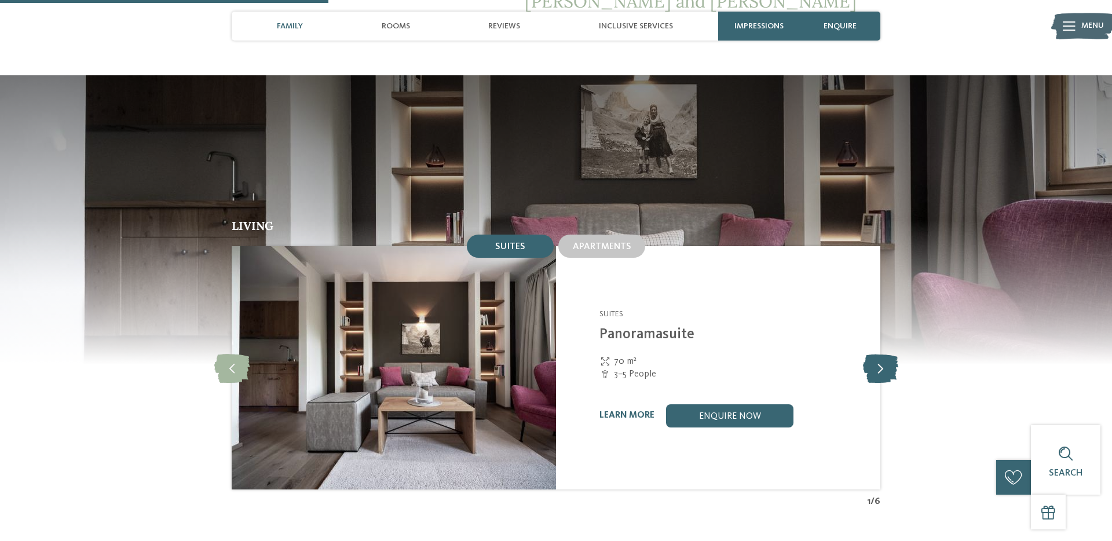
click at [873, 356] on icon at bounding box center [880, 367] width 35 height 29
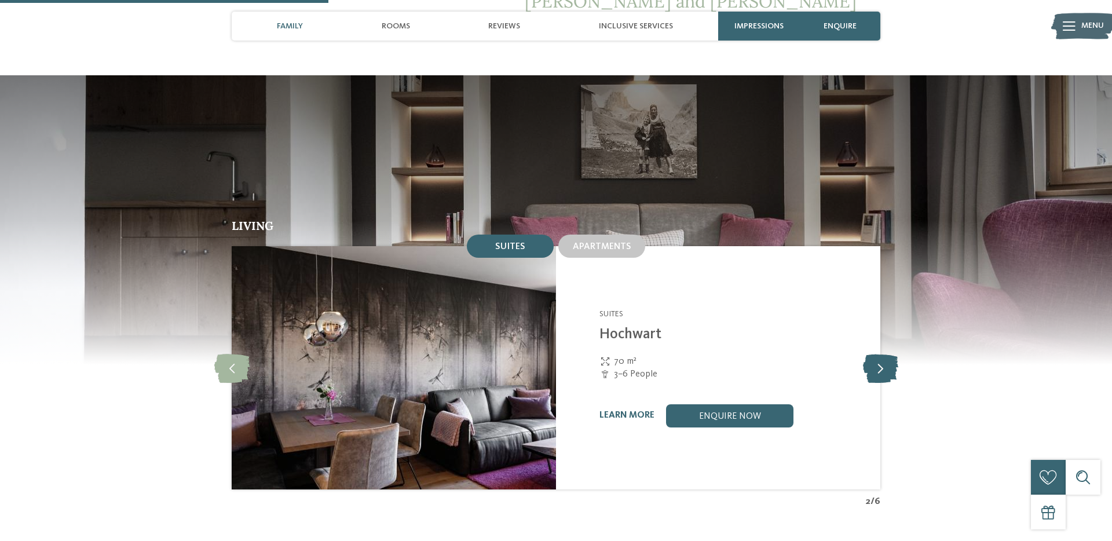
click at [873, 356] on icon at bounding box center [880, 367] width 35 height 29
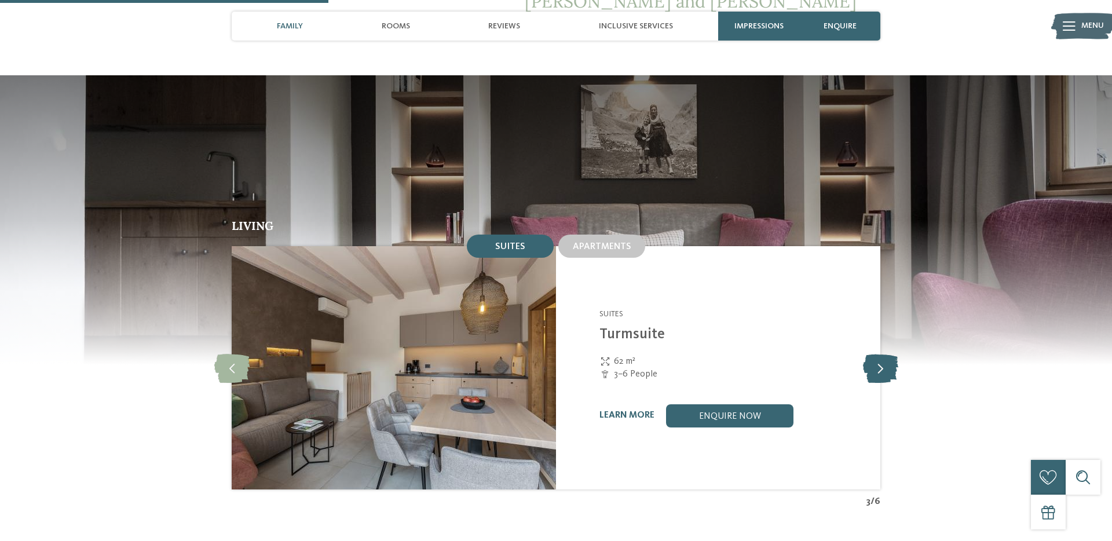
click at [873, 356] on icon at bounding box center [880, 367] width 35 height 29
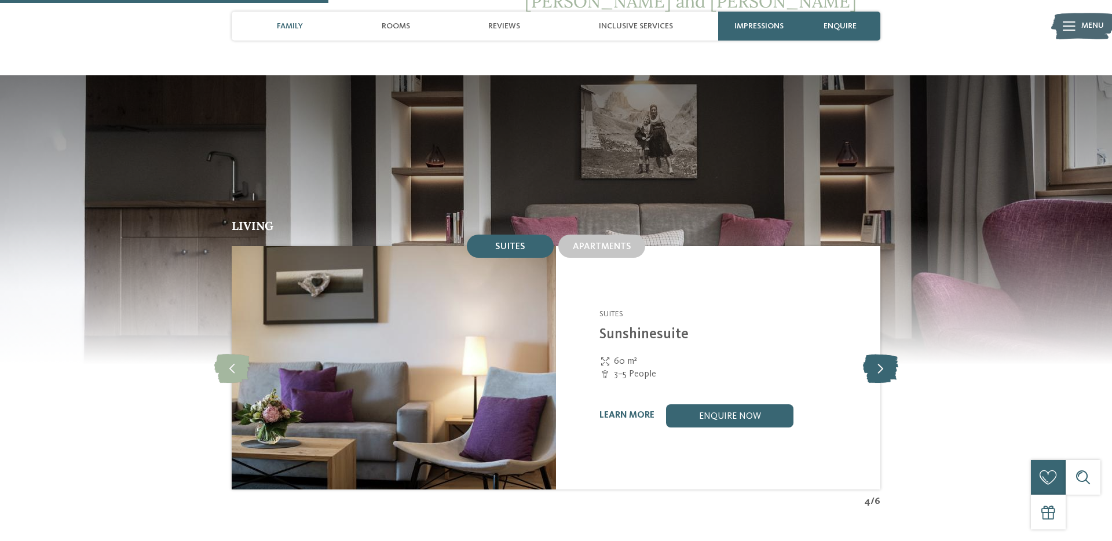
click at [873, 356] on icon at bounding box center [880, 367] width 35 height 29
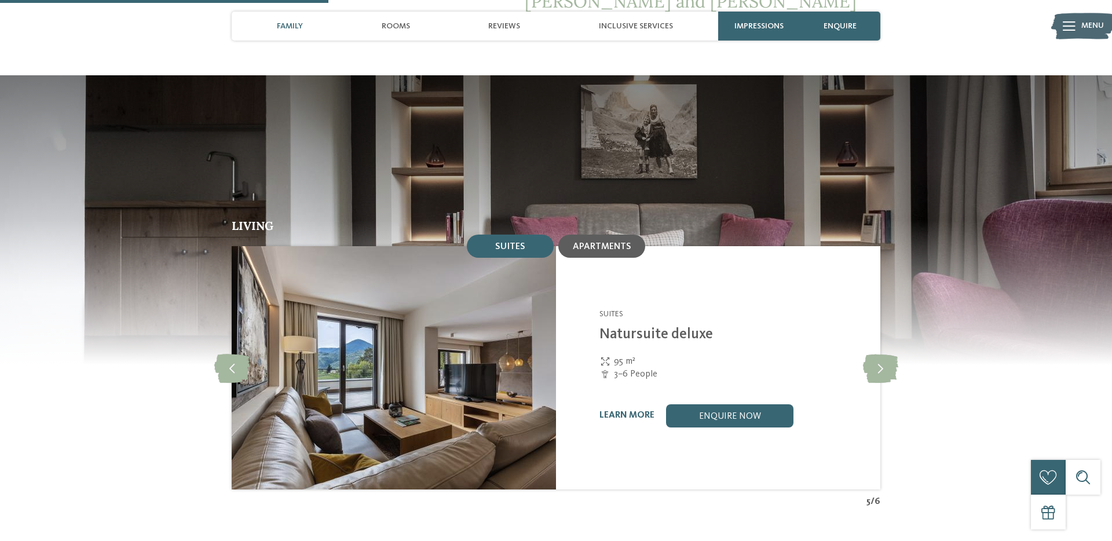
click at [616, 242] on span "Apartments" at bounding box center [602, 246] width 58 height 9
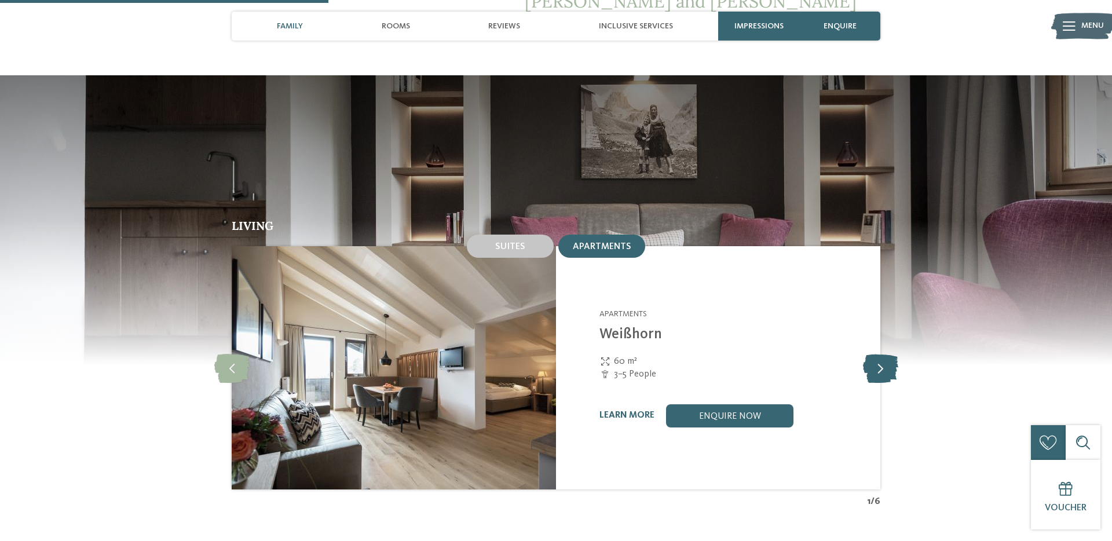
click at [873, 353] on icon at bounding box center [880, 367] width 35 height 29
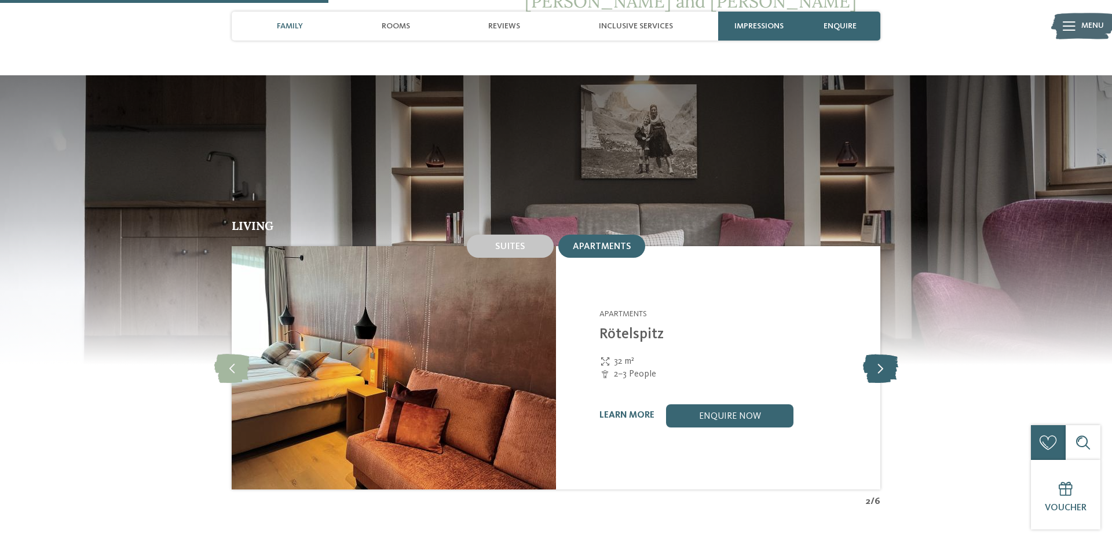
click at [873, 353] on icon at bounding box center [880, 367] width 35 height 29
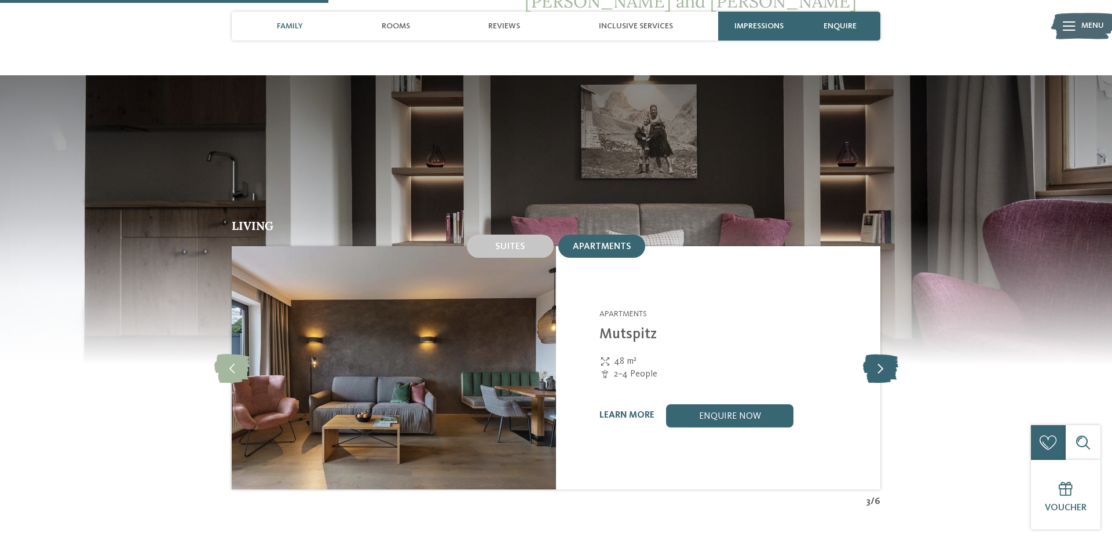
click at [873, 353] on icon at bounding box center [880, 367] width 35 height 29
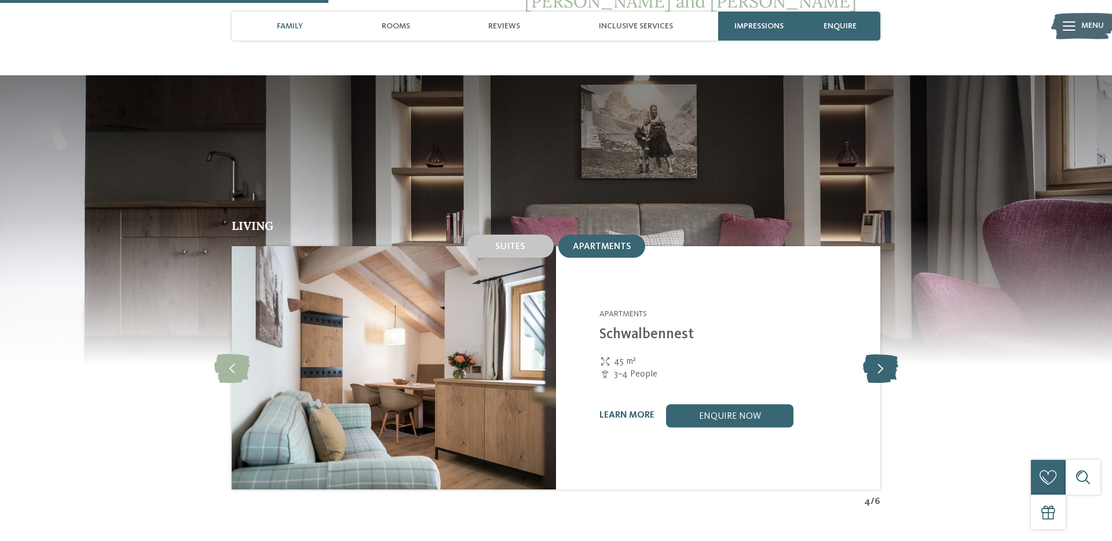
click at [873, 353] on icon at bounding box center [880, 367] width 35 height 29
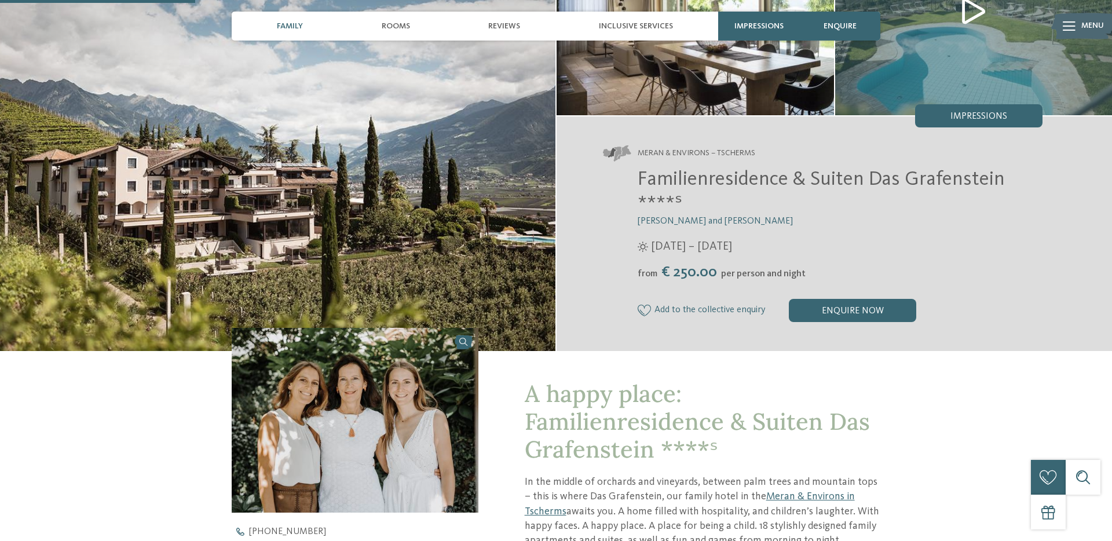
scroll to position [0, 0]
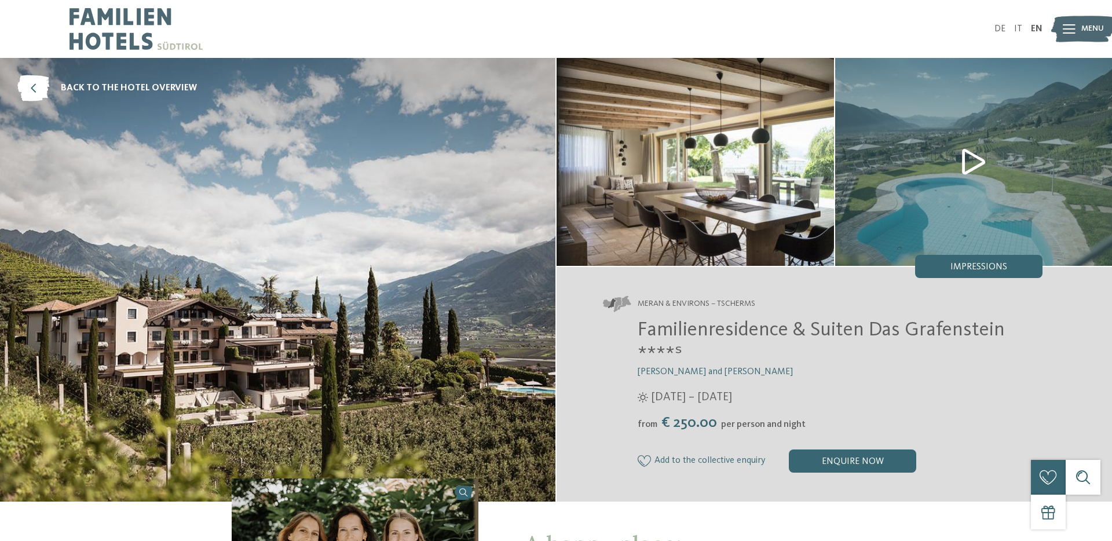
click at [116, 31] on img at bounding box center [135, 29] width 133 height 58
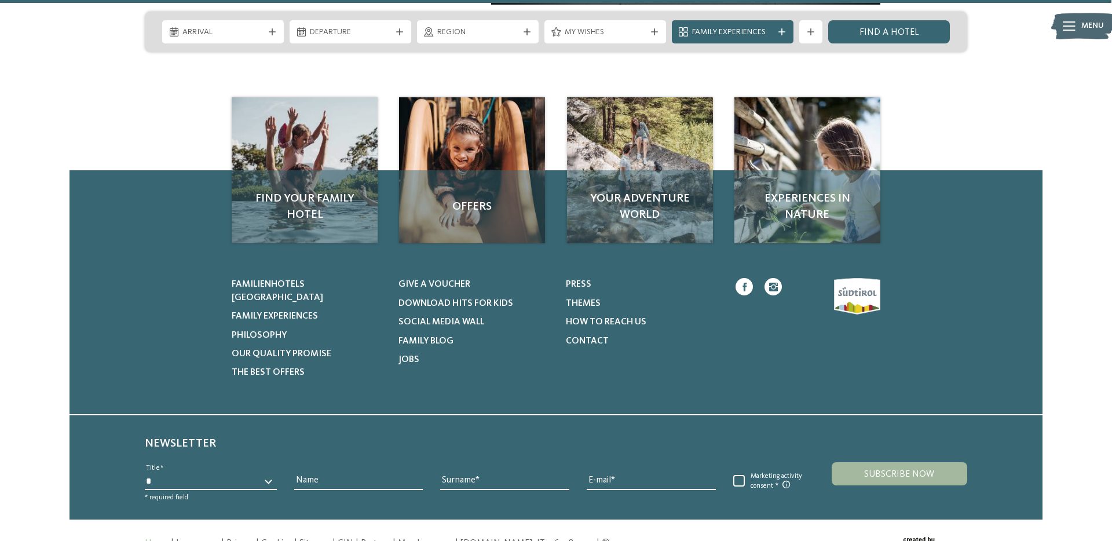
scroll to position [5358, 0]
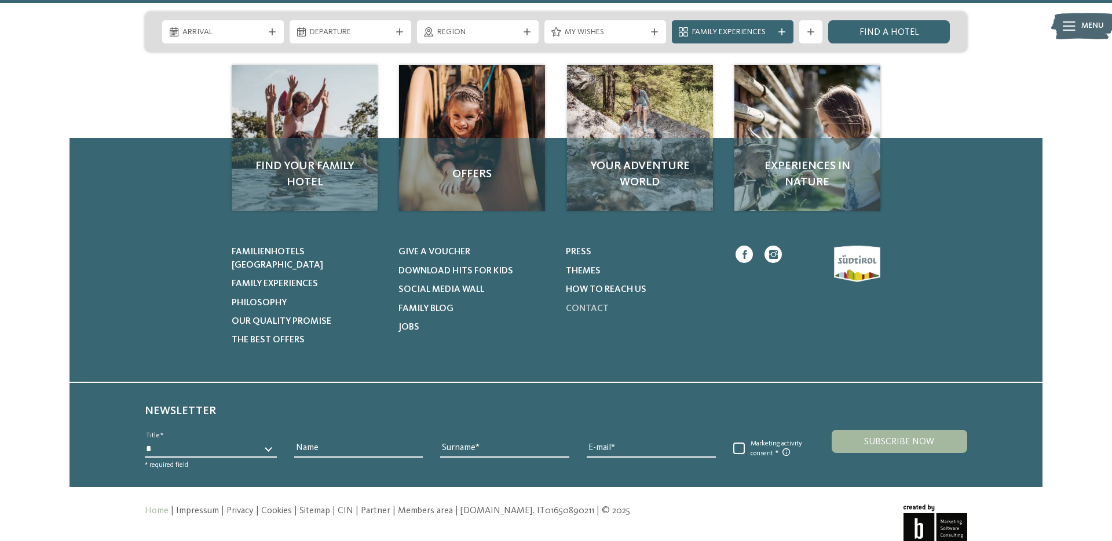
click at [588, 304] on span "Contact" at bounding box center [587, 308] width 43 height 9
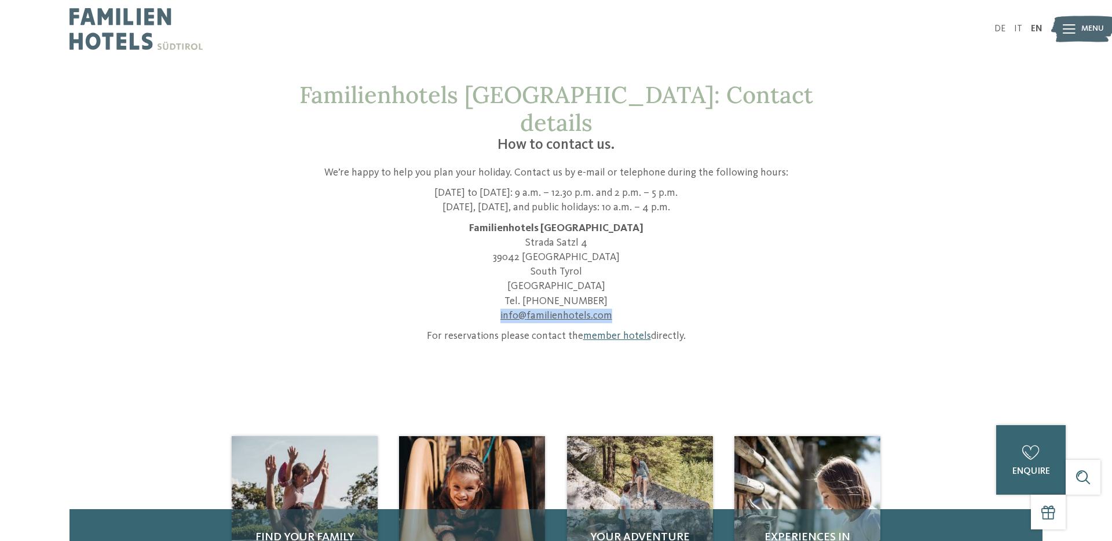
drag, startPoint x: 612, startPoint y: 288, endPoint x: 500, endPoint y: 292, distance: 112.4
click at [500, 292] on p "Familienhotels Südtirol [STREET_ADDRESS] Tel. [PHONE_NUMBER] info@ no-spam. fam…" at bounding box center [556, 272] width 550 height 102
copy link "info@ no-spam. familienhotels. no-spam. com"
